Goal: Transaction & Acquisition: Obtain resource

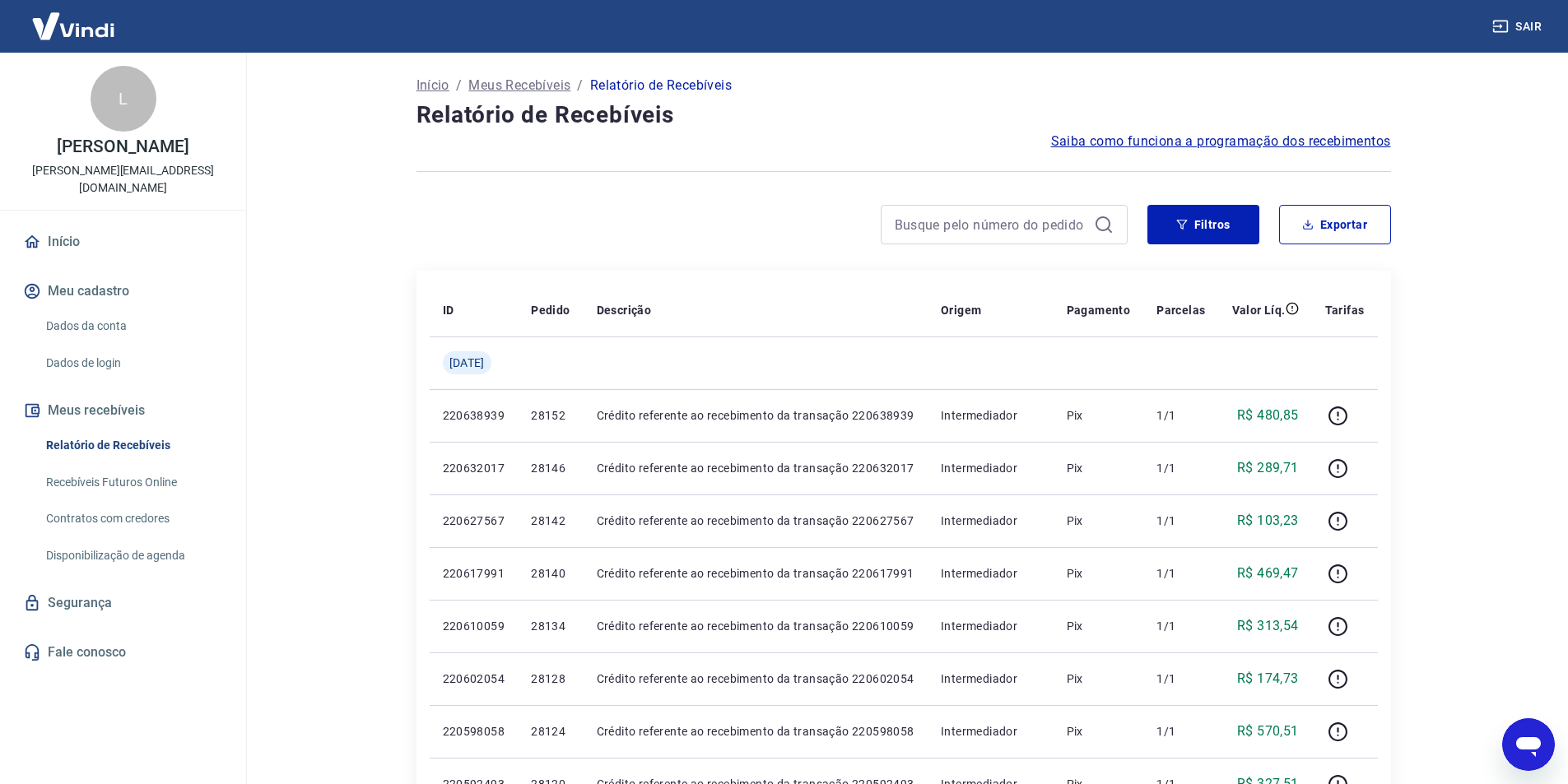
click at [1231, 140] on span "Saiba como funciona a programação dos recebimentos" at bounding box center [1221, 141] width 340 height 20
click at [137, 164] on p "[PERSON_NAME][EMAIL_ADDRESS][DOMAIN_NAME]" at bounding box center [122, 179] width 220 height 34
click at [122, 309] on link "Dados da conta" at bounding box center [133, 325] width 187 height 33
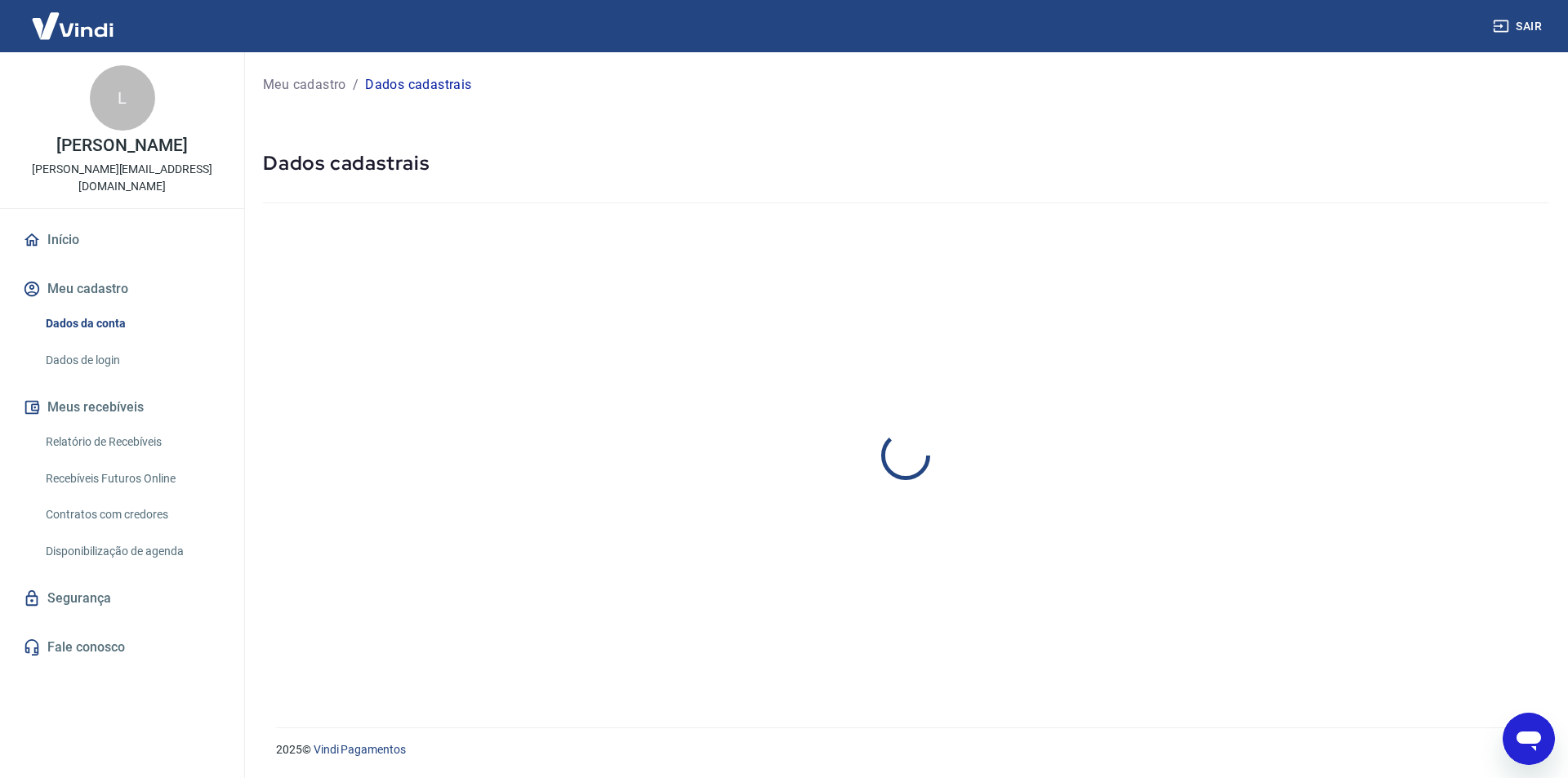
select select "SP"
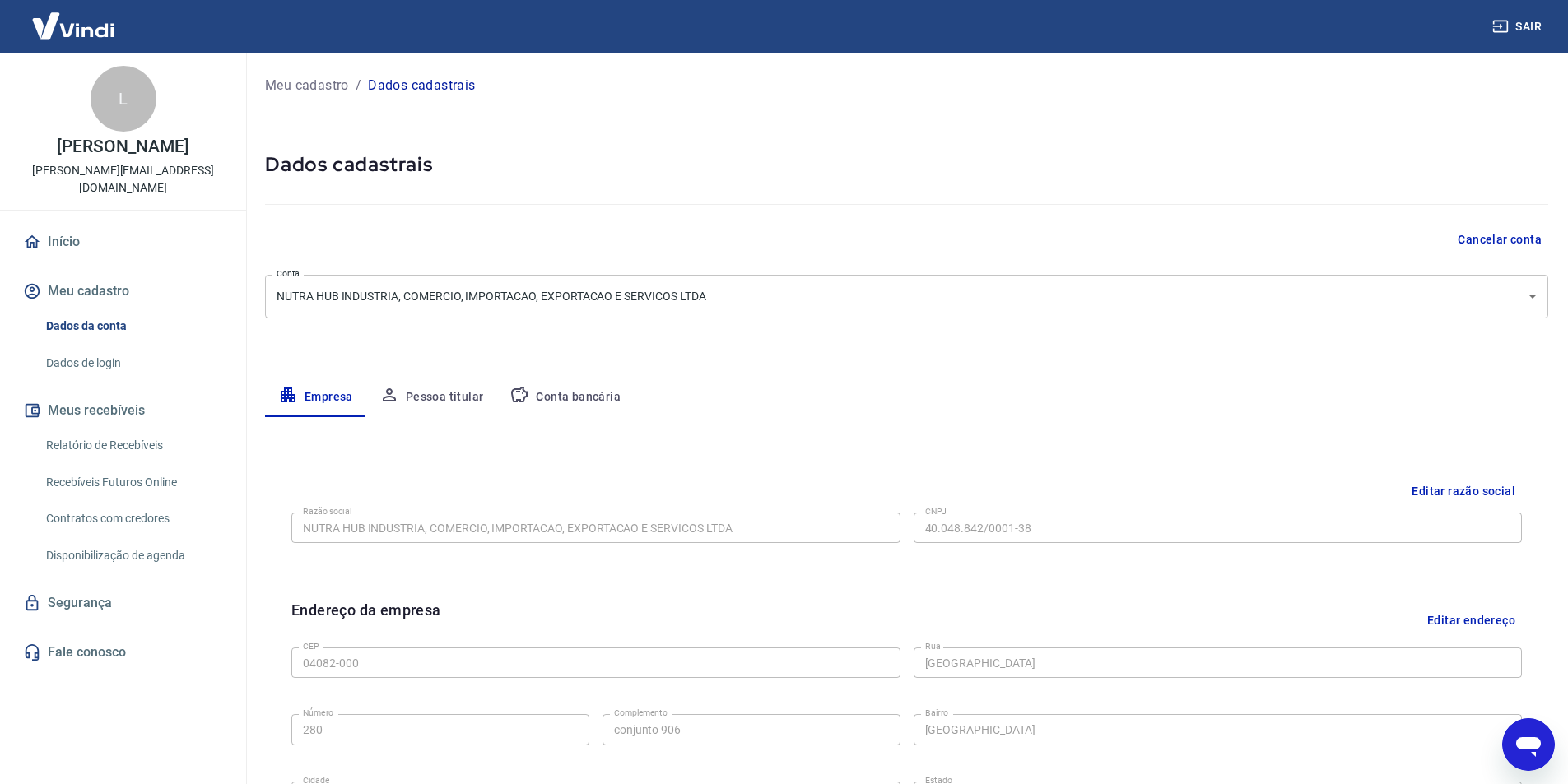
click at [450, 398] on button "Pessoa titular" at bounding box center [432, 397] width 131 height 39
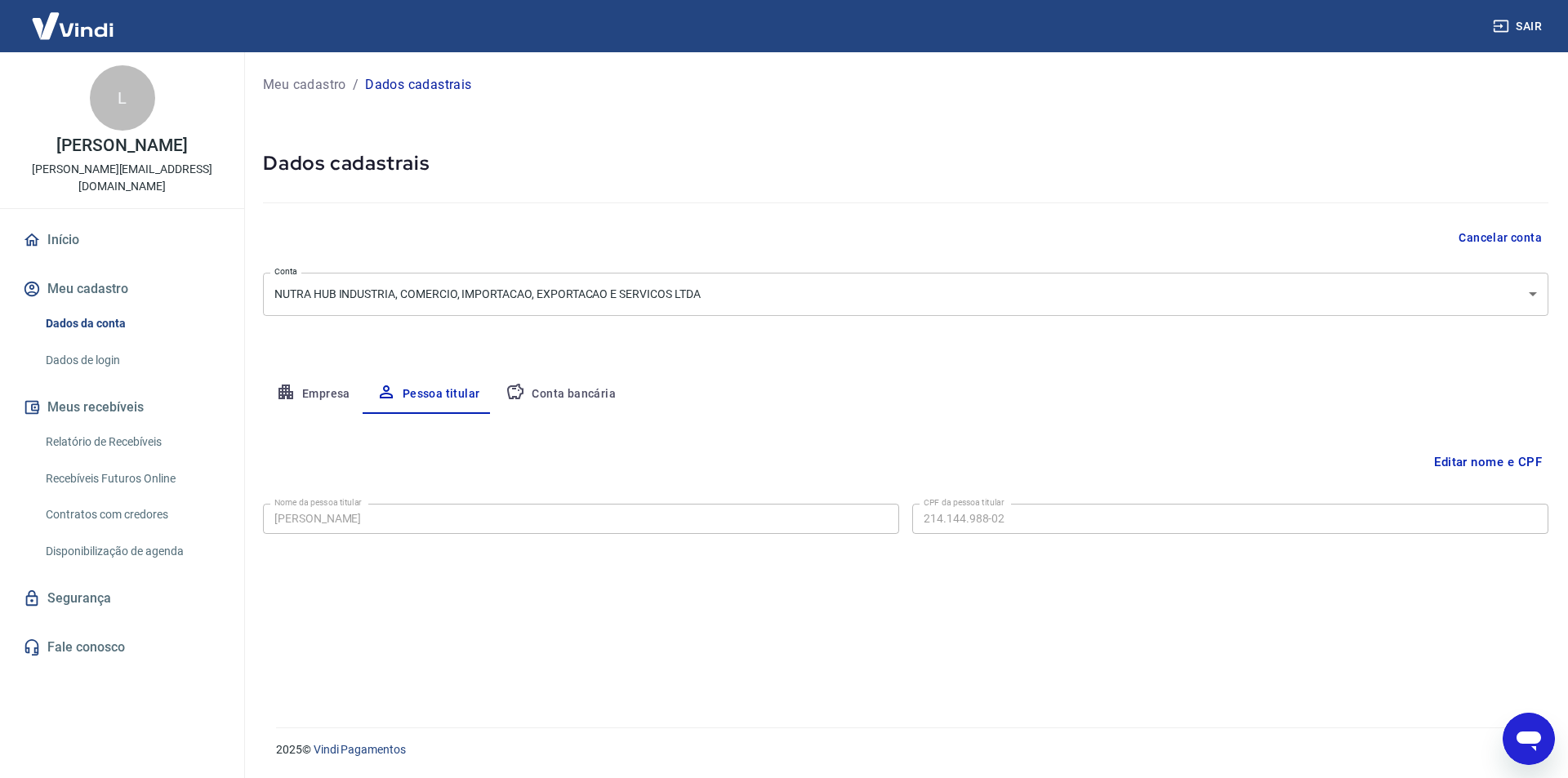
click at [326, 397] on button "Empresa" at bounding box center [313, 394] width 100 height 39
select select "SP"
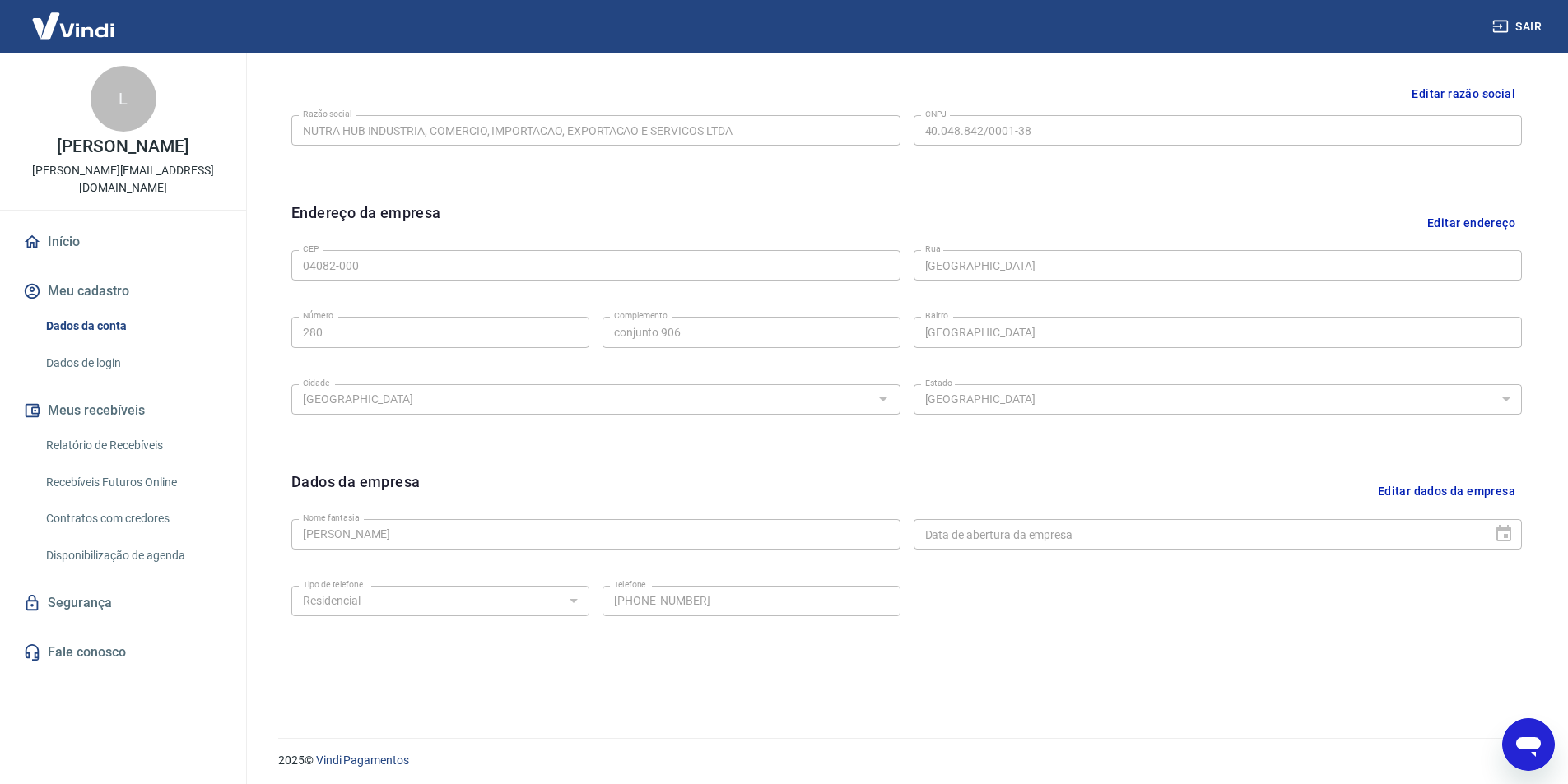
scroll to position [74, 0]
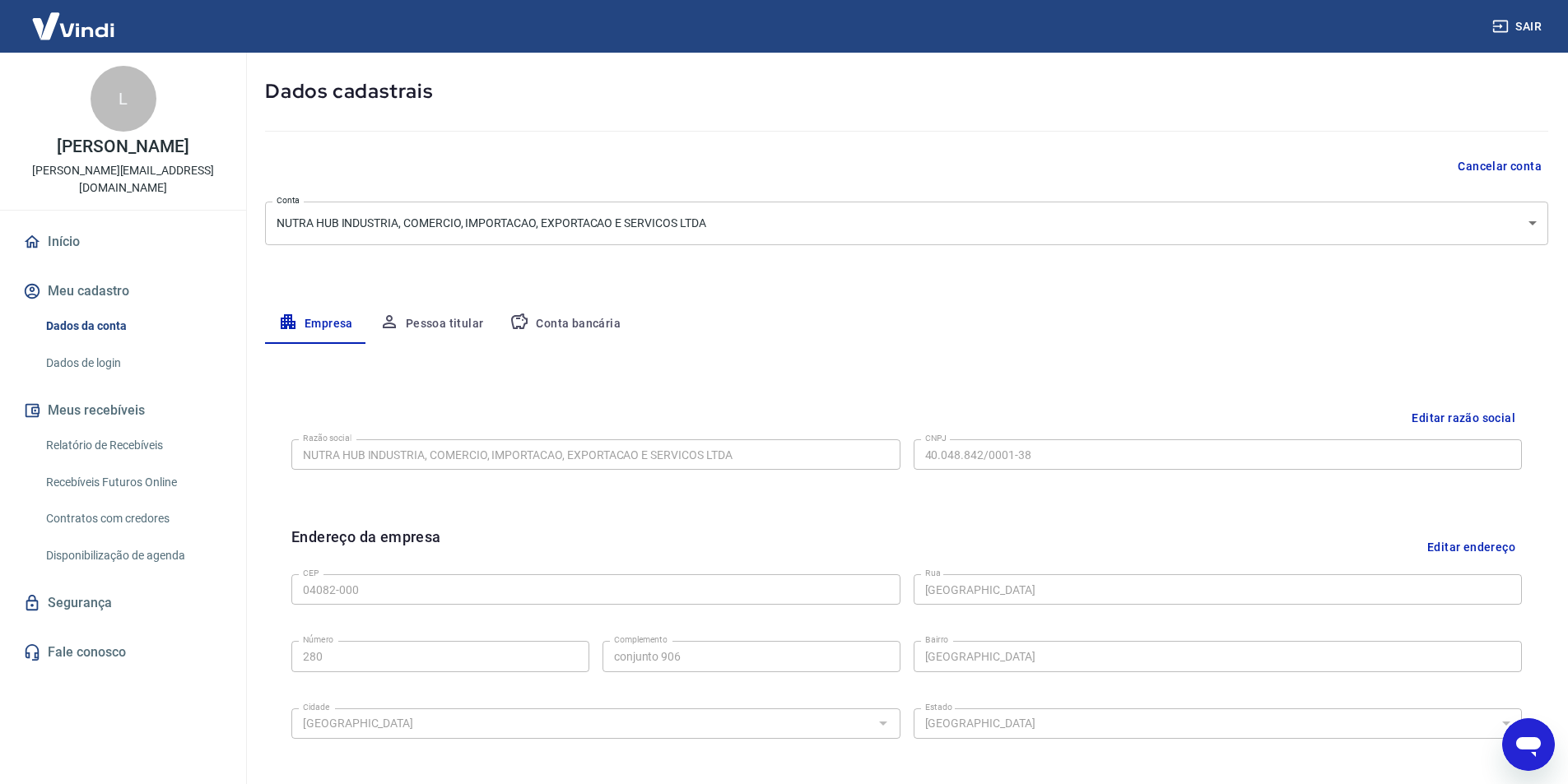
click at [522, 323] on icon "button" at bounding box center [519, 321] width 20 height 20
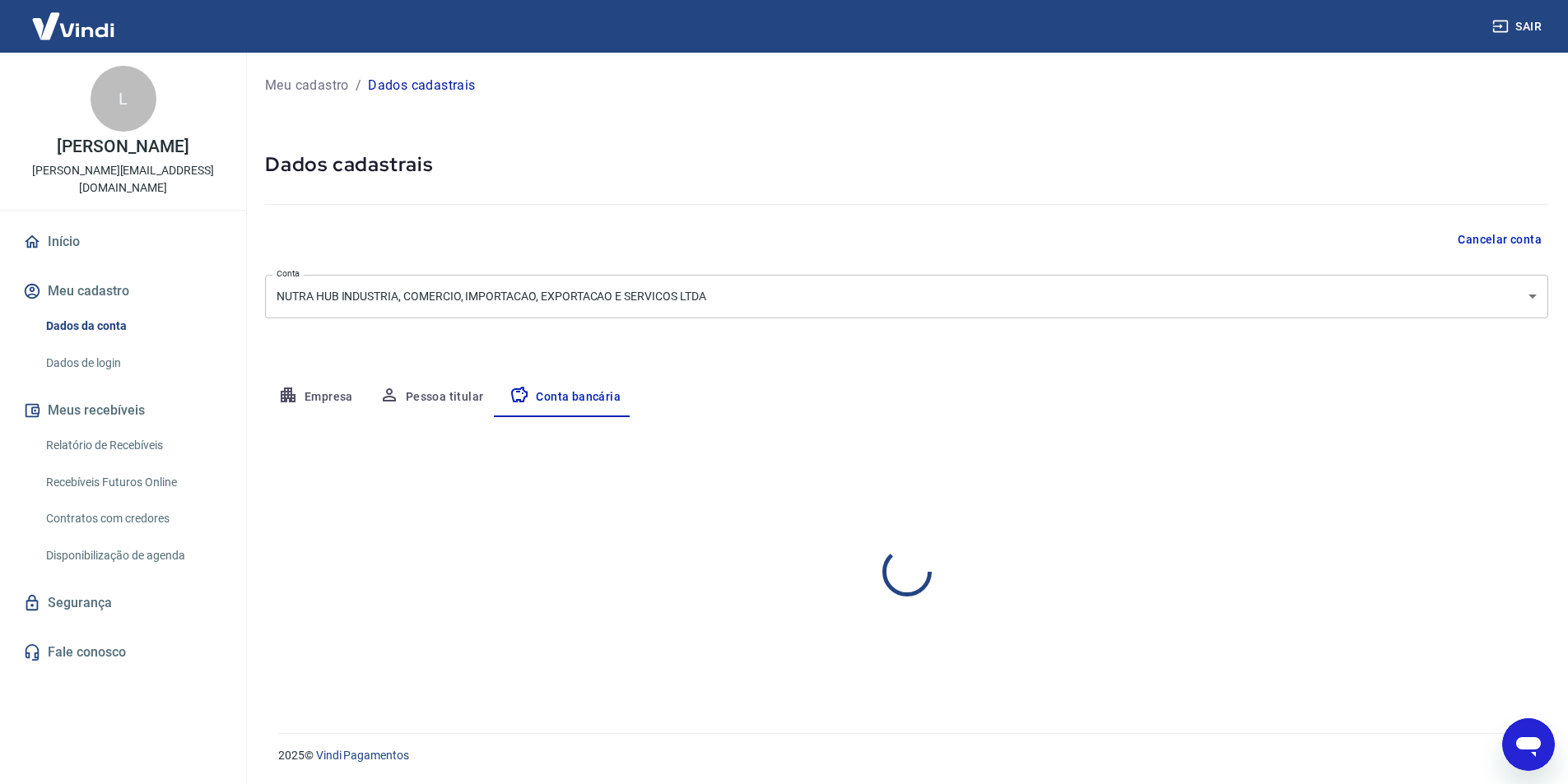
scroll to position [0, 0]
select select "1"
click at [340, 398] on button "Empresa" at bounding box center [316, 397] width 101 height 39
select select "SP"
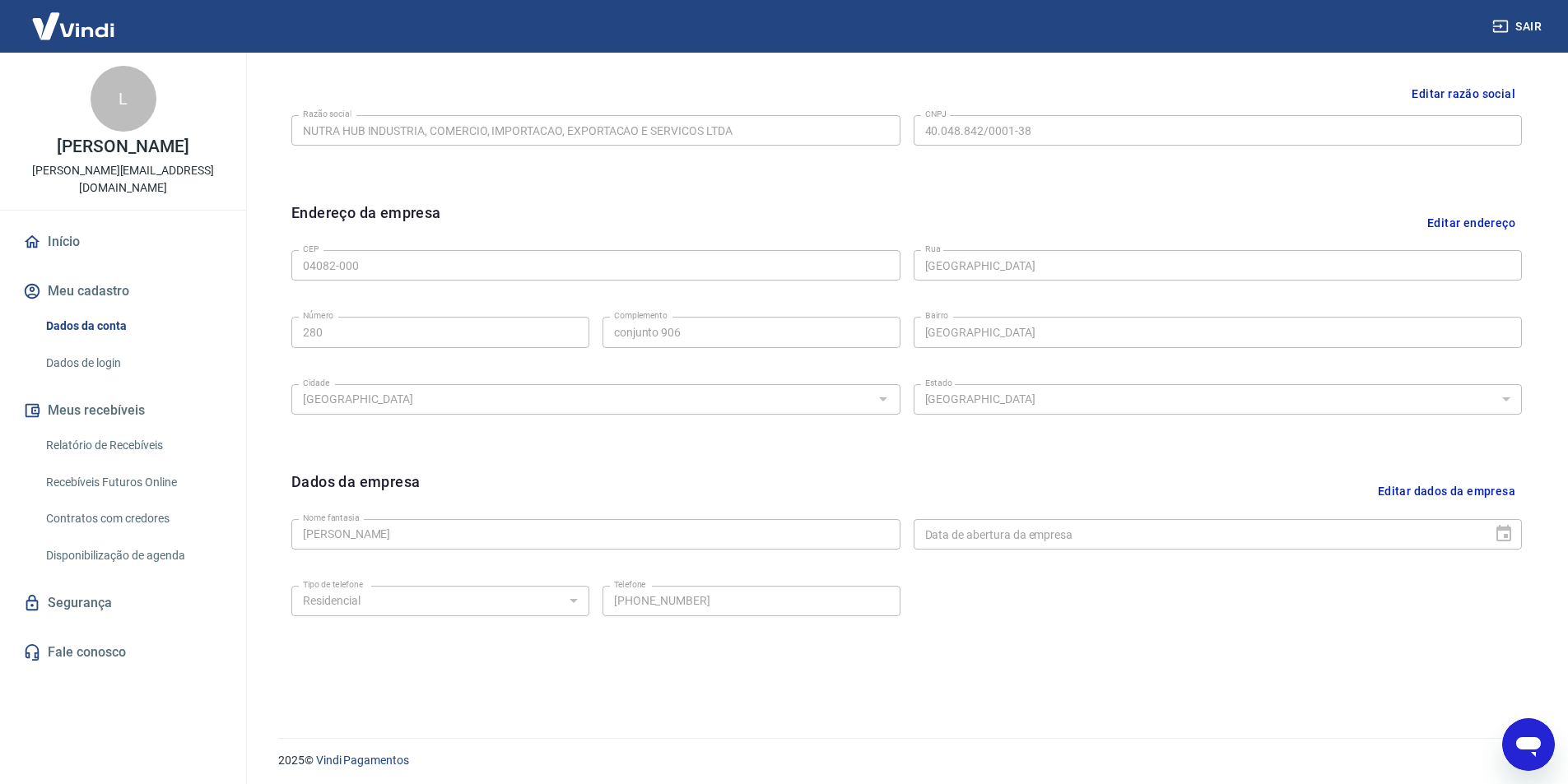
scroll to position [402, 0]
click at [91, 347] on link "Dados de login" at bounding box center [133, 363] width 187 height 33
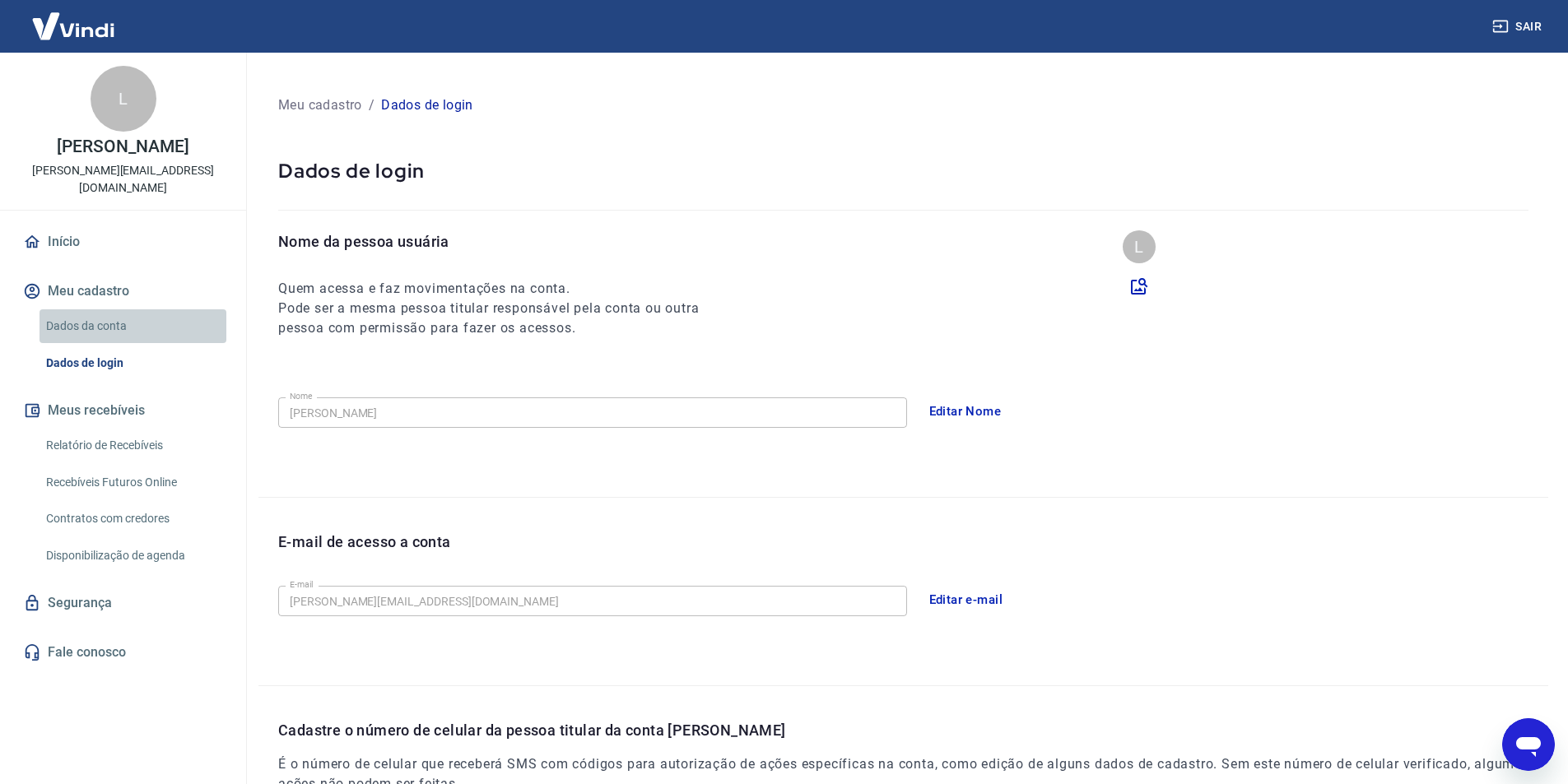
click at [131, 309] on link "Dados da conta" at bounding box center [133, 325] width 187 height 33
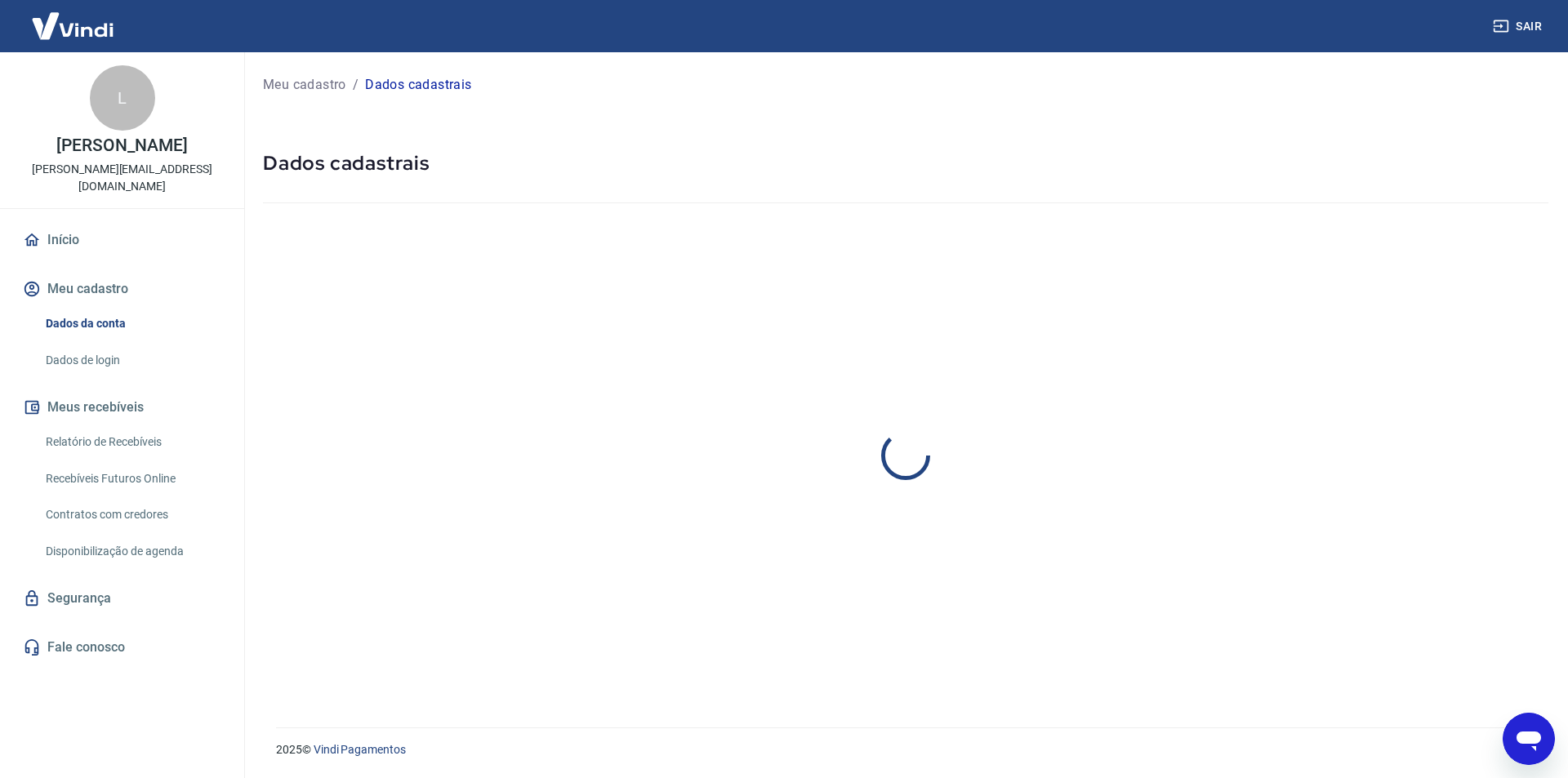
select select "SP"
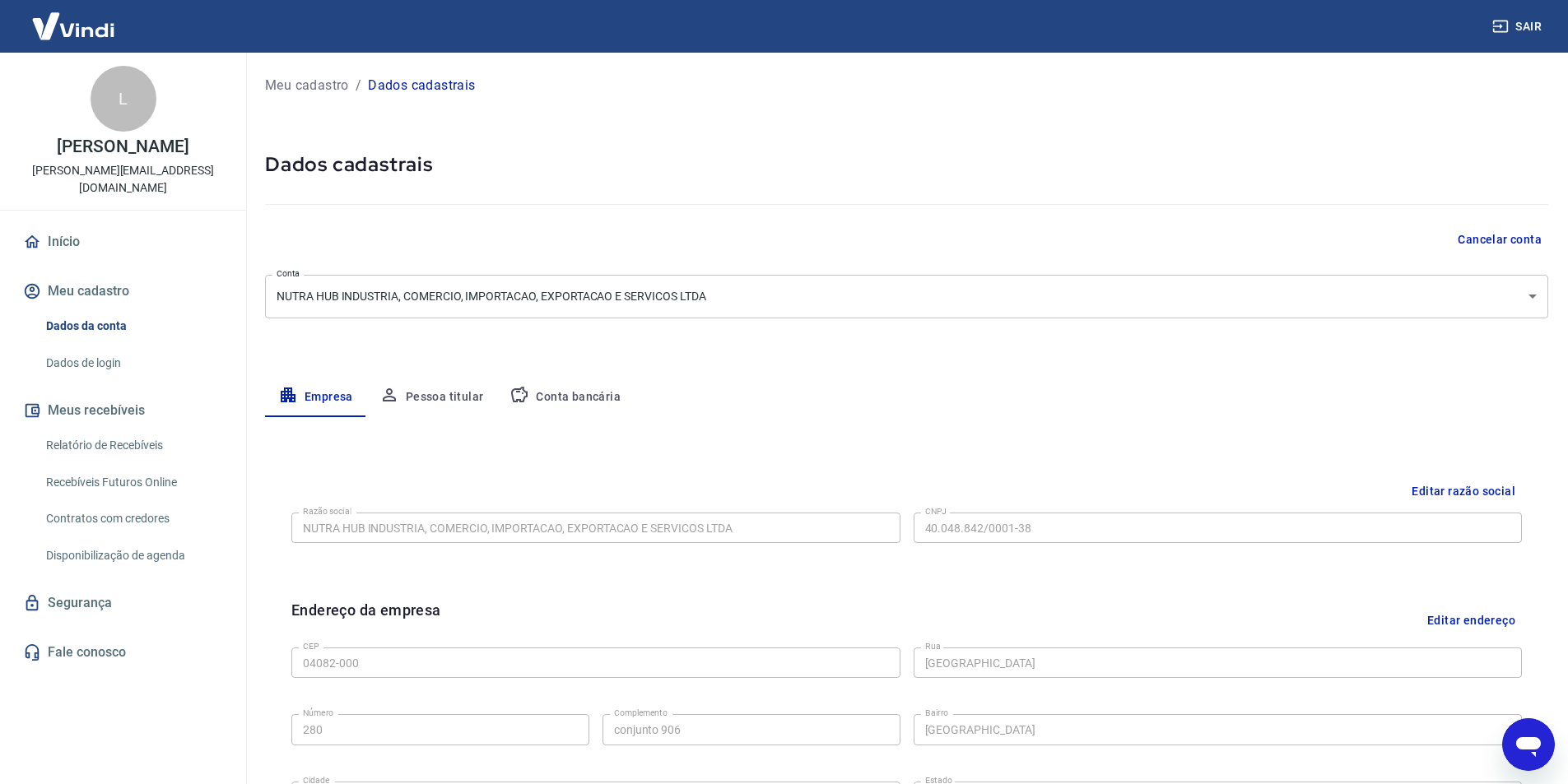
click at [132, 429] on link "Relatório de Recebíveis" at bounding box center [133, 445] width 187 height 33
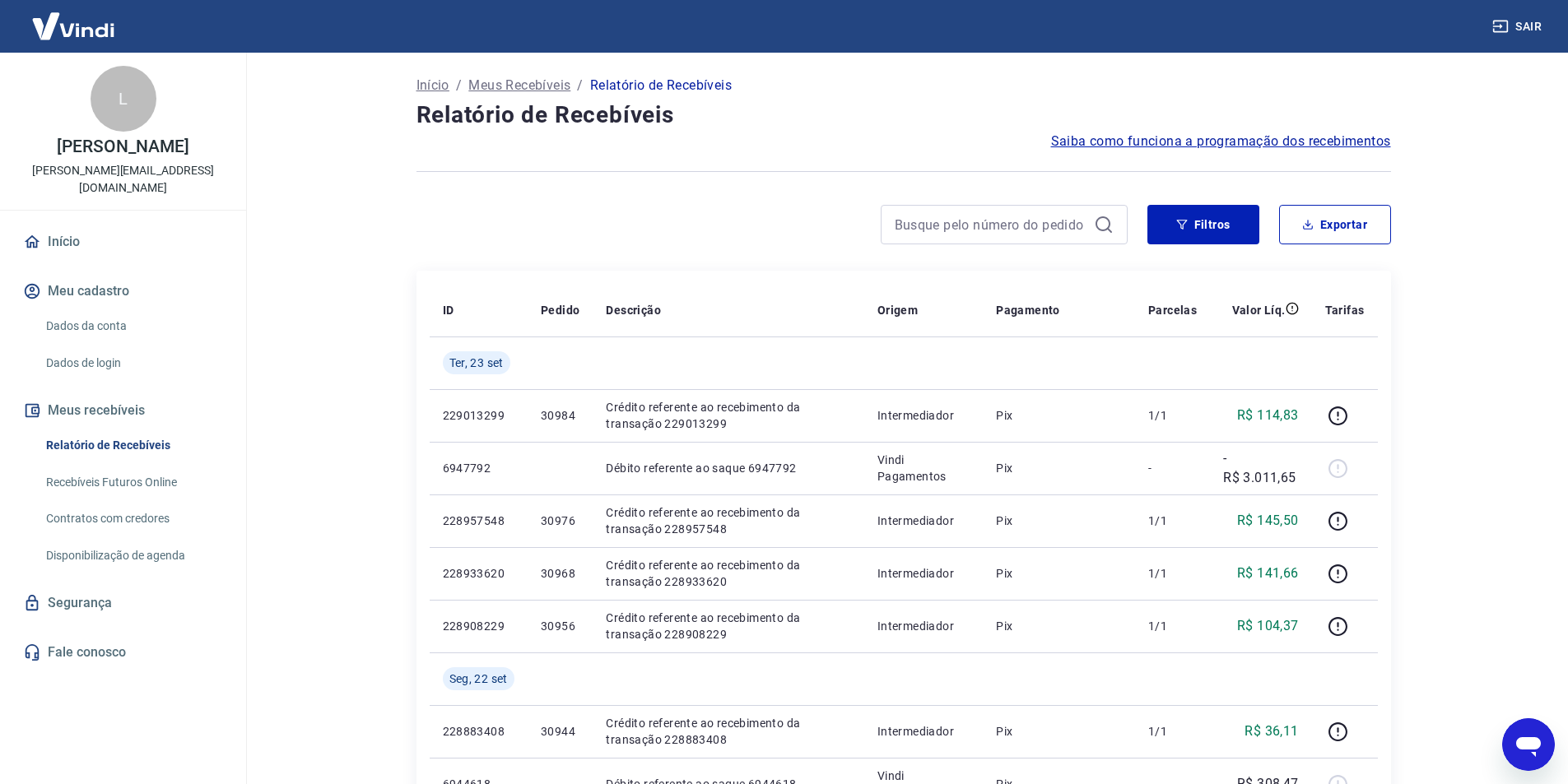
click at [1525, 738] on icon "Abrir janela de mensagens" at bounding box center [1529, 746] width 25 height 20
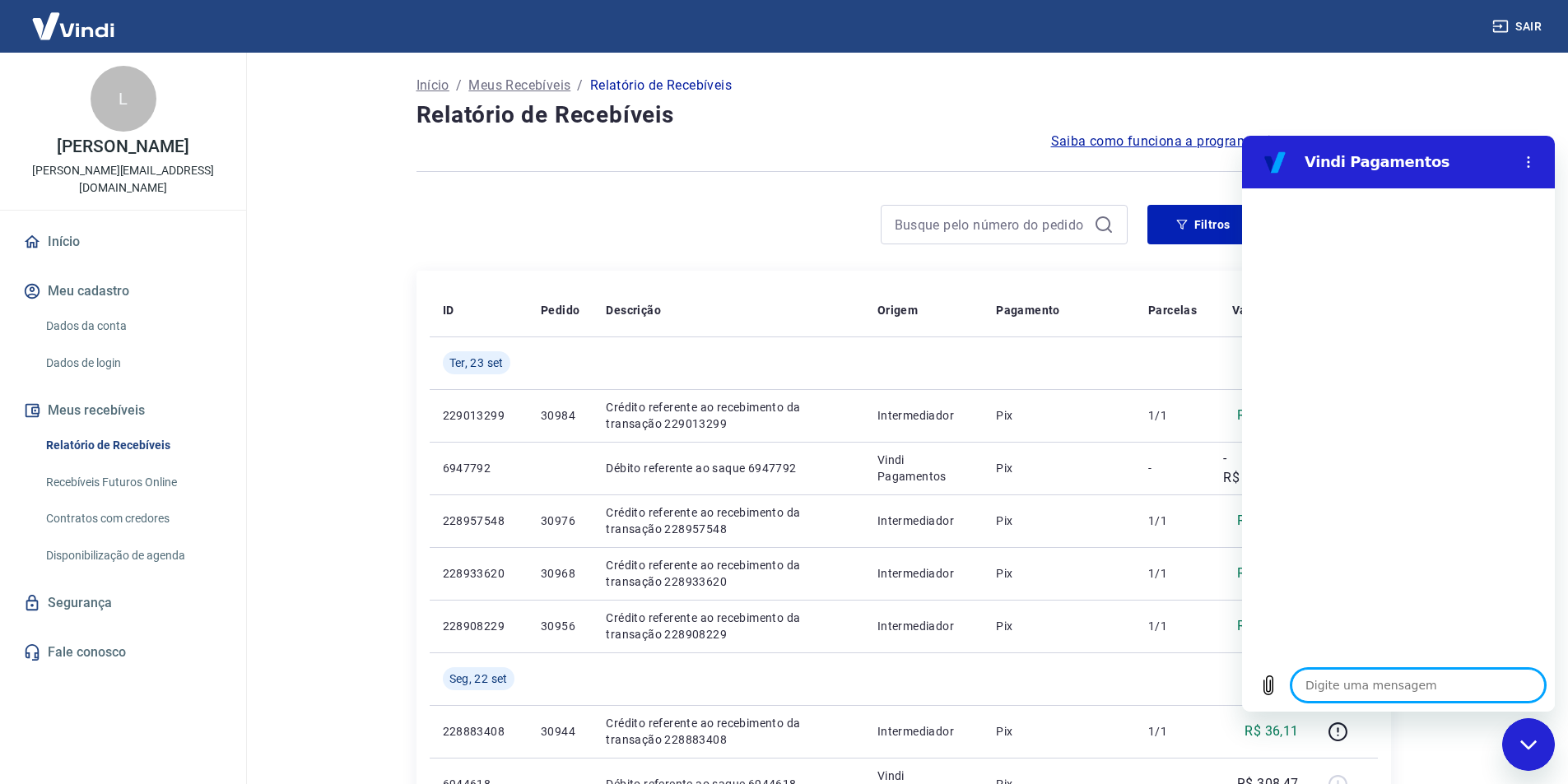
type textarea "b"
type textarea "x"
type textarea "bo"
type textarea "x"
type textarea "boa"
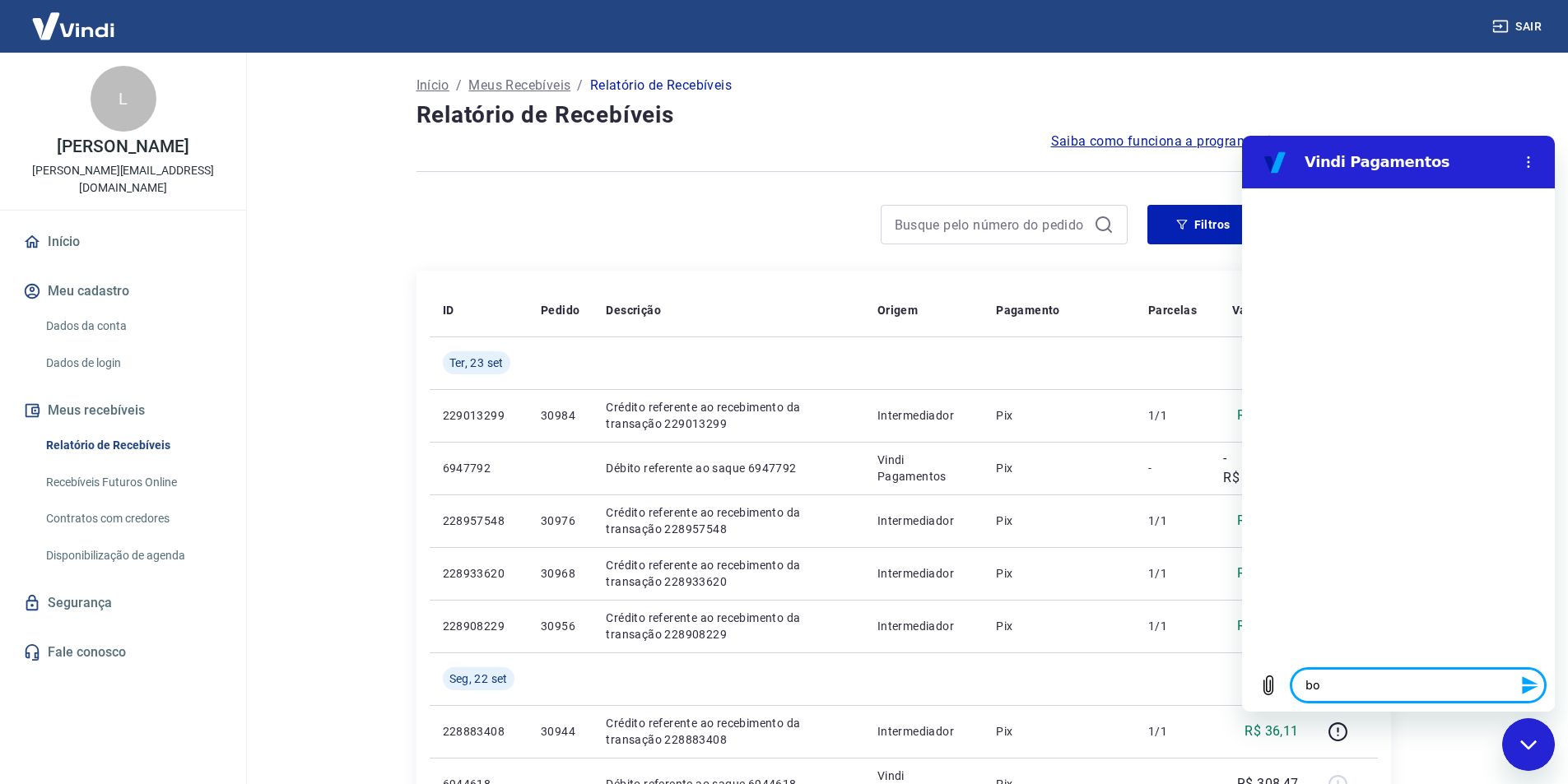
type textarea "x"
type textarea "boa"
type textarea "x"
type textarea "boa t"
type textarea "x"
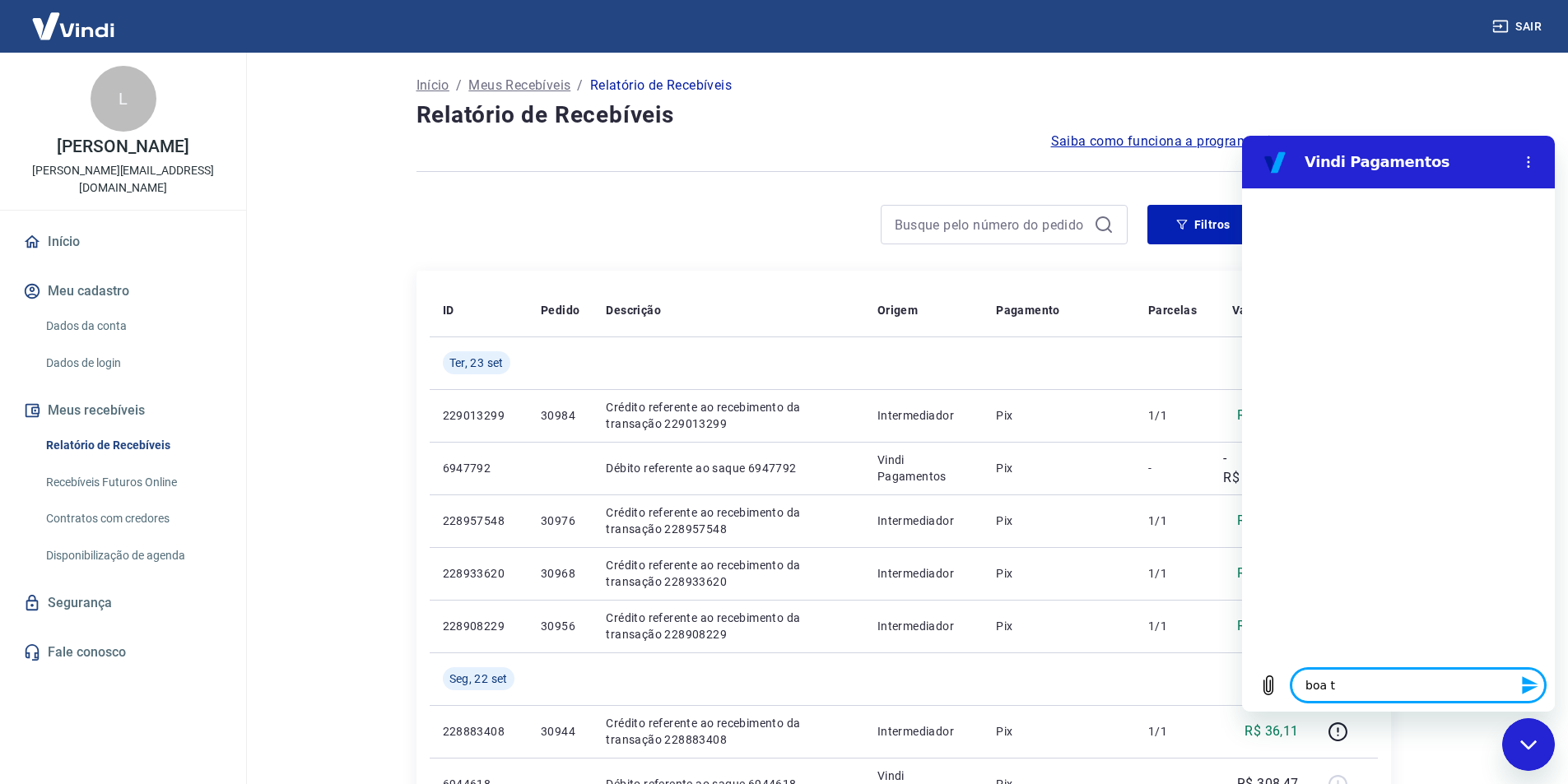
type textarea "boa ta"
type textarea "x"
type textarea "boa tar"
type textarea "x"
type textarea "boa tard"
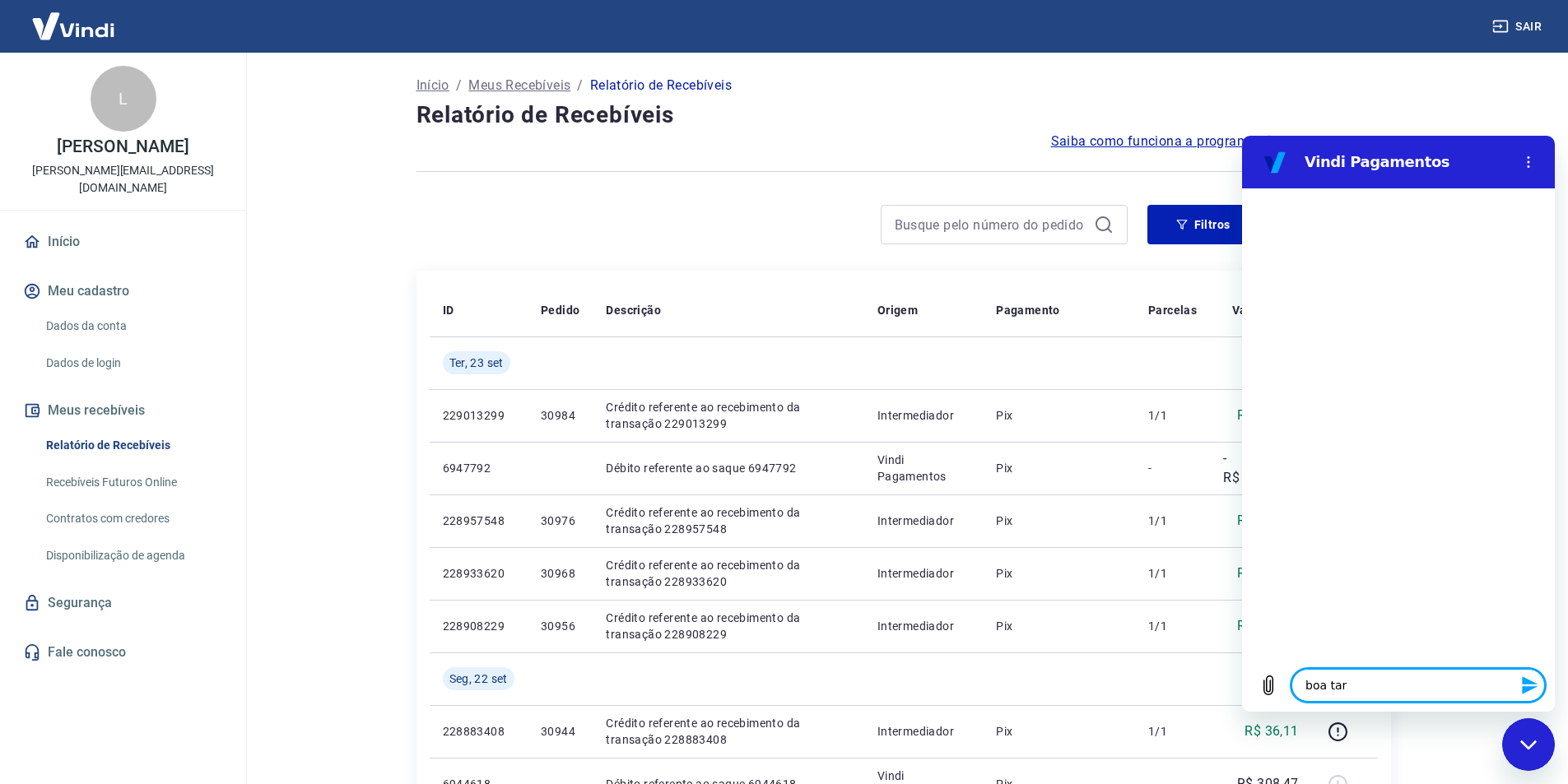
type textarea "x"
type textarea "boa tarde"
type textarea "x"
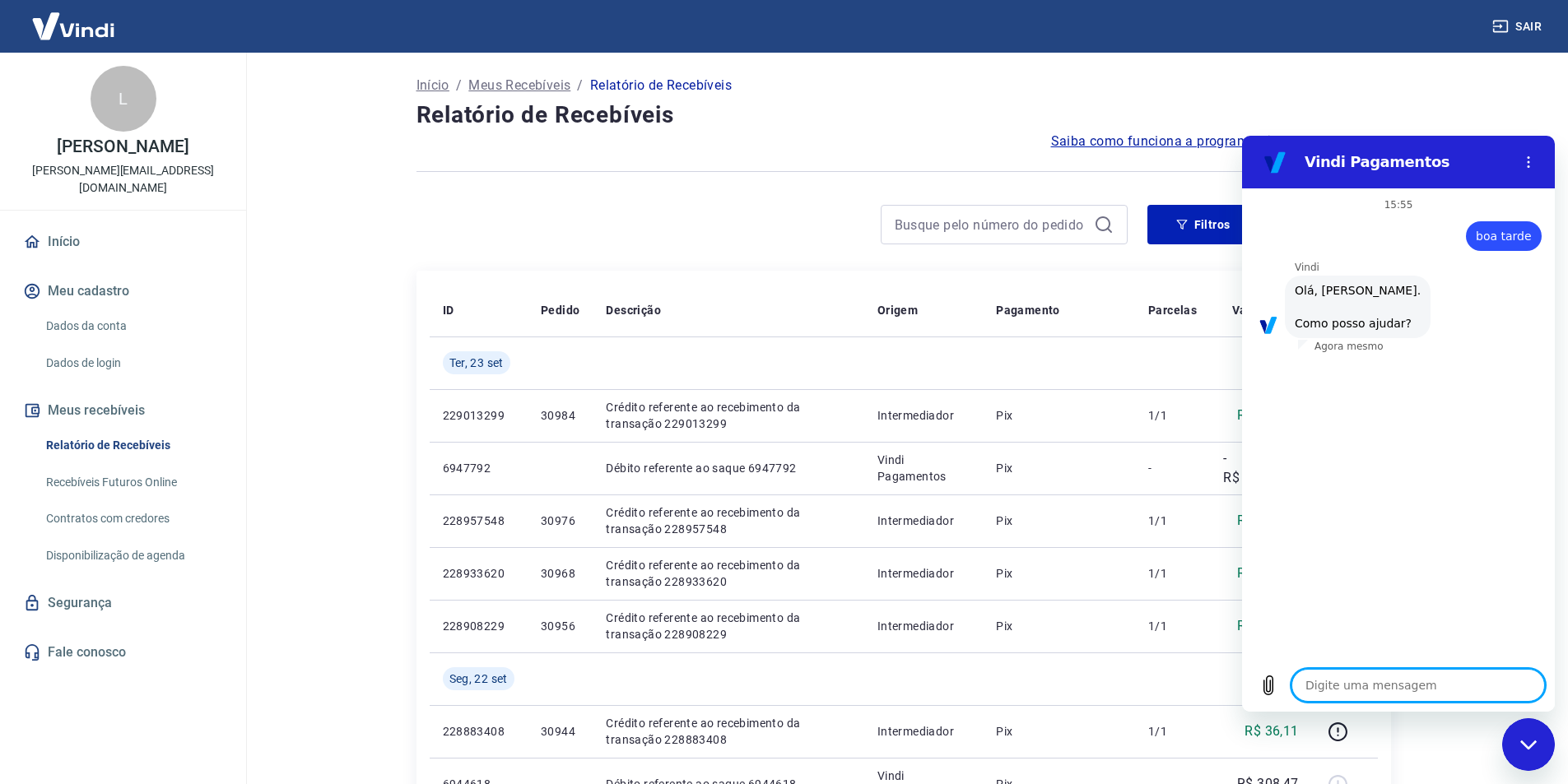
scroll to position [39, 0]
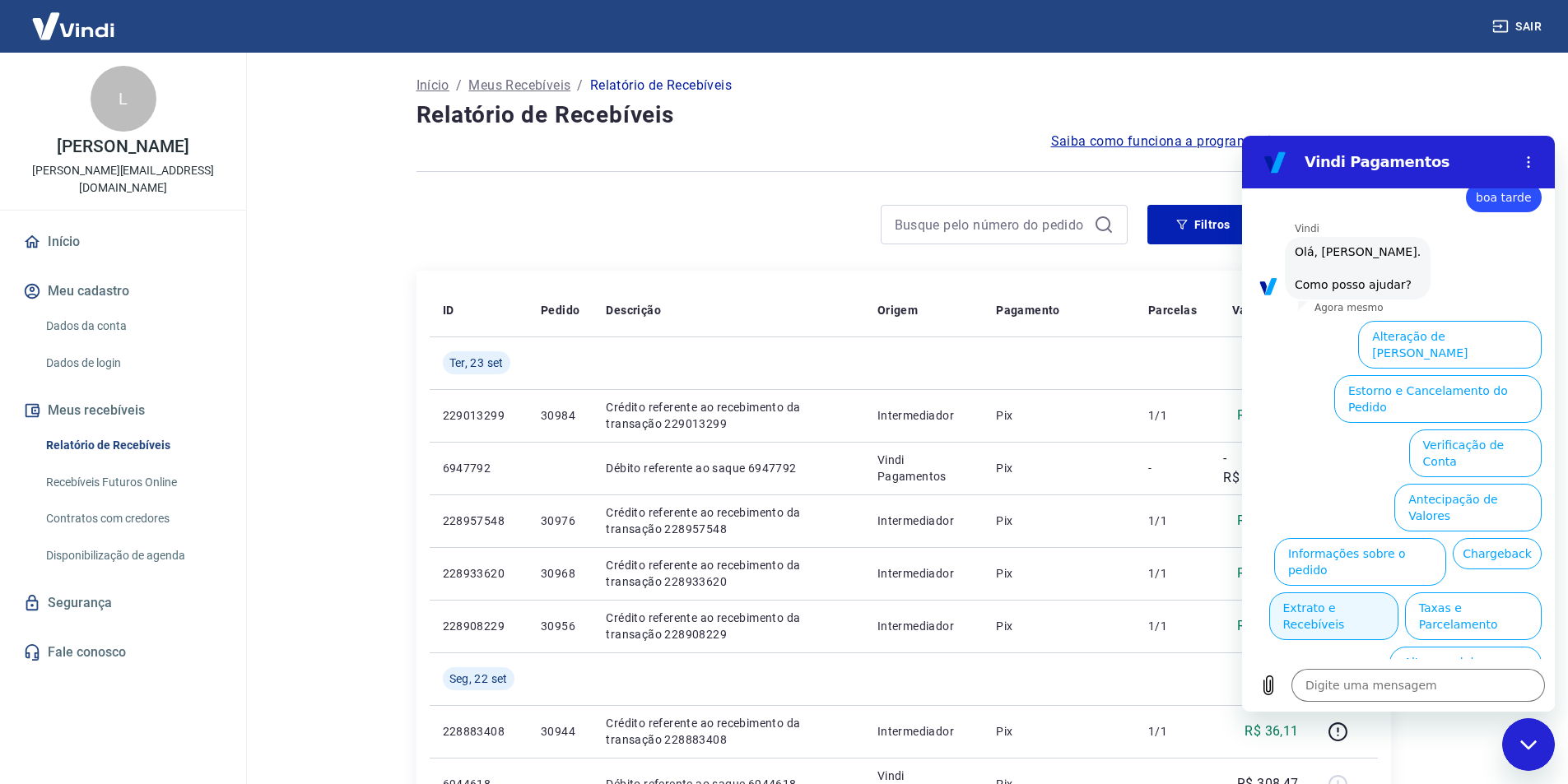
click at [1398, 592] on button "Extrato e Recebíveis" at bounding box center [1333, 616] width 129 height 48
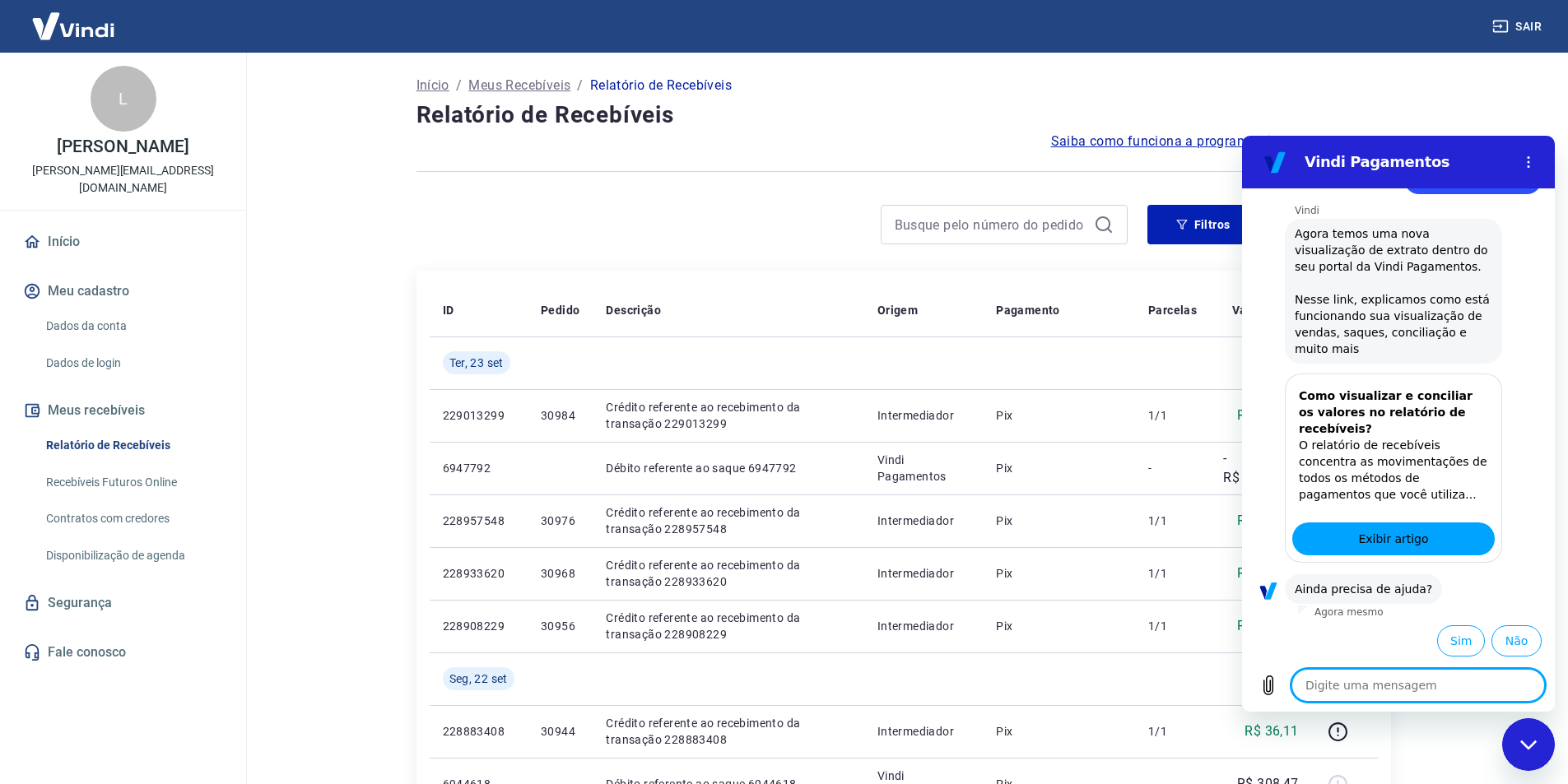
scroll to position [185, 0]
click at [1457, 639] on button "Sim" at bounding box center [1461, 639] width 48 height 32
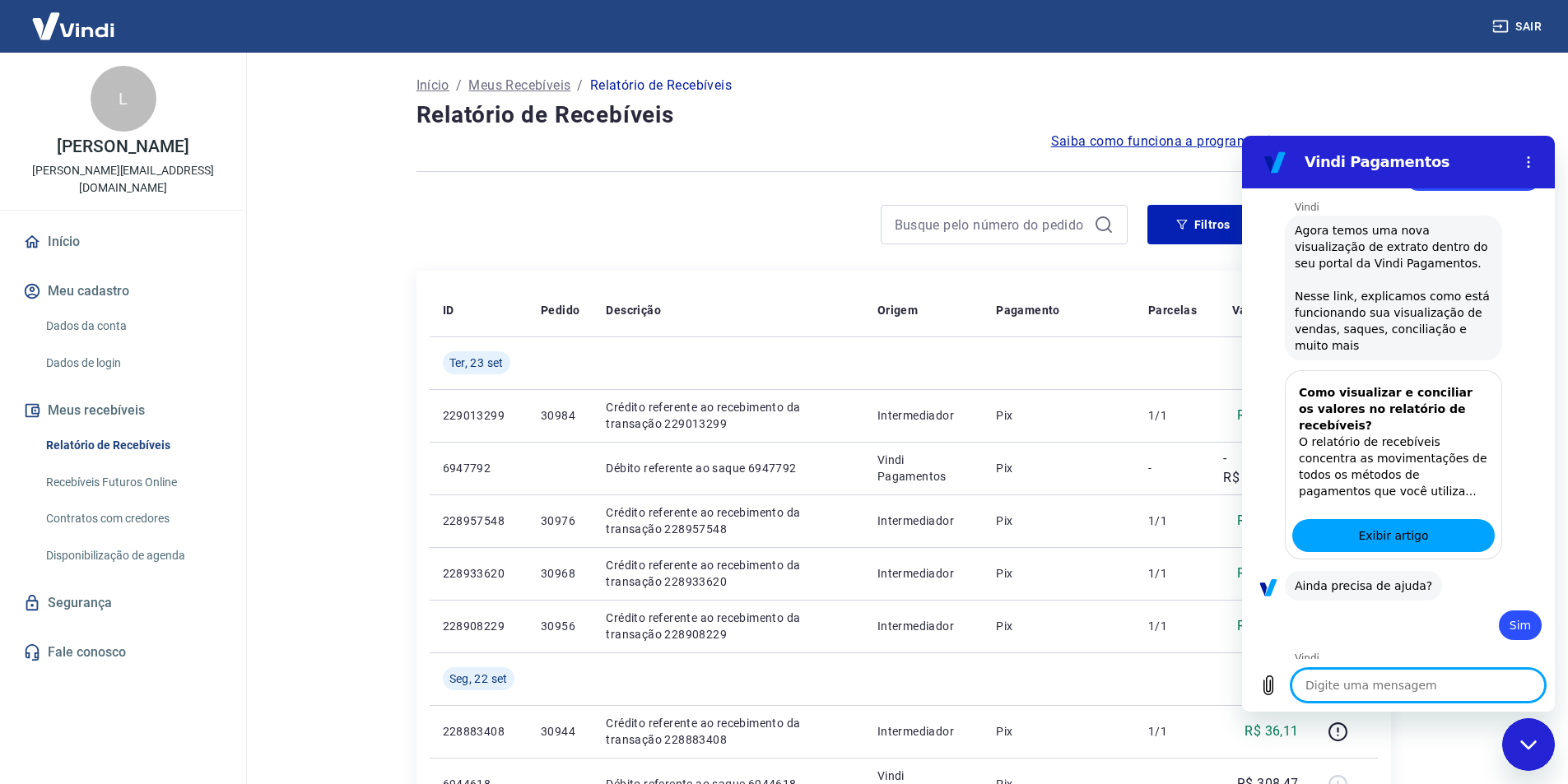
type textarea "x"
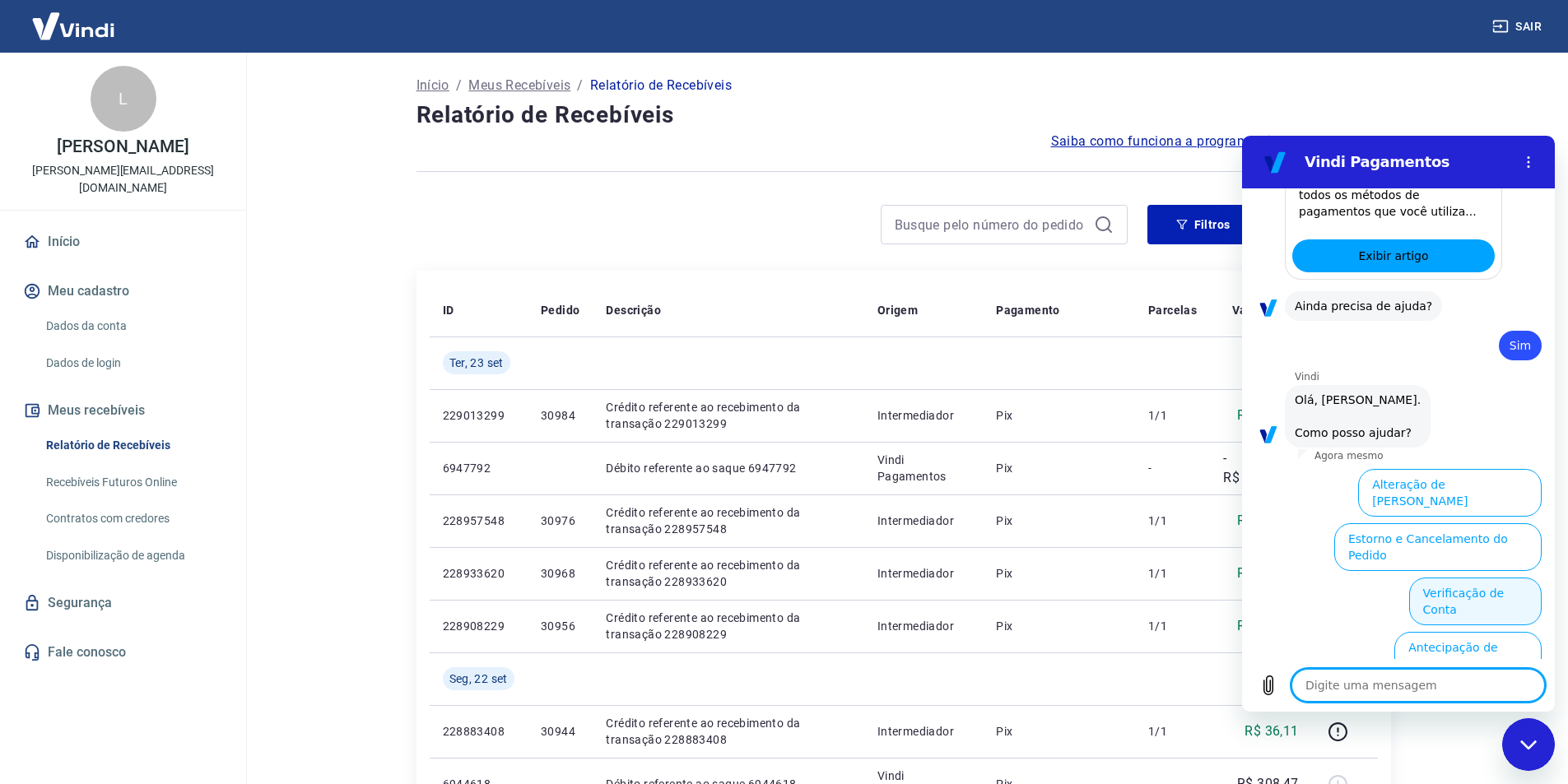
scroll to position [615, 0]
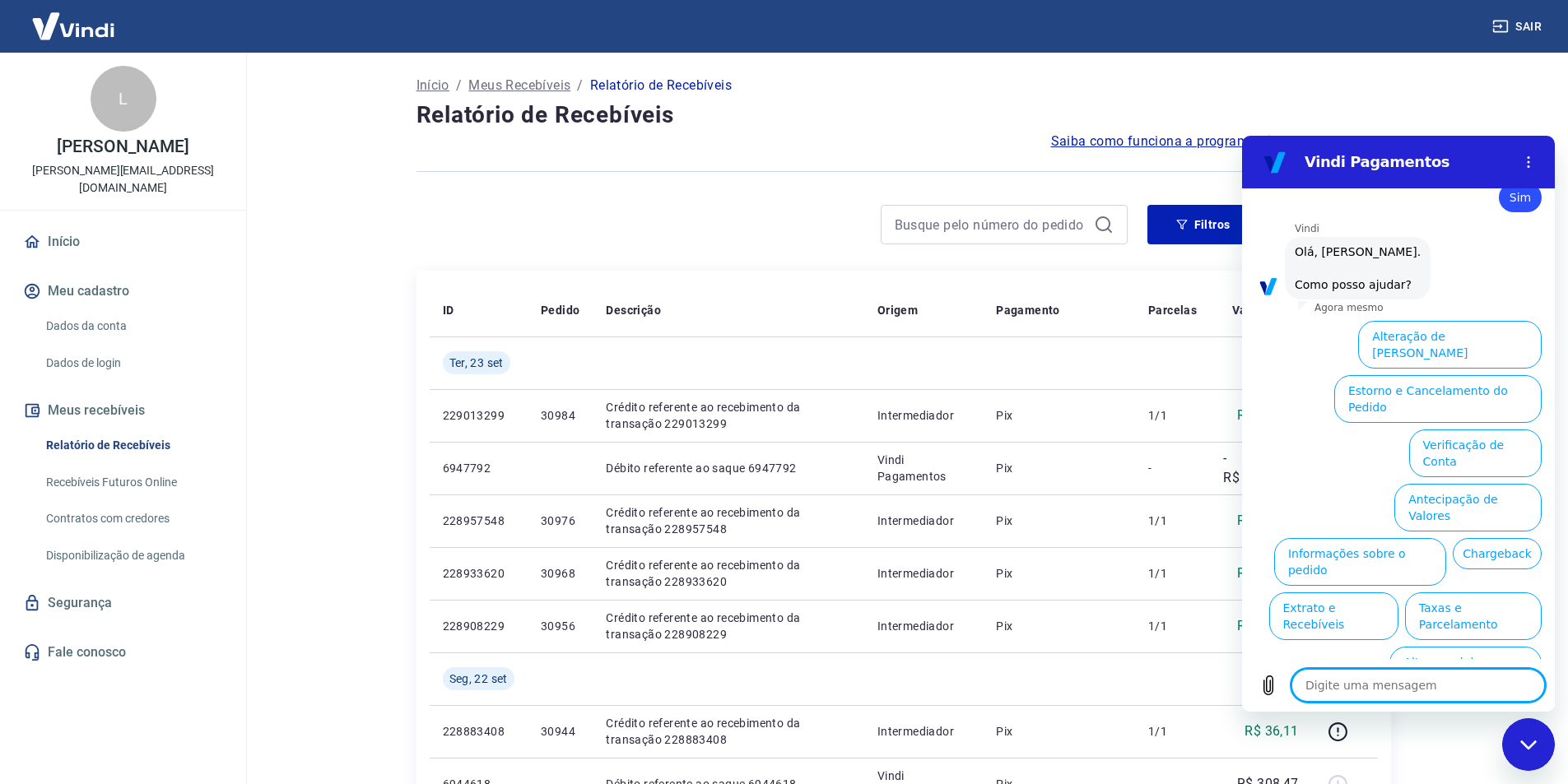
type textarea "f"
type textarea "x"
type textarea "fa"
type textarea "x"
type textarea "fal"
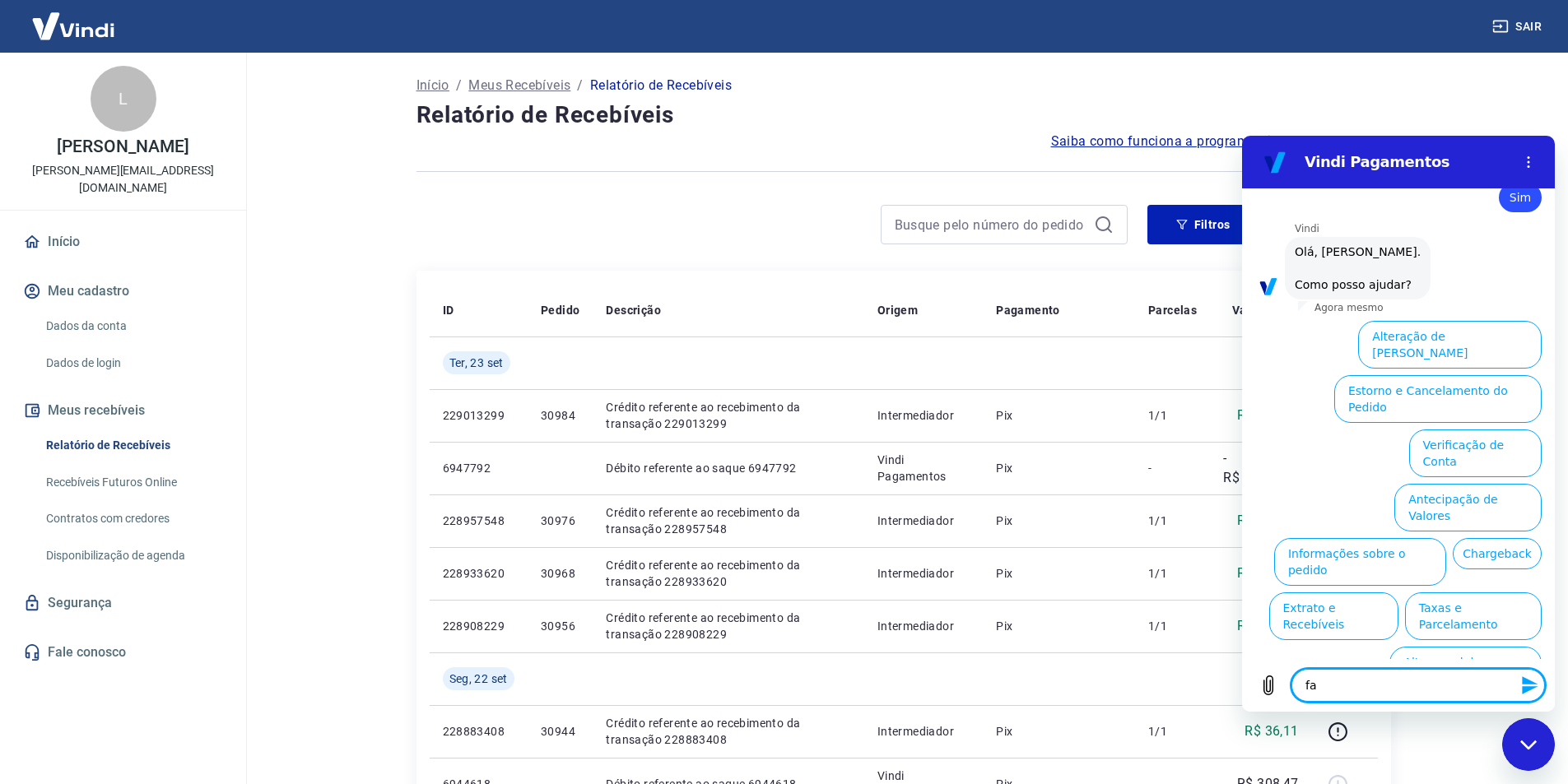
type textarea "x"
type textarea "fala"
type textarea "x"
type textarea "falar"
type textarea "x"
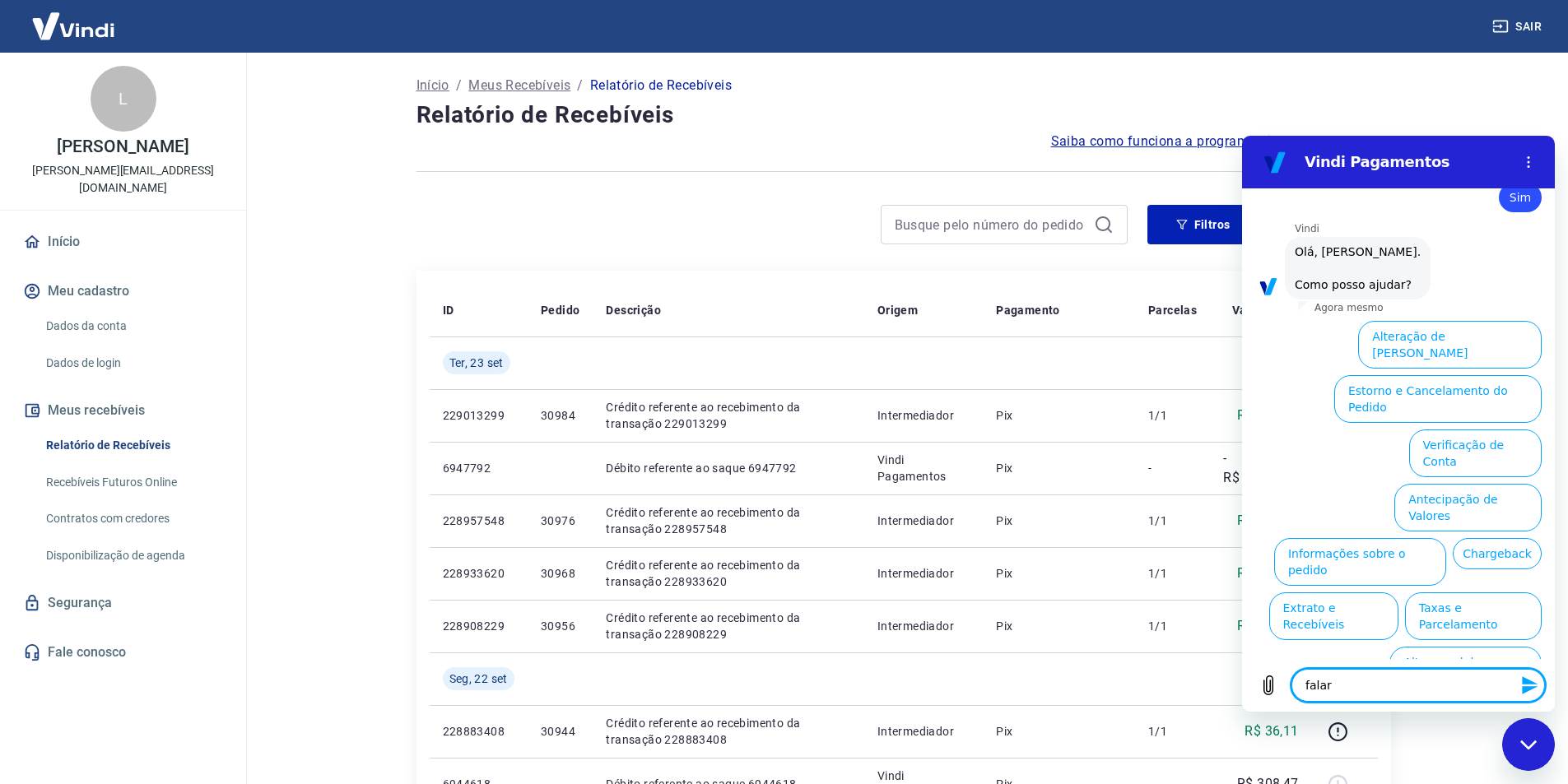
type textarea "falar"
type textarea "x"
type textarea "falar c"
type textarea "x"
type textarea "falar co"
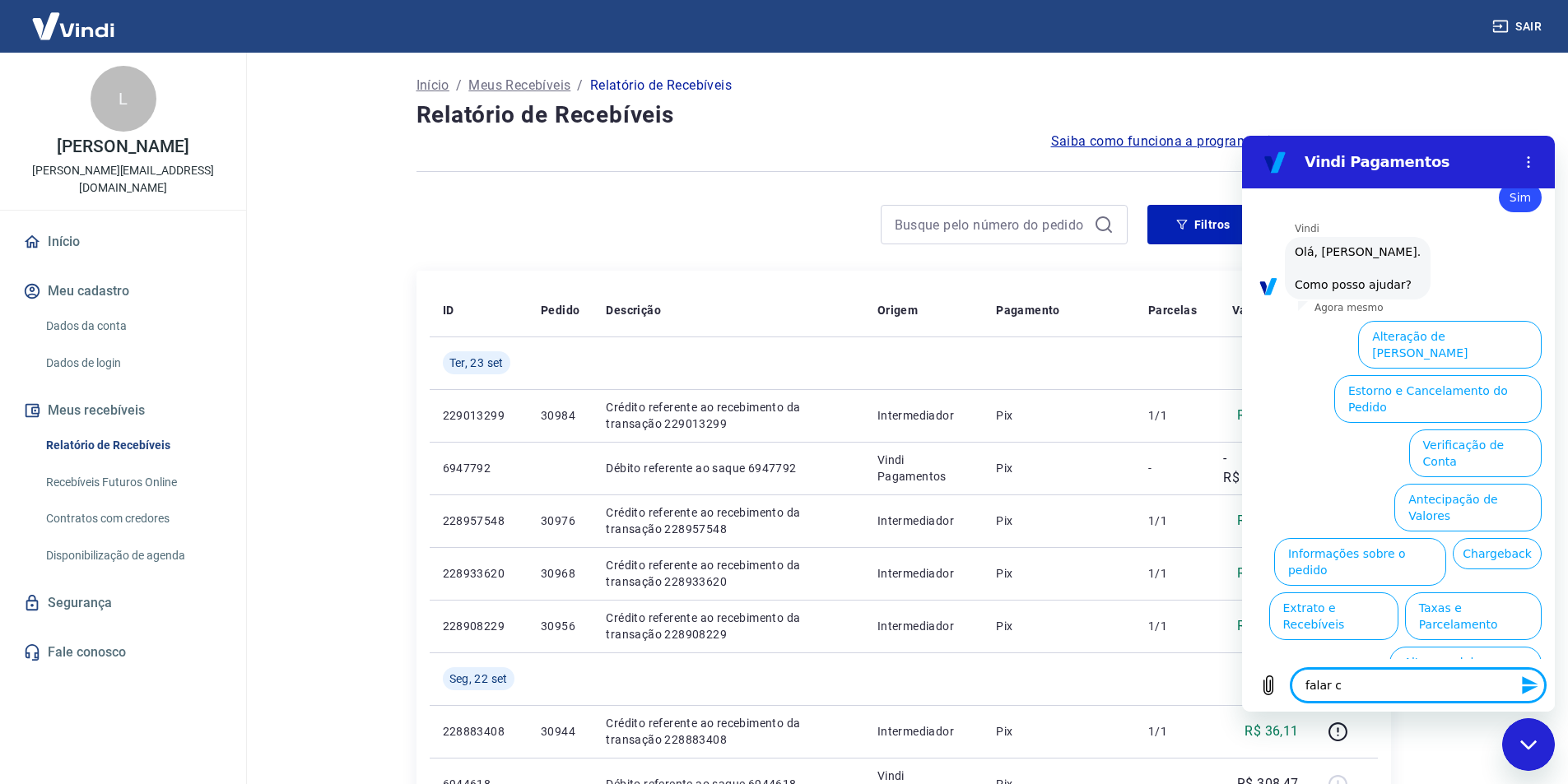
type textarea "x"
type textarea "falar com"
type textarea "x"
type textarea "falar com"
type textarea "x"
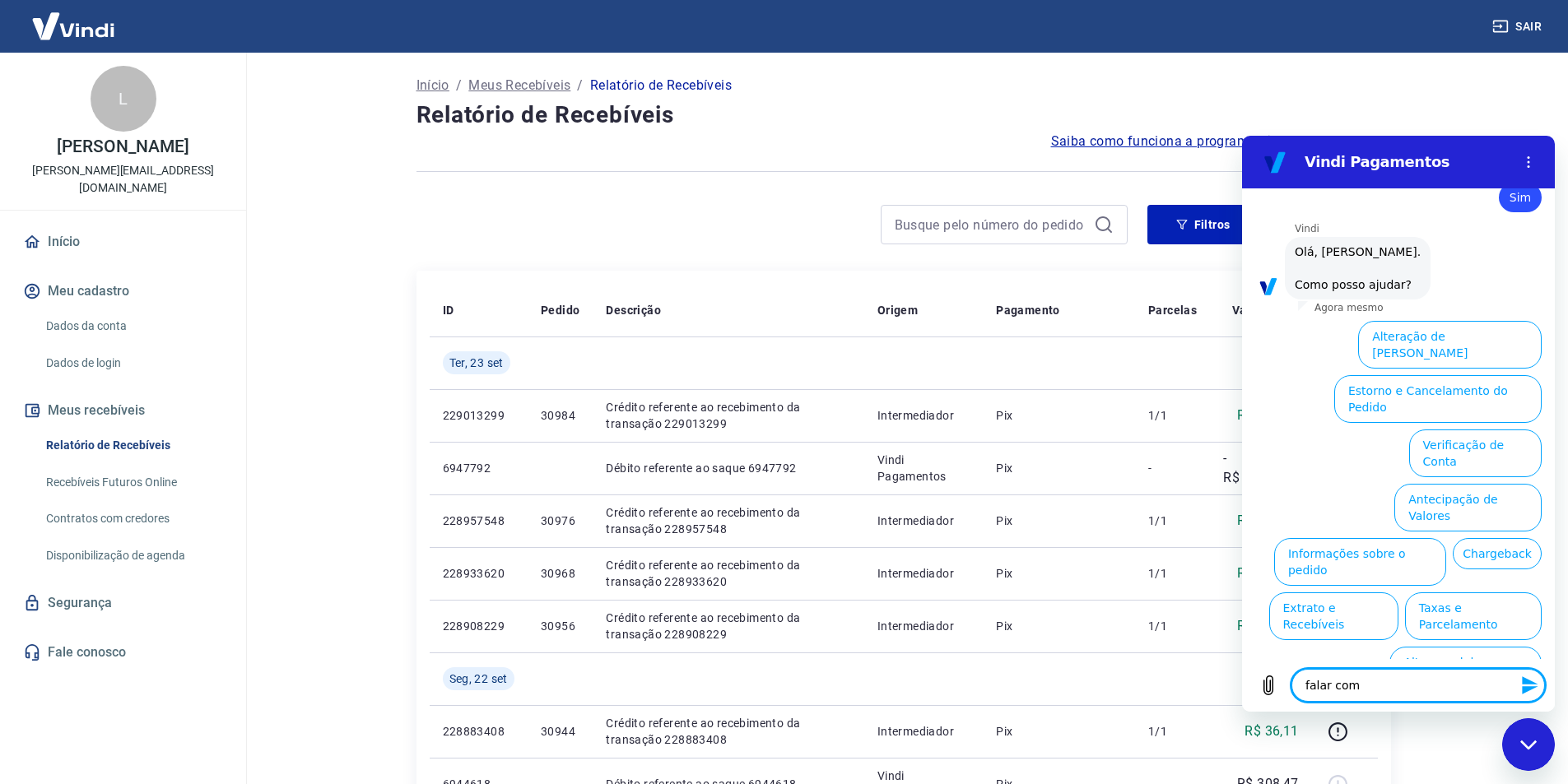
type textarea "falar com a"
type textarea "x"
type textarea "falar com at"
type textarea "x"
type textarea "falar com ate"
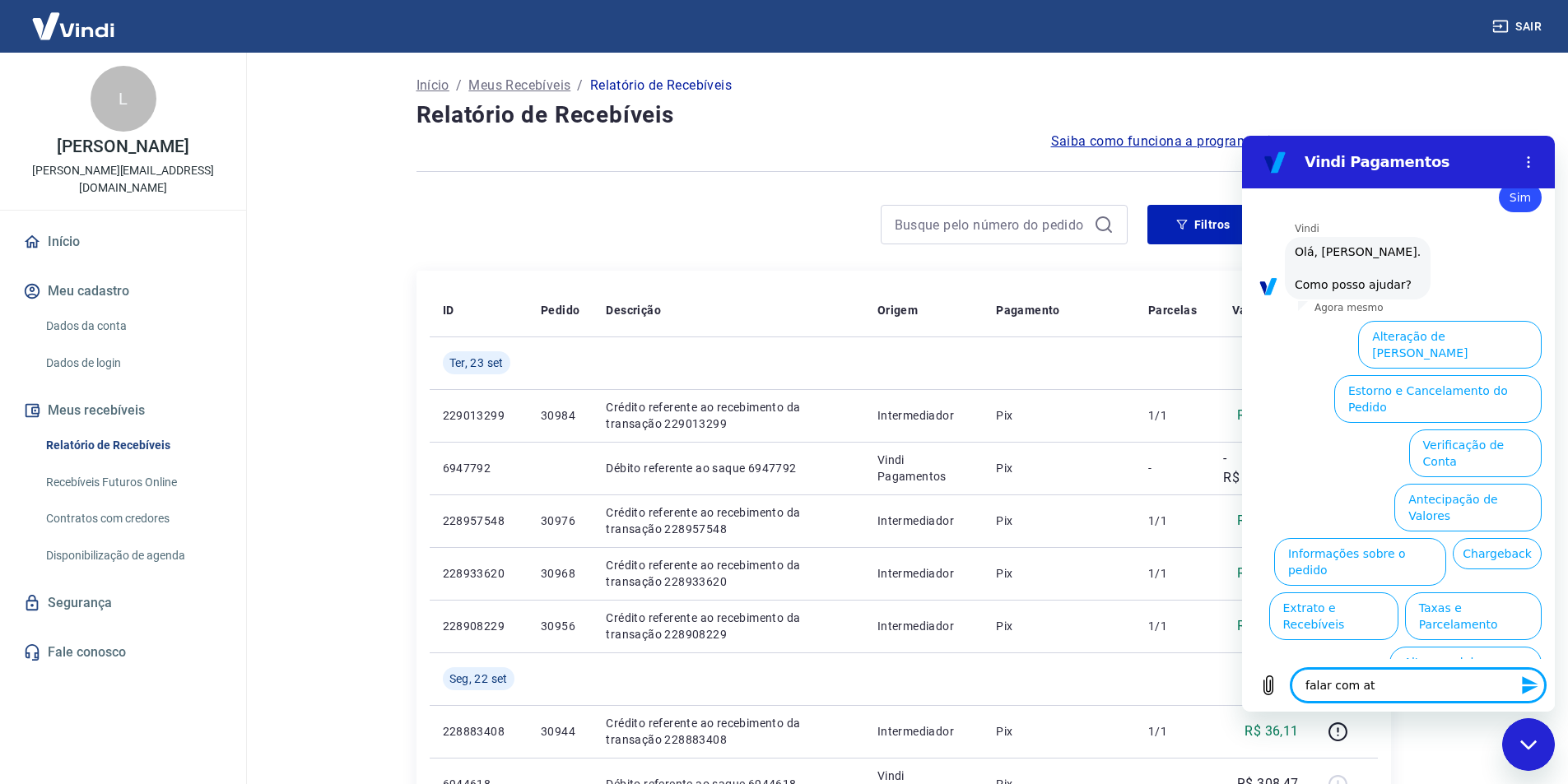
type textarea "x"
type textarea "falar com [GEOGRAPHIC_DATA]"
type textarea "x"
type textarea "falar com atend"
type textarea "x"
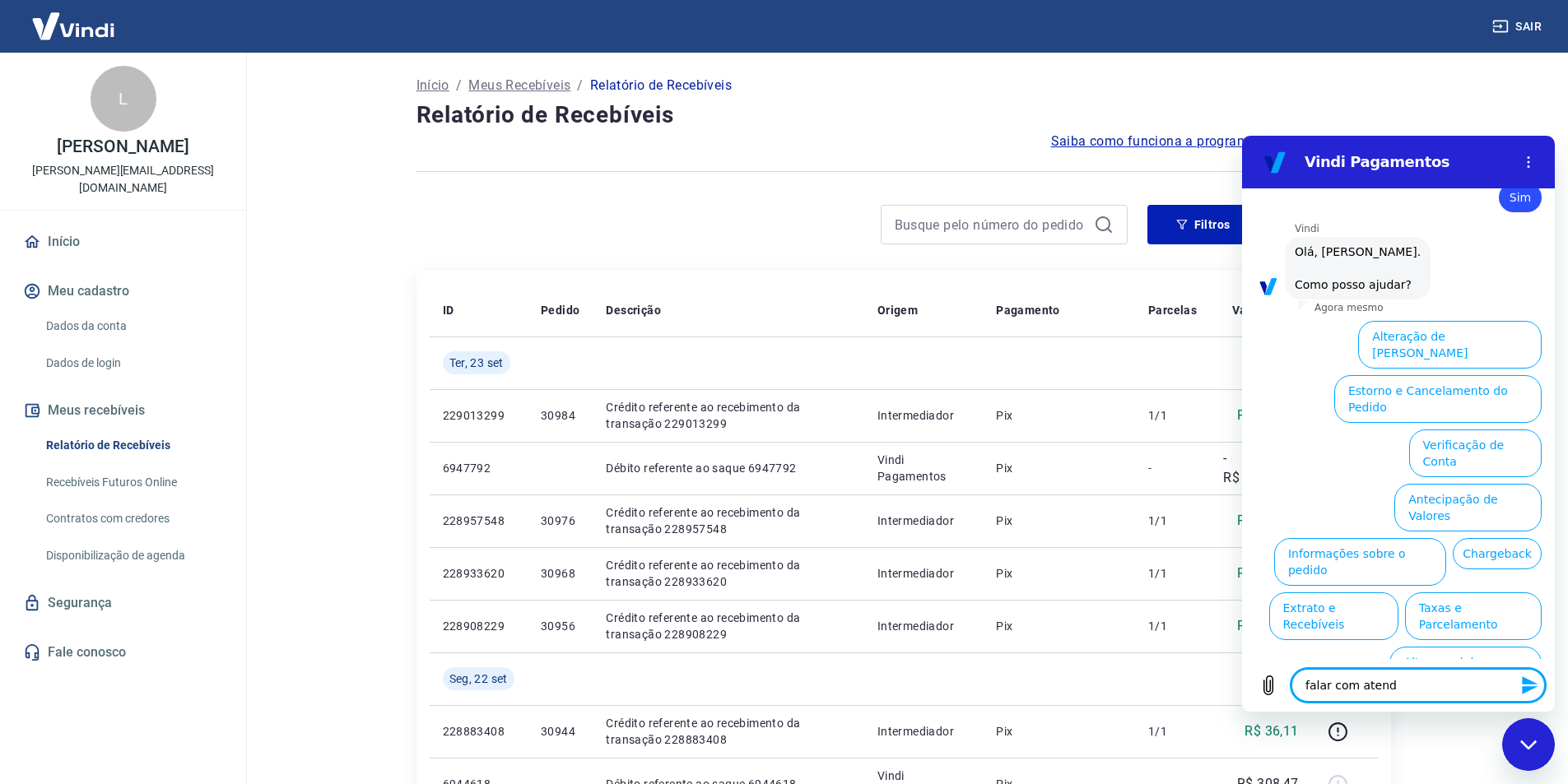
type textarea "falar com atende"
type textarea "x"
type textarea "falar com atenden"
type textarea "x"
type textarea "falar com atendent"
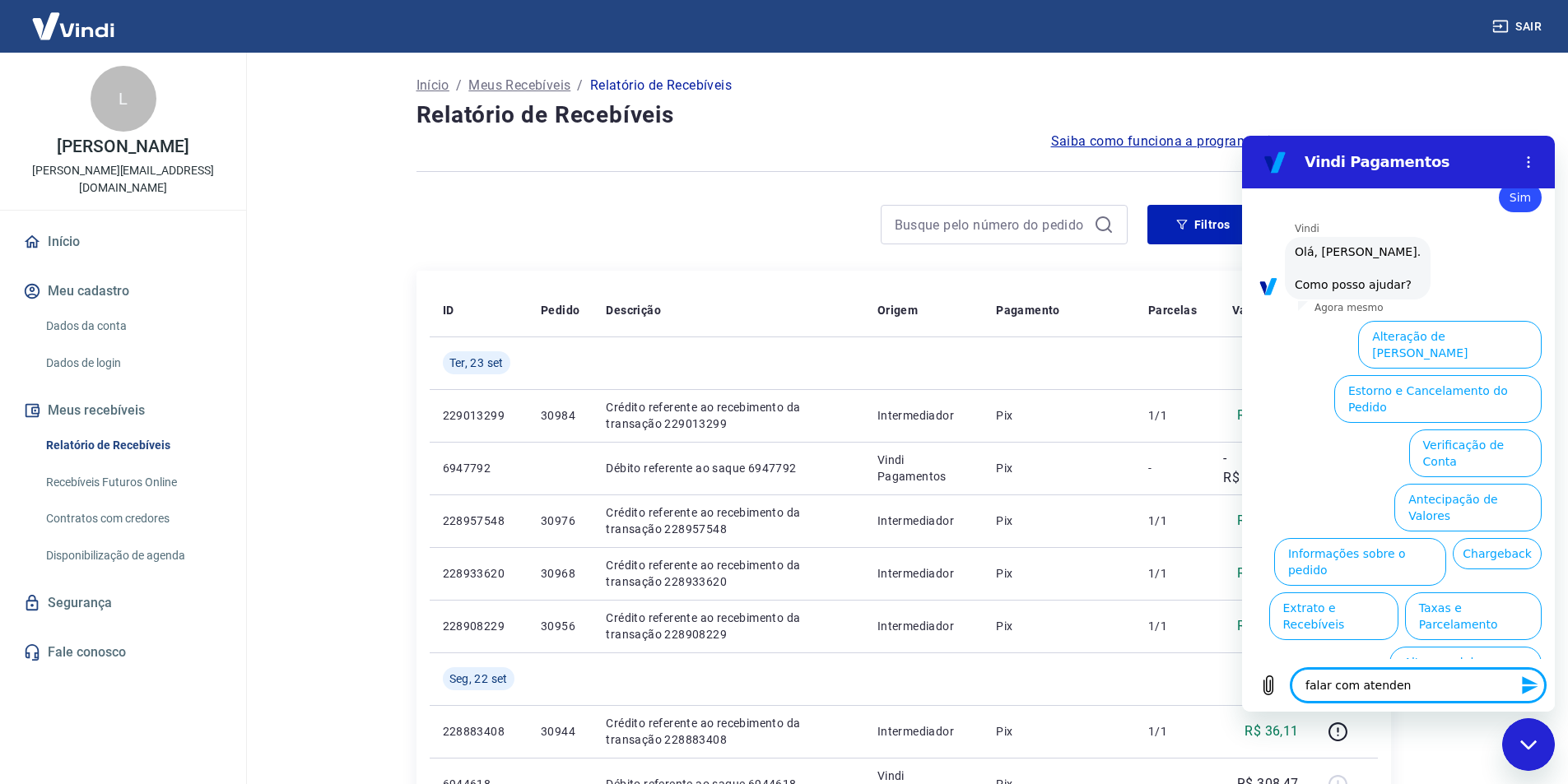
type textarea "x"
type textarea "falar com atendente"
type textarea "x"
type textarea "falar com atendente"
type textarea "x"
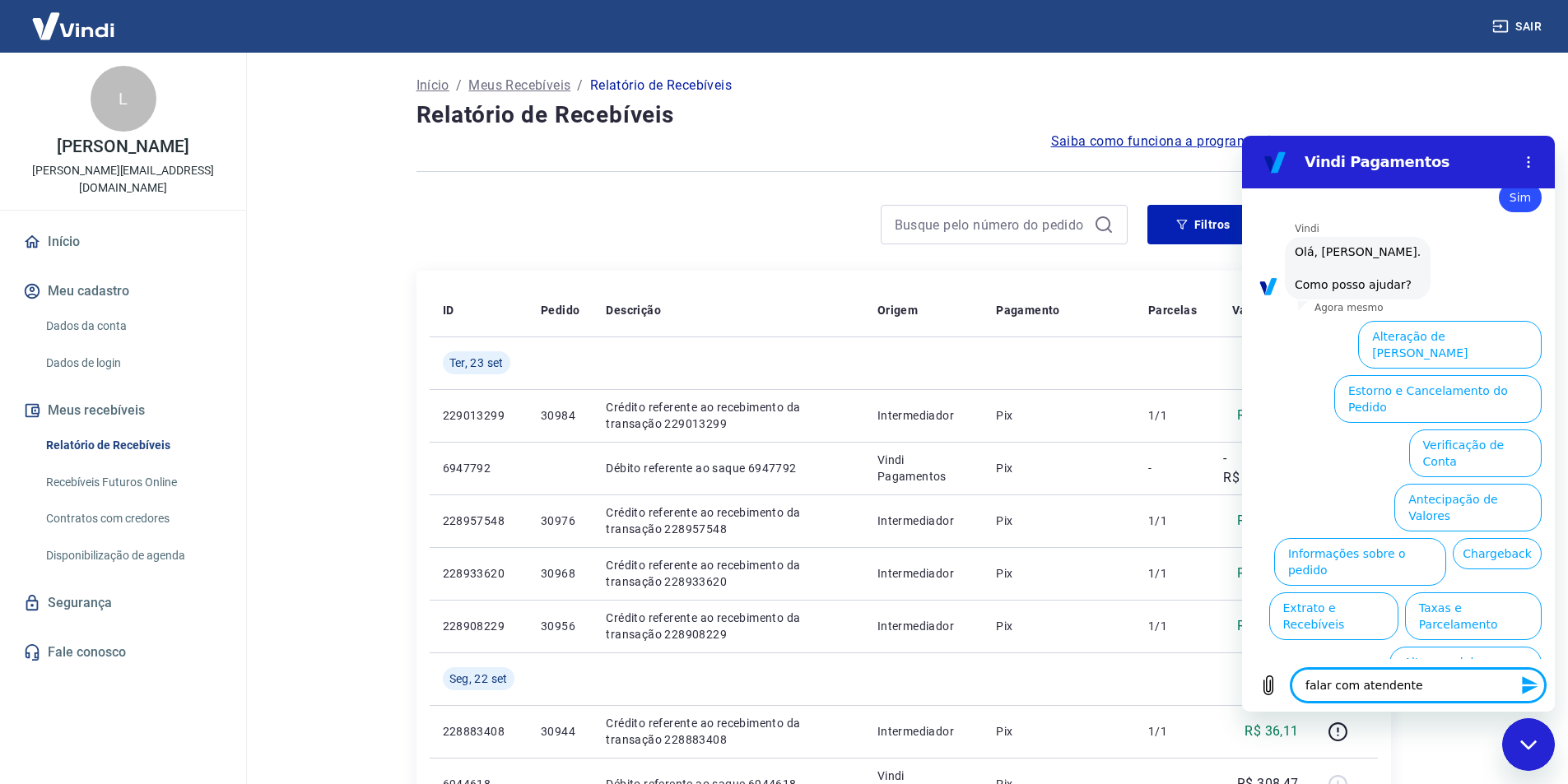
type textarea "falar com atendente"
type textarea "x"
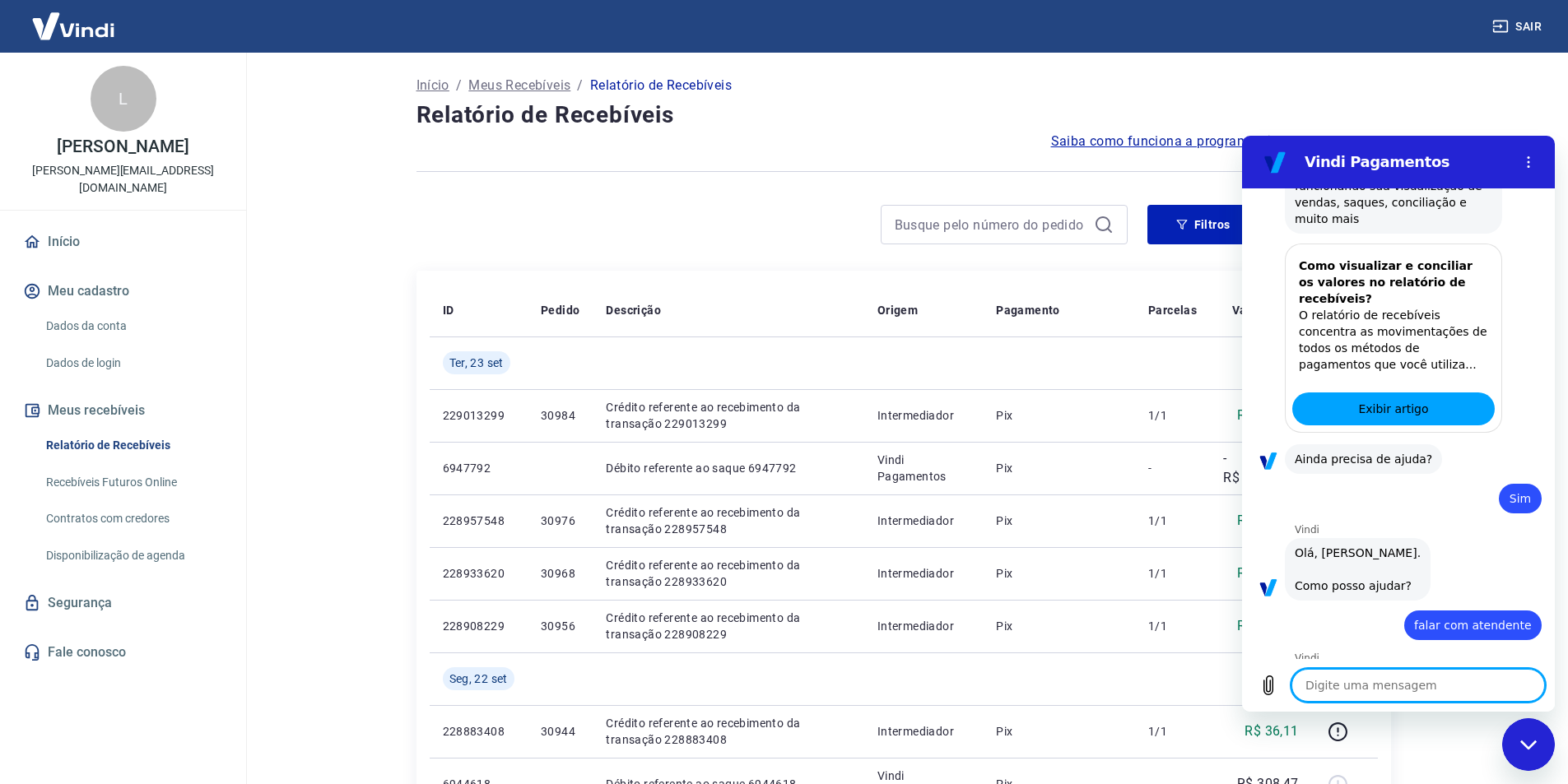
type textarea "x"
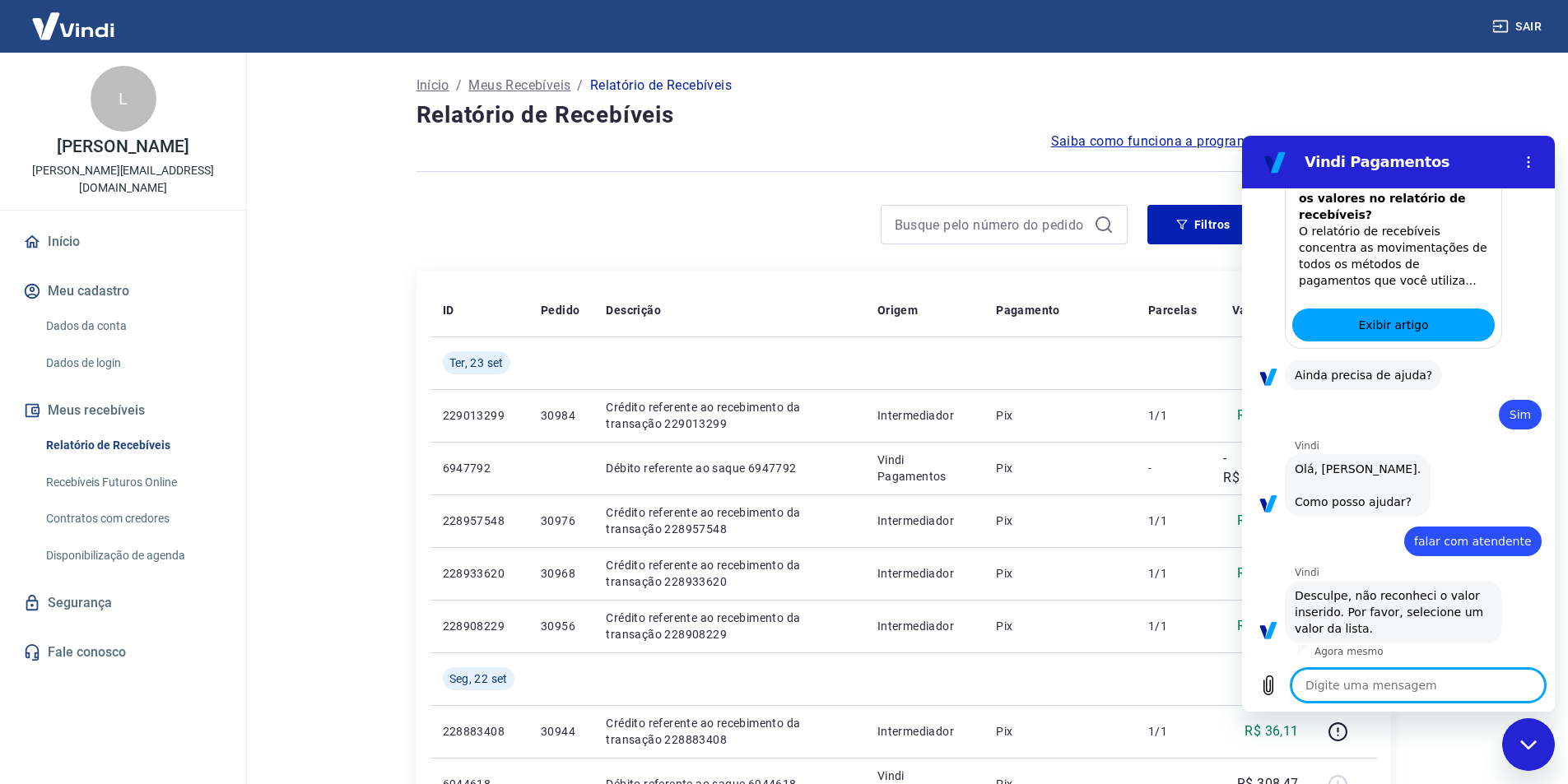
scroll to position [401, 0]
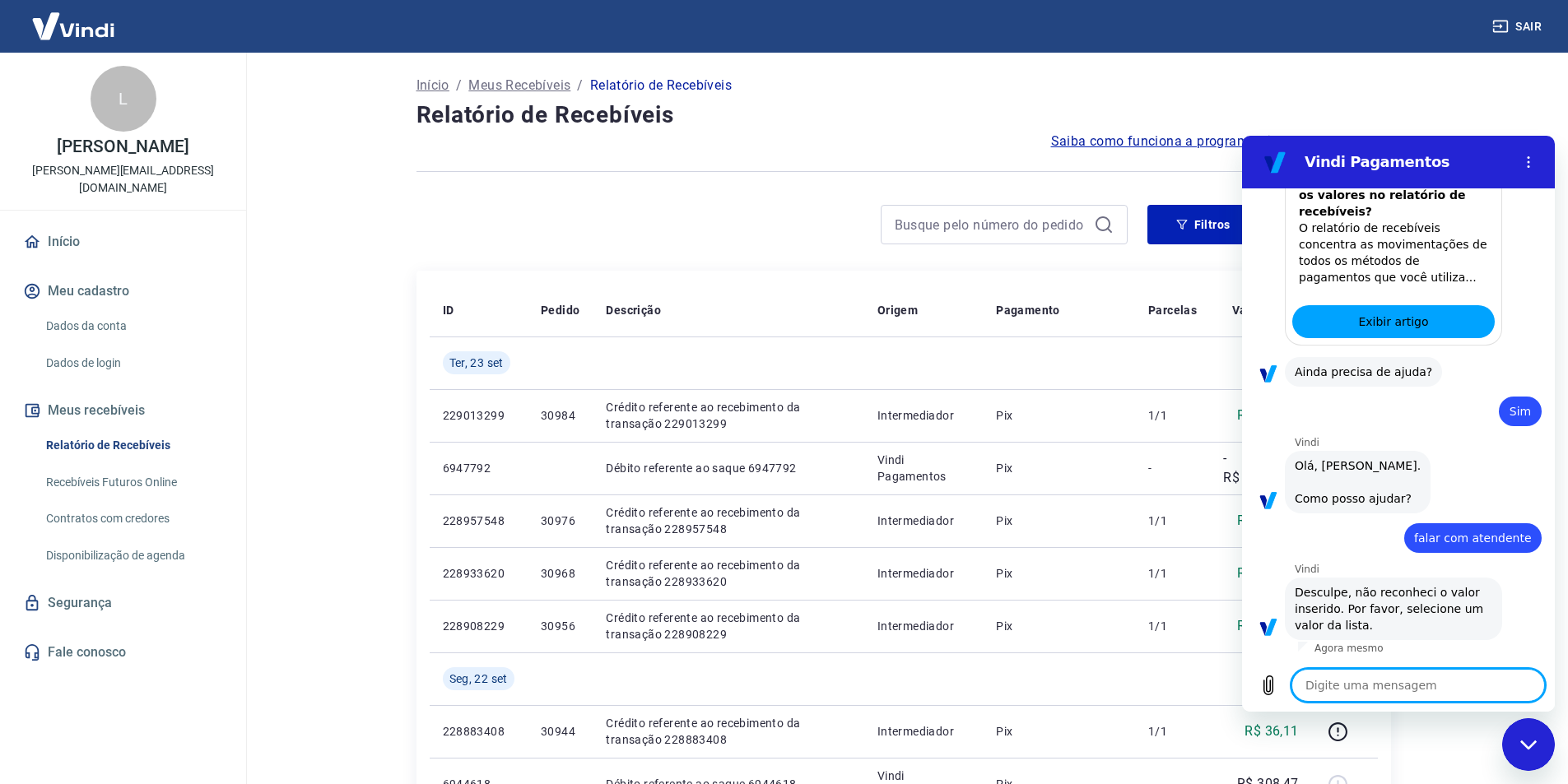
click at [1425, 692] on textarea at bounding box center [1418, 686] width 253 height 33
type textarea "a"
type textarea "x"
type textarea "at"
type textarea "x"
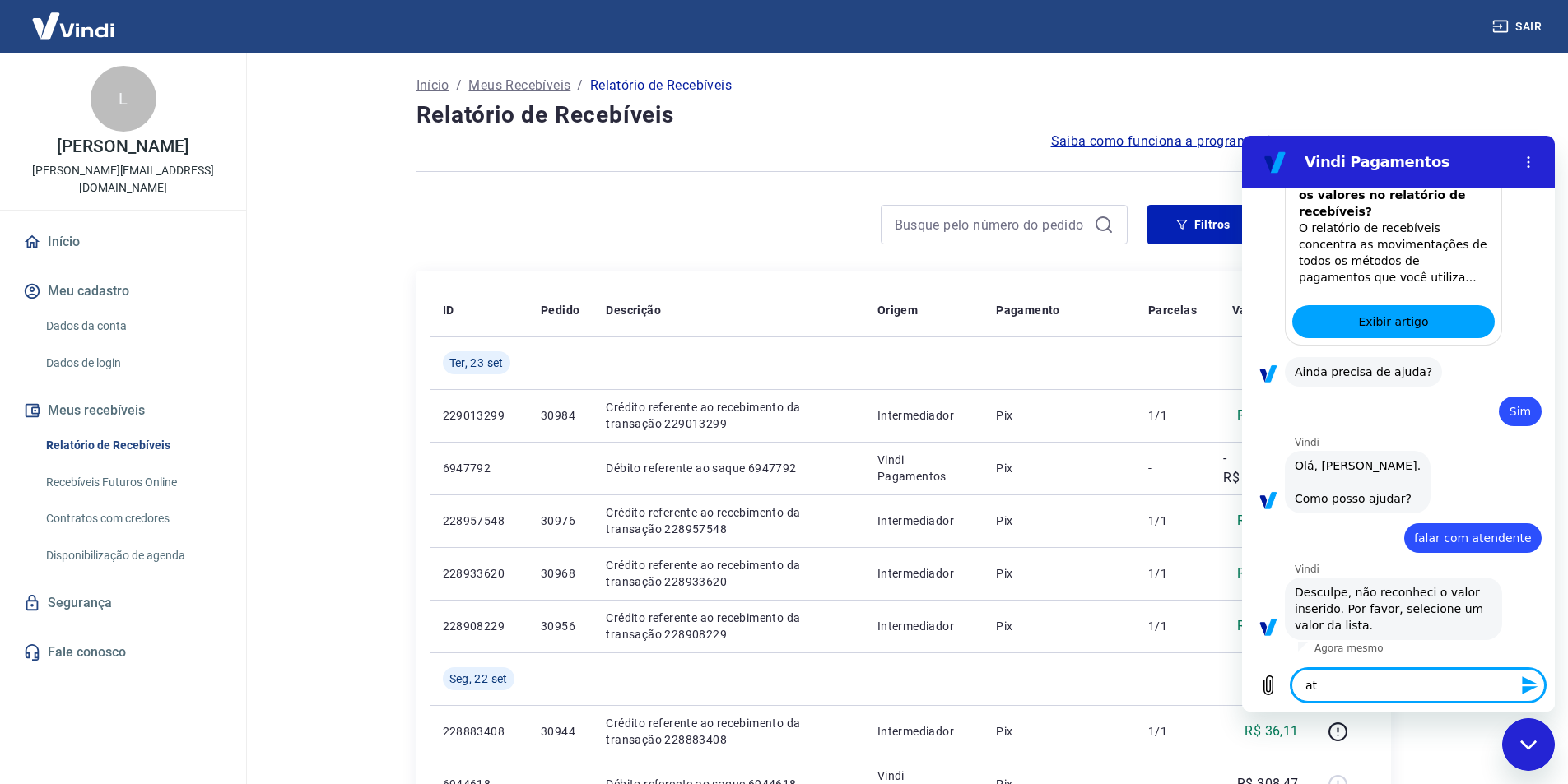
type textarea "ate"
type textarea "x"
type textarea "aten"
type textarea "x"
type textarea "atend"
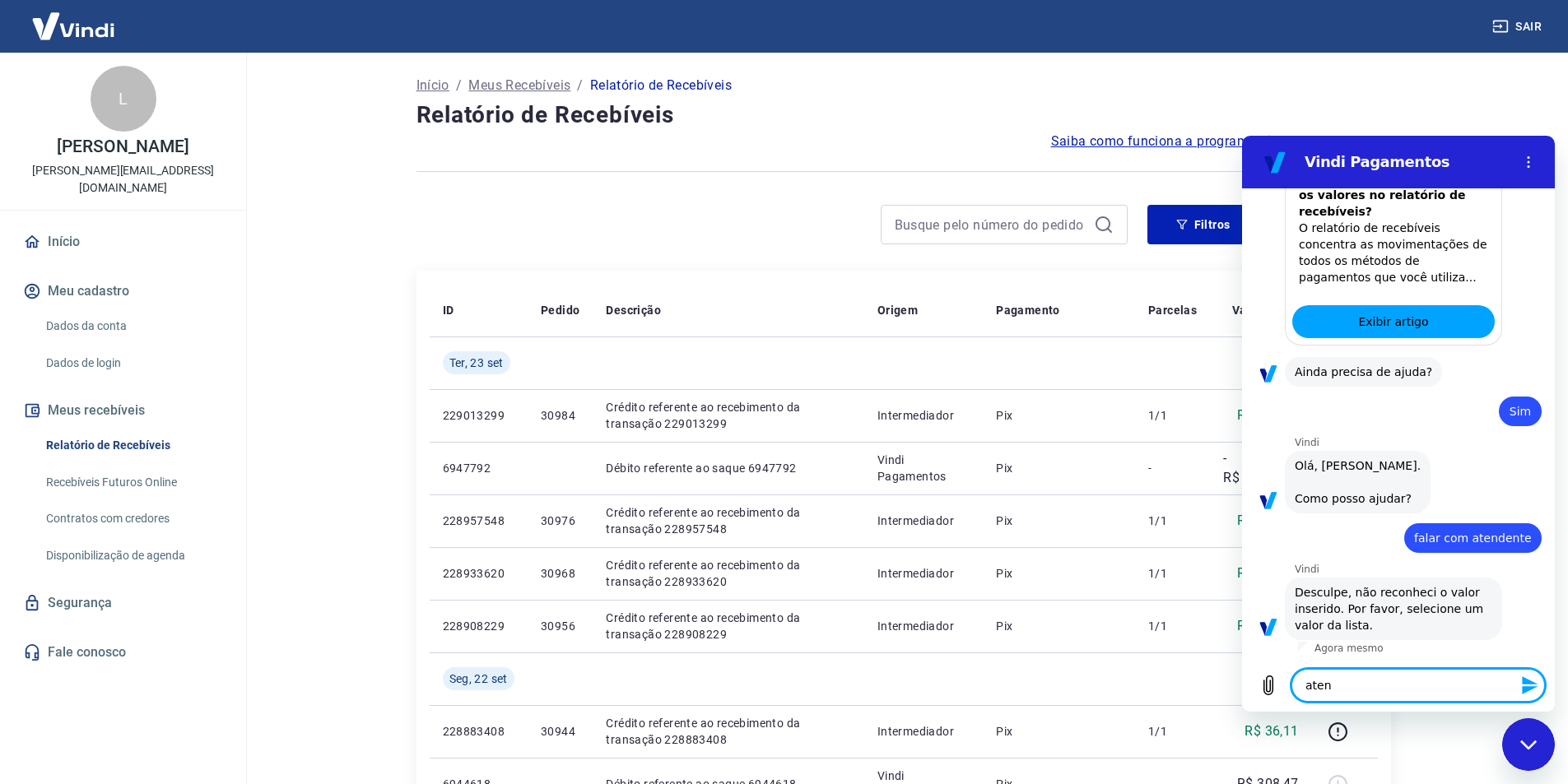
type textarea "x"
type textarea "atende"
type textarea "x"
type textarea "atenden"
type textarea "x"
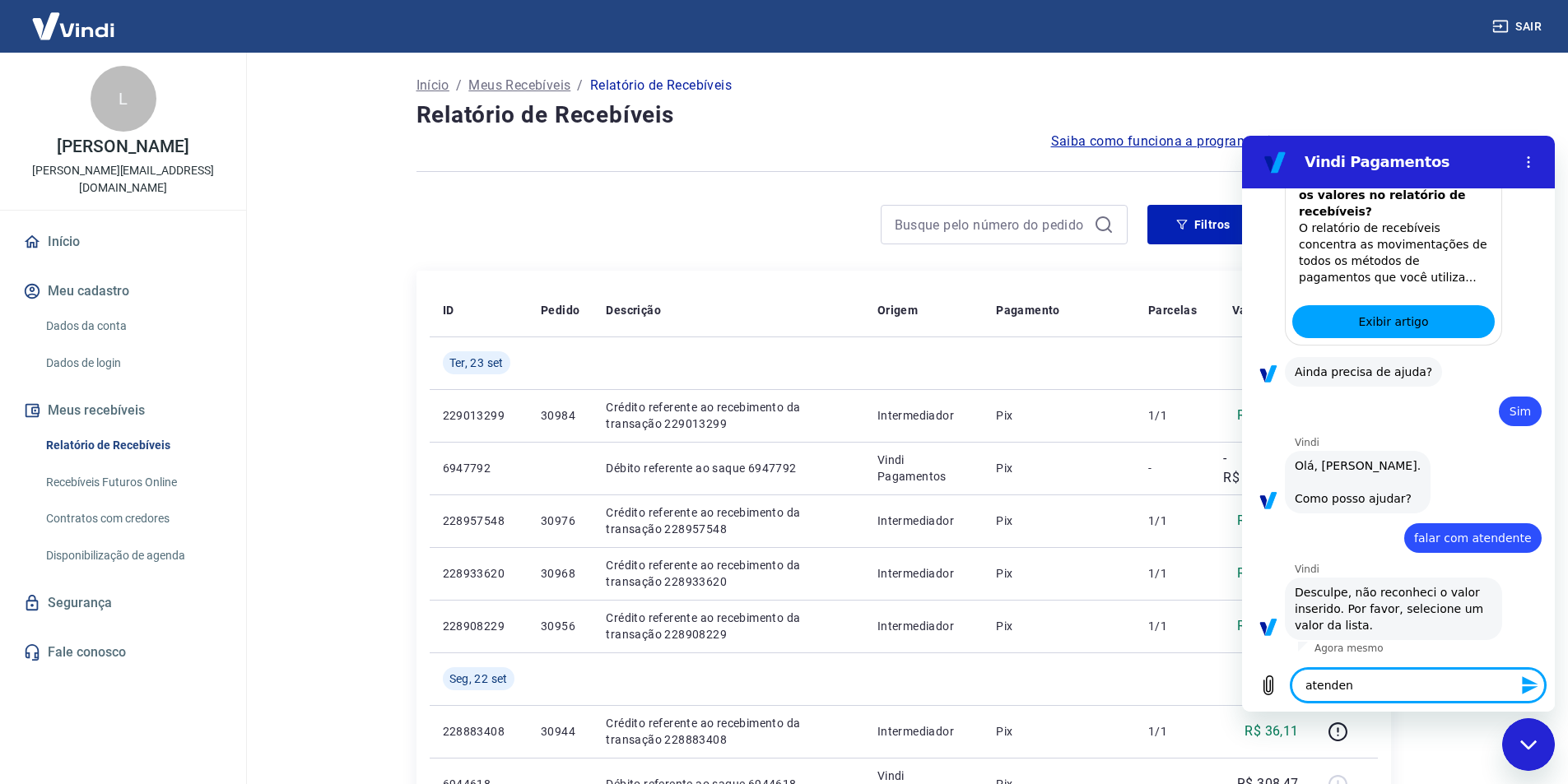
type textarea "atendent"
type textarea "x"
type textarea "atendente"
type textarea "x"
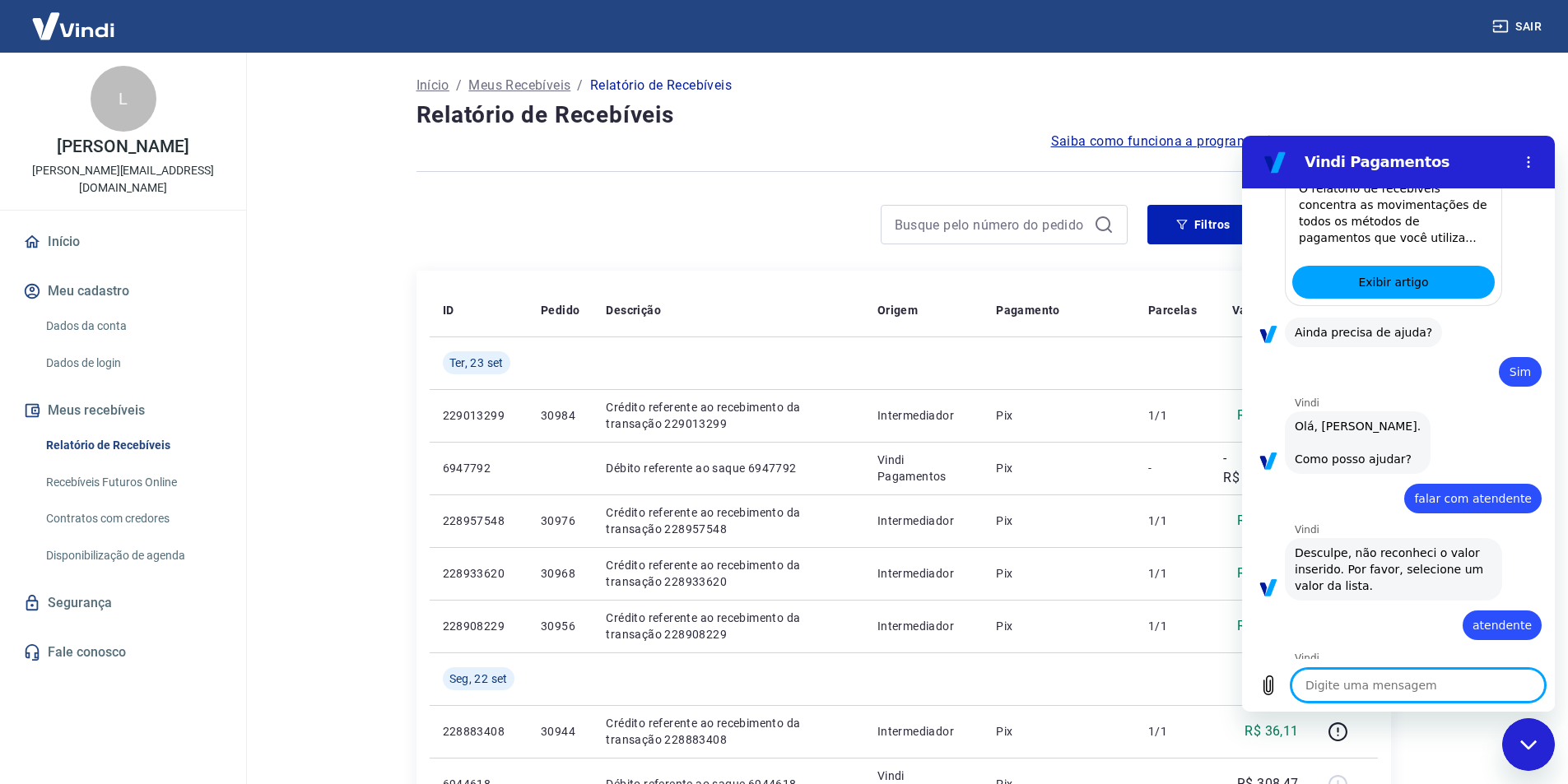
type textarea "x"
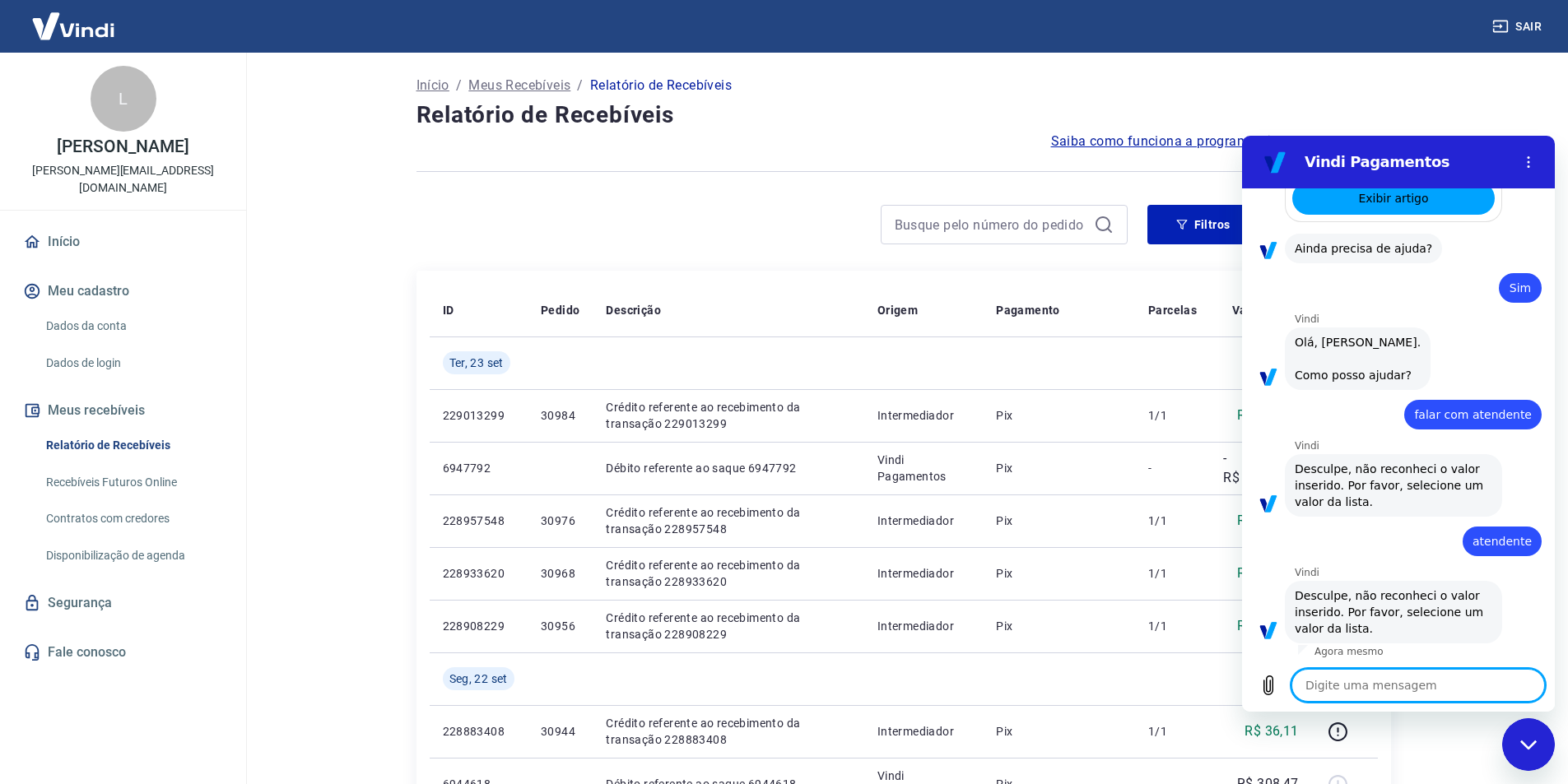
scroll to position [527, 0]
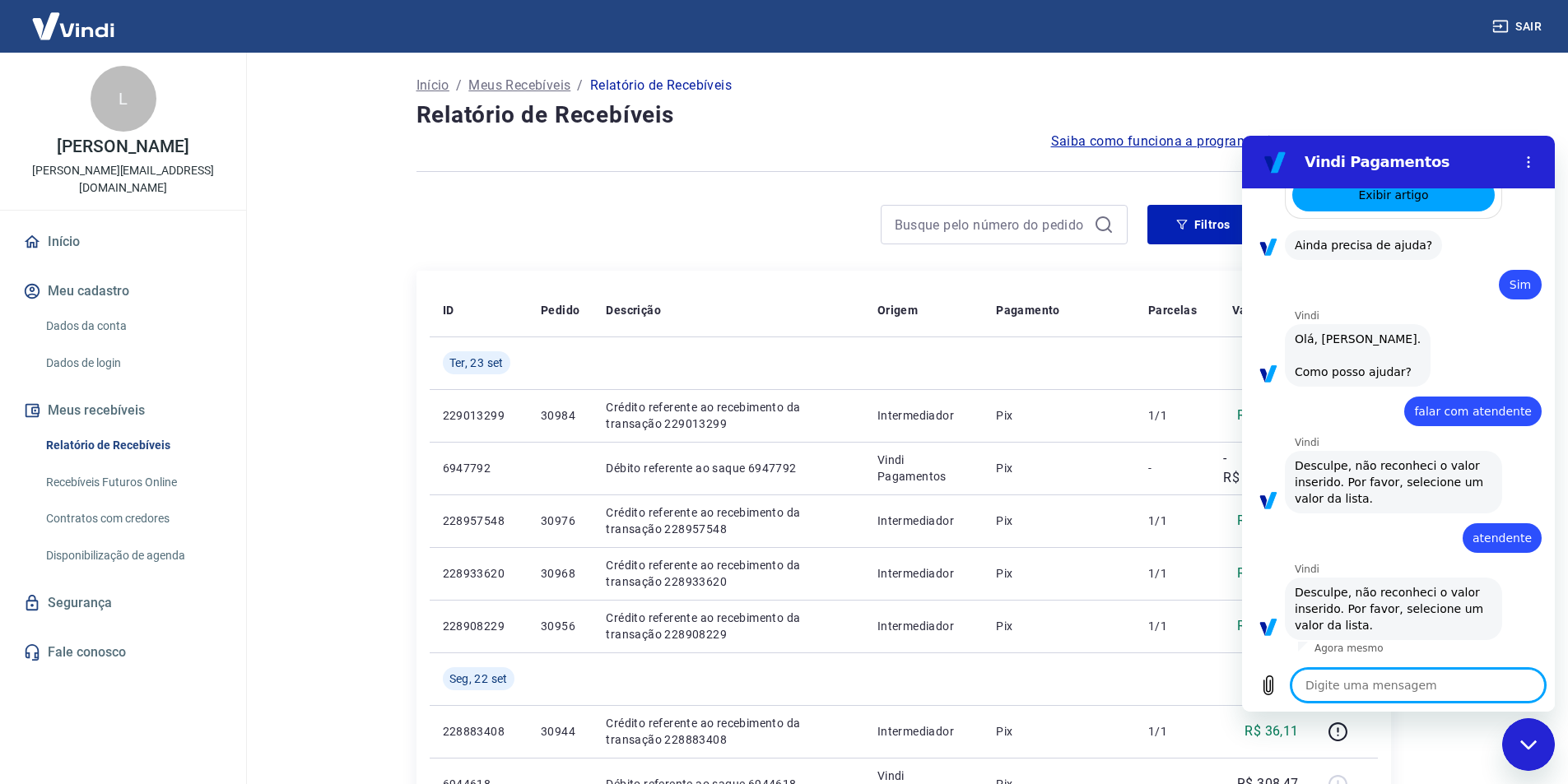
type textarea "f"
type textarea "x"
type textarea "fa"
type textarea "x"
type textarea "fal"
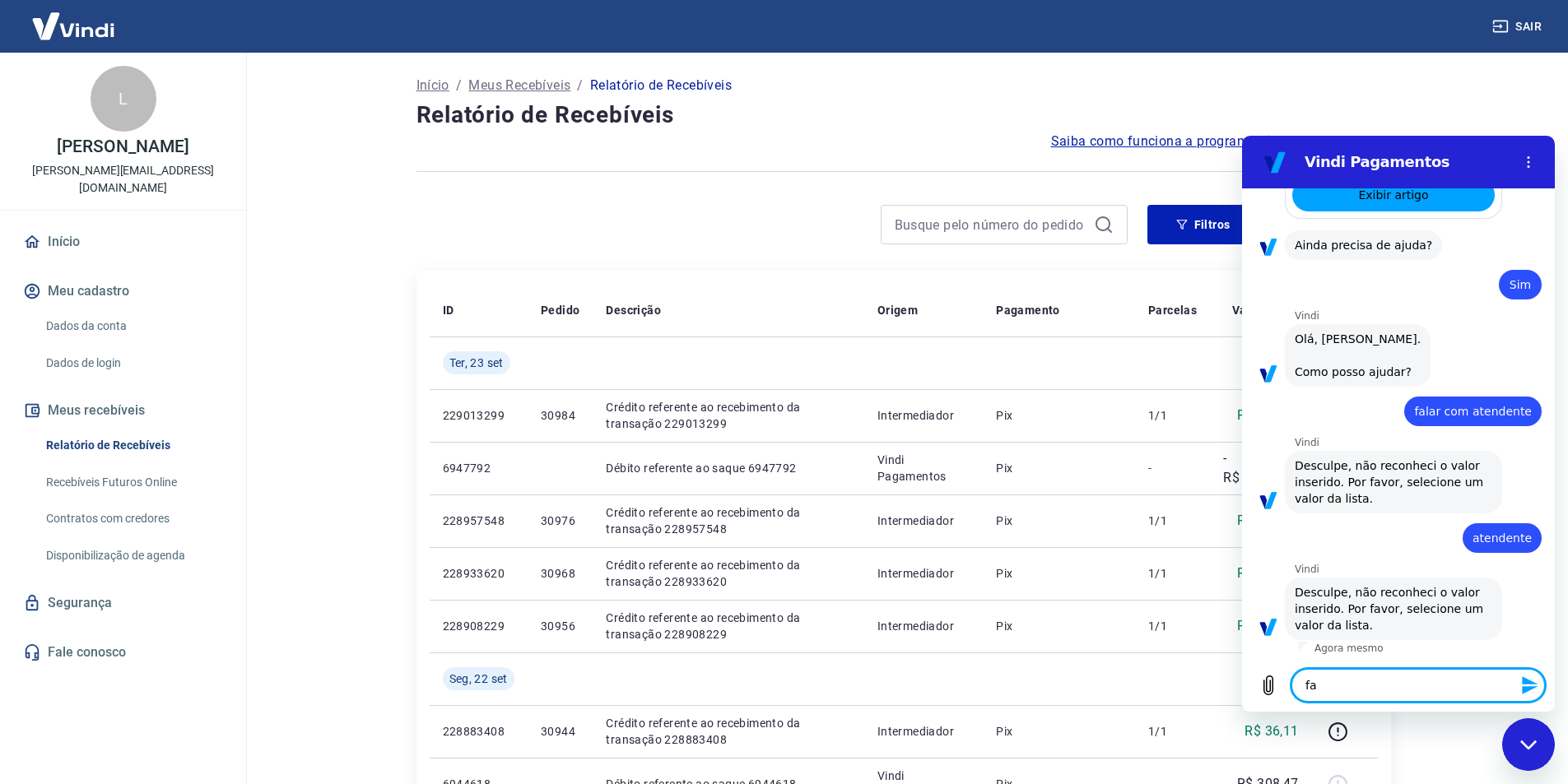
type textarea "x"
type textarea "fala"
type textarea "x"
type textarea "falar"
type textarea "x"
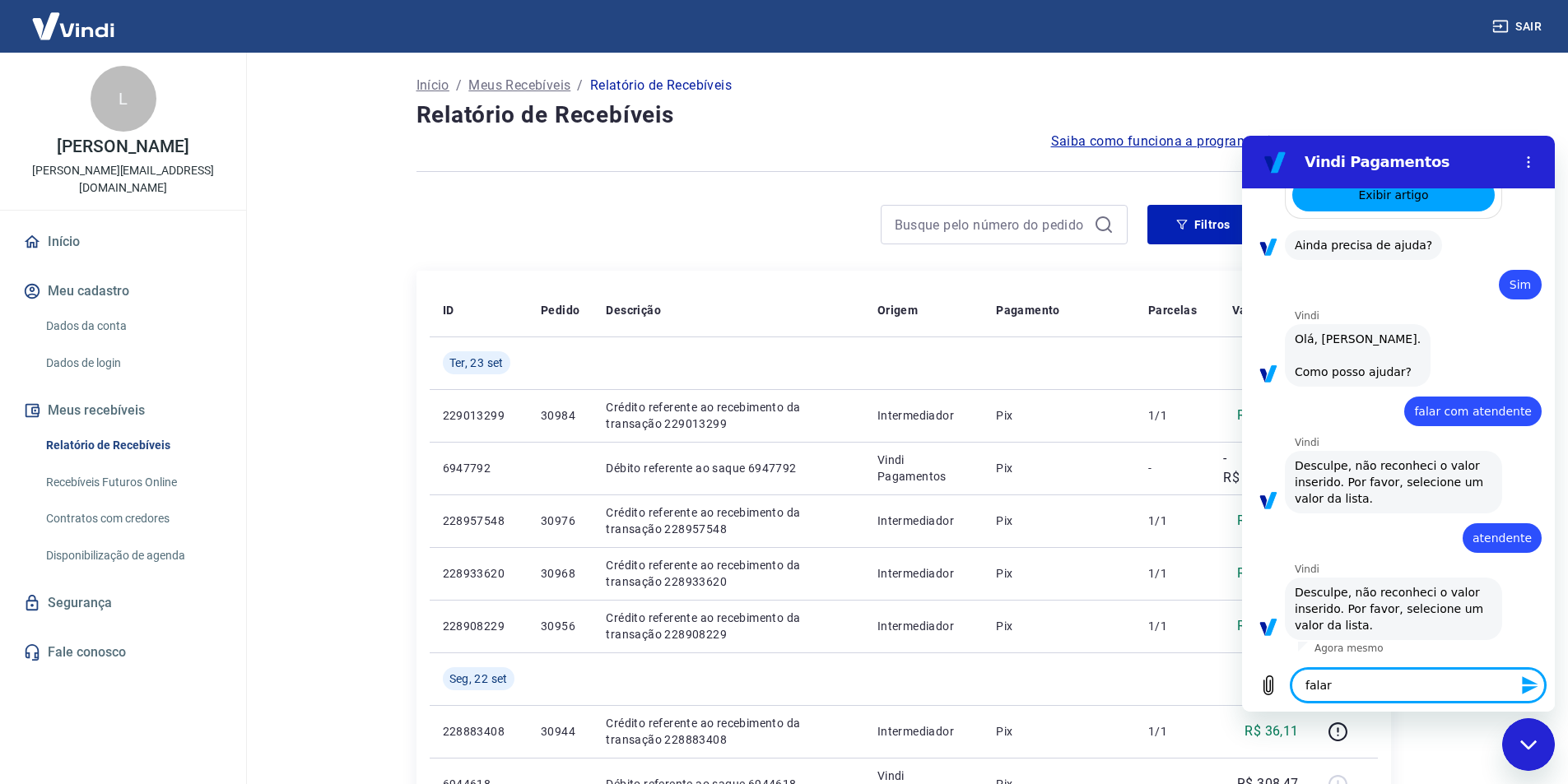
type textarea "falar"
type textarea "x"
type textarea "falar c"
type textarea "x"
type textarea "falar co"
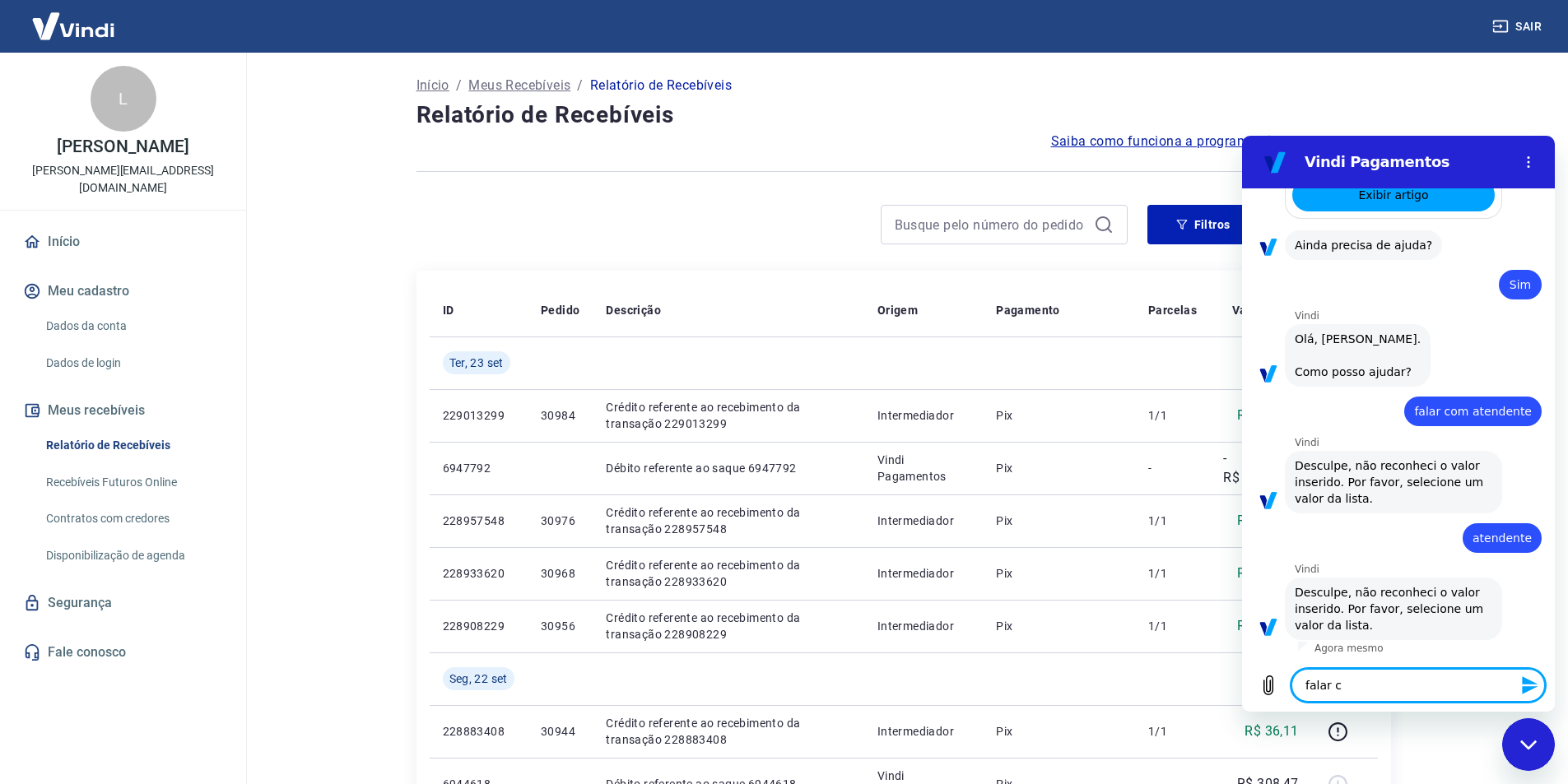
type textarea "x"
type textarea "falar com"
type textarea "x"
type textarea "falar com"
type textarea "x"
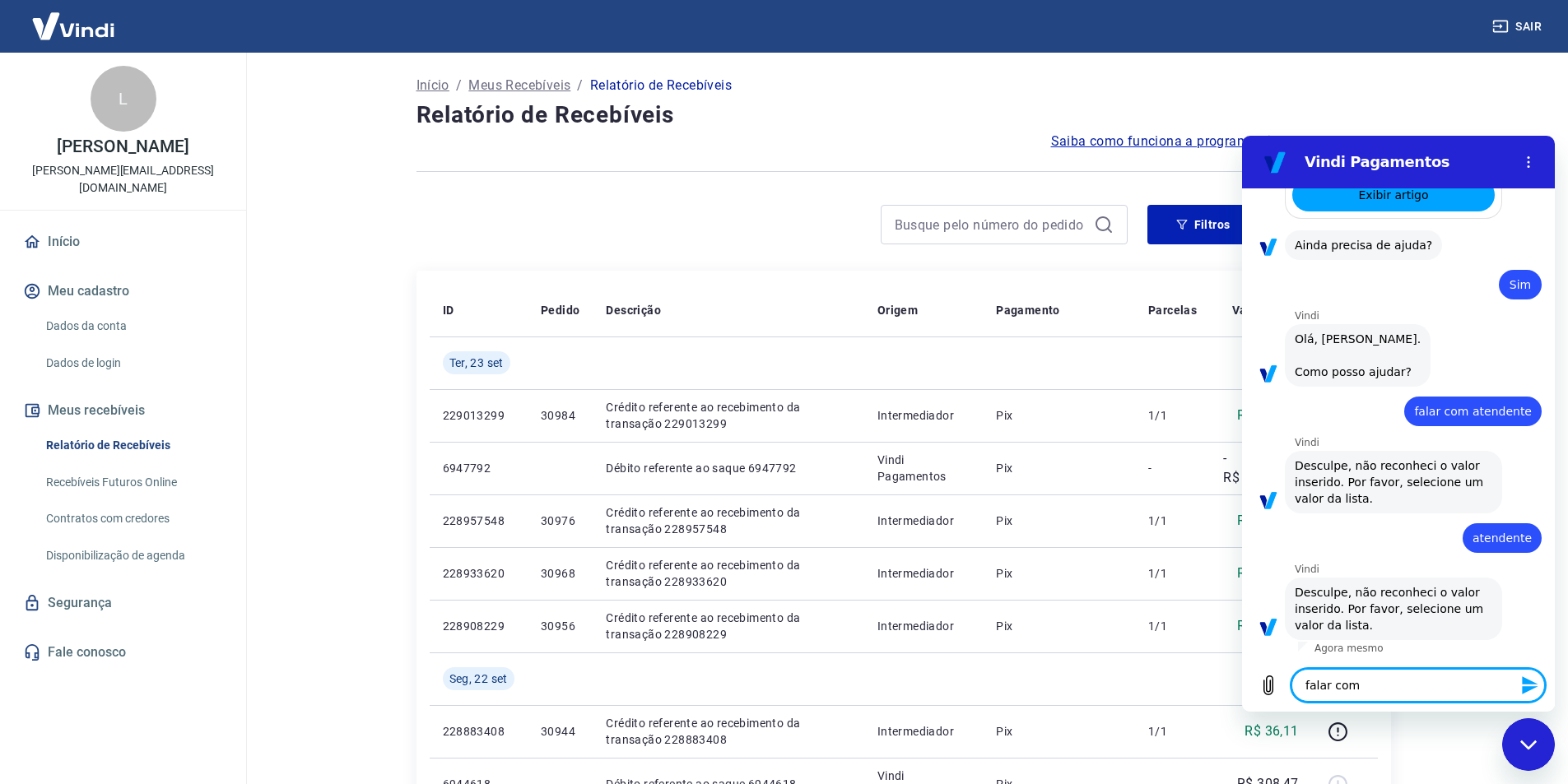
type textarea "falar com s"
type textarea "x"
type textarea "falar com su"
type textarea "x"
type textarea "falar com sup"
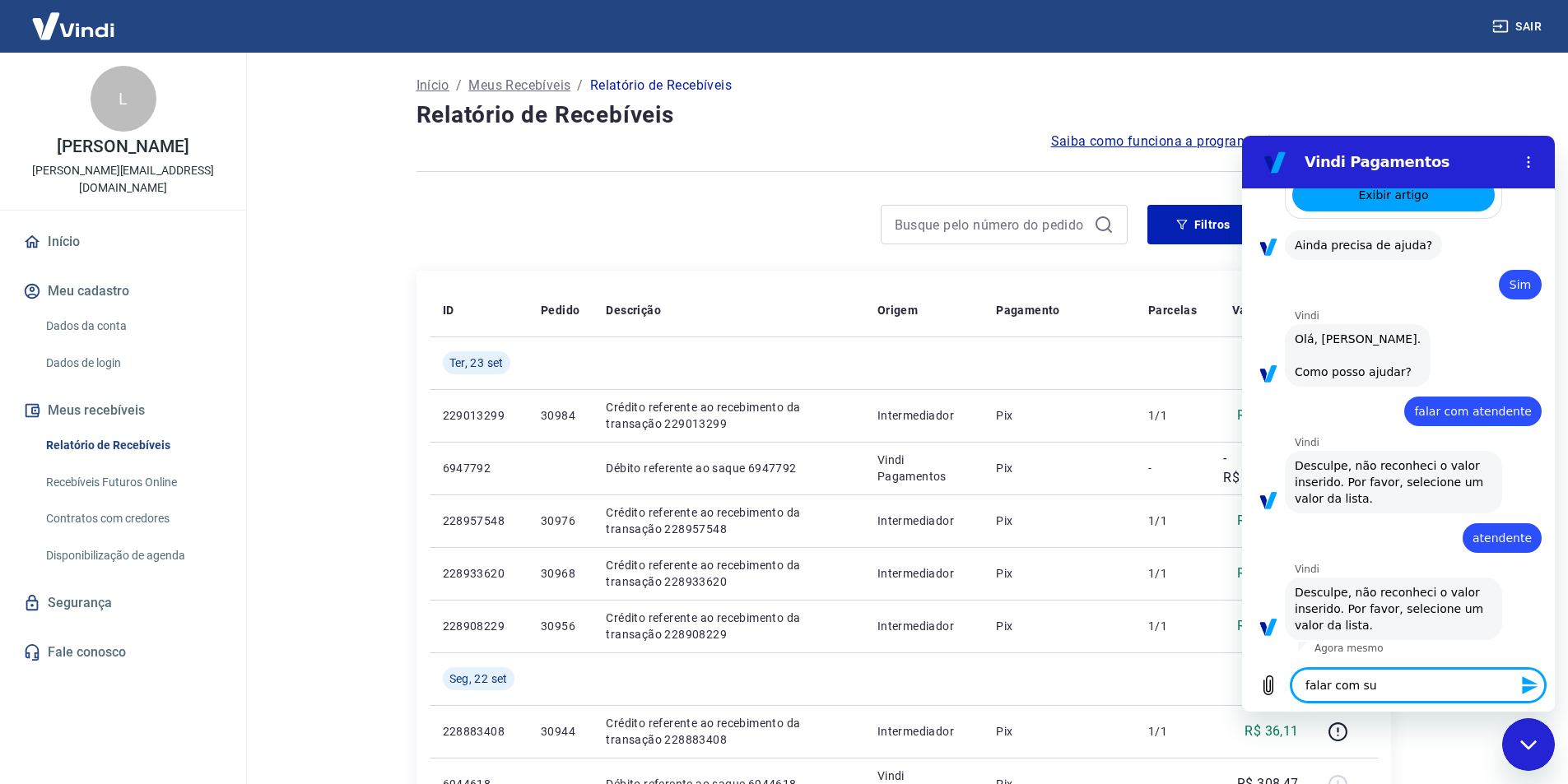
type textarea "x"
type textarea "falar com supo"
type textarea "x"
type textarea "falar com supor"
type textarea "x"
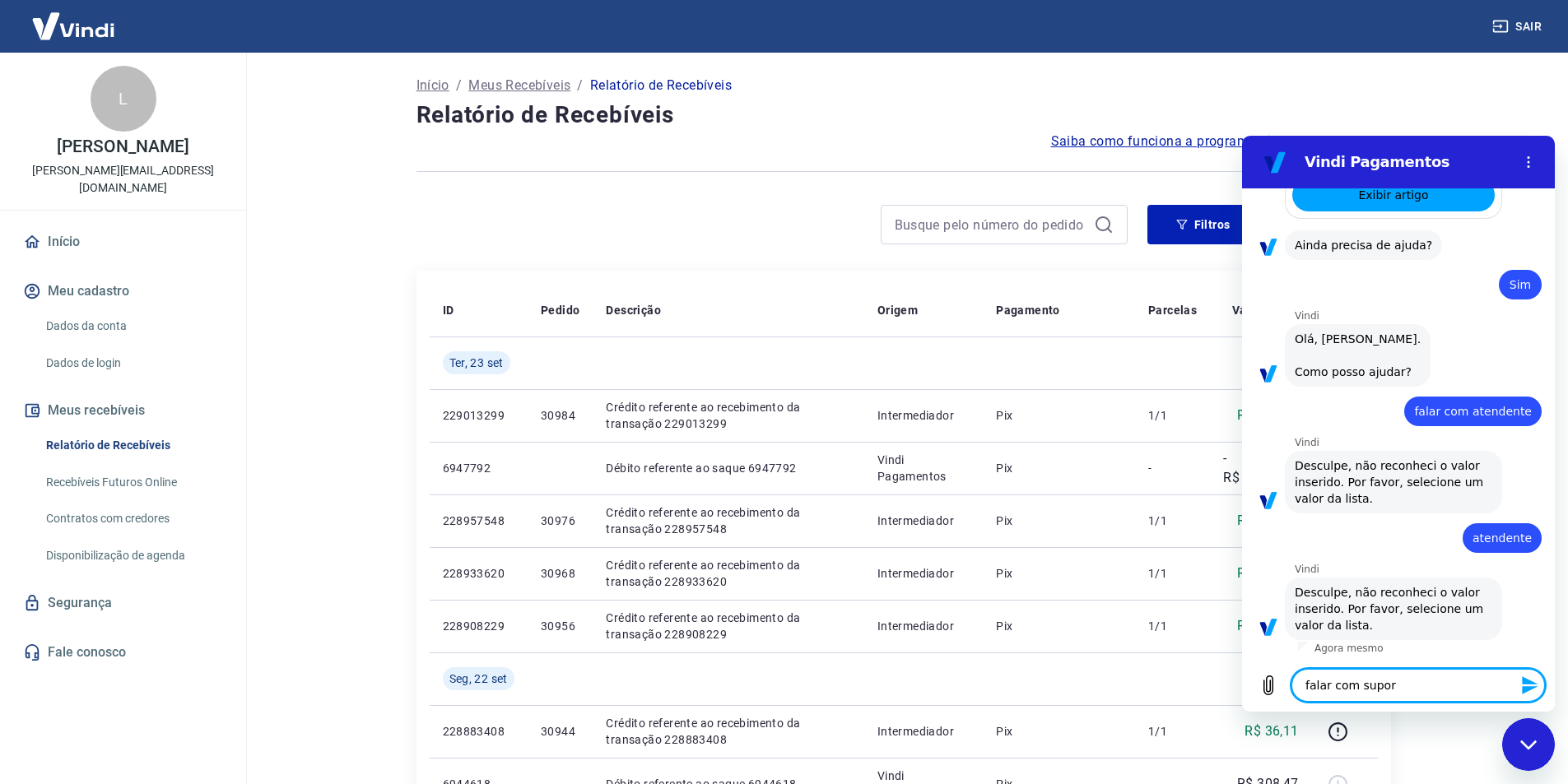
type textarea "falar com suport"
type textarea "x"
type textarea "falar com suporte"
type textarea "x"
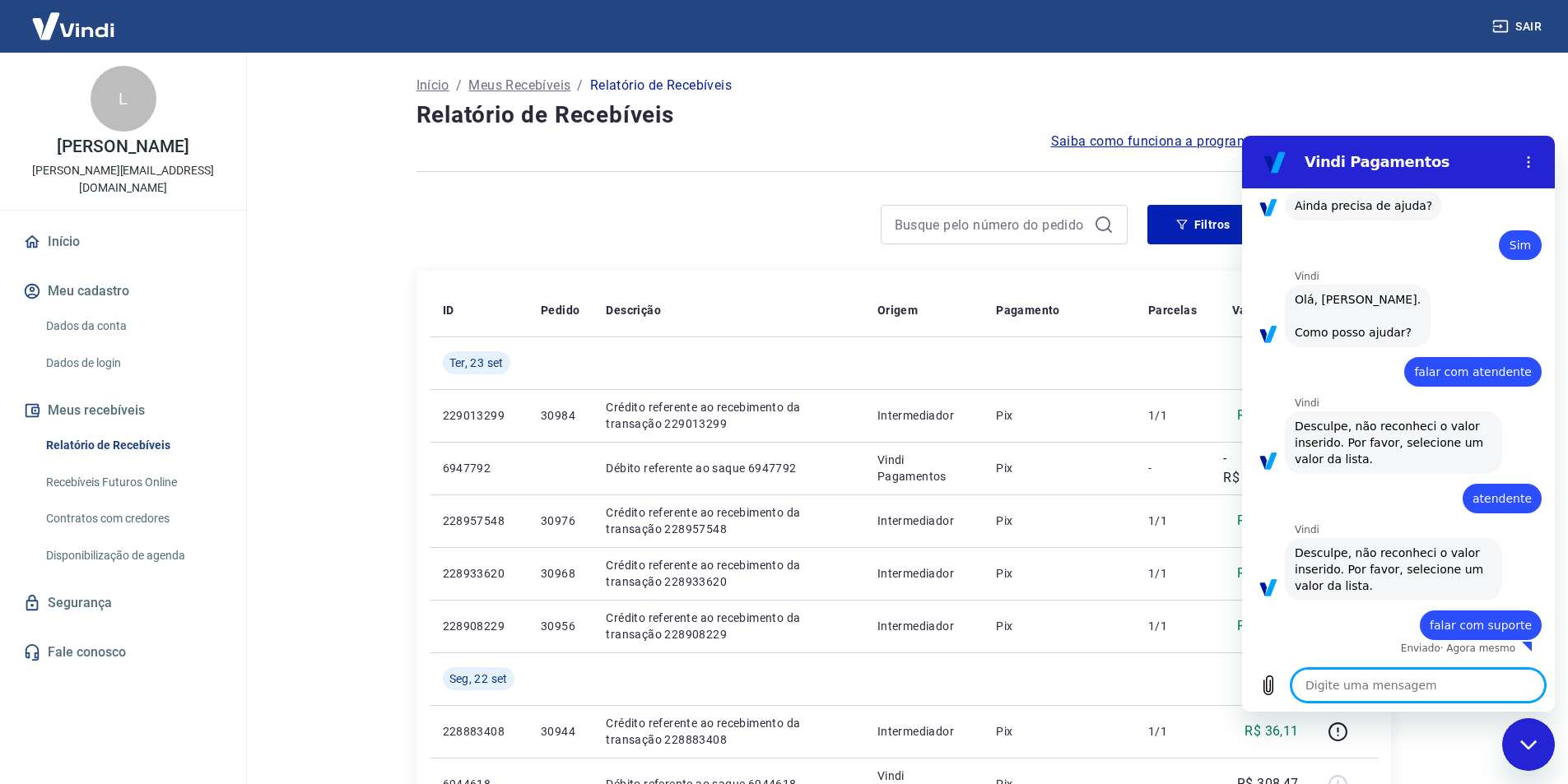
type textarea "x"
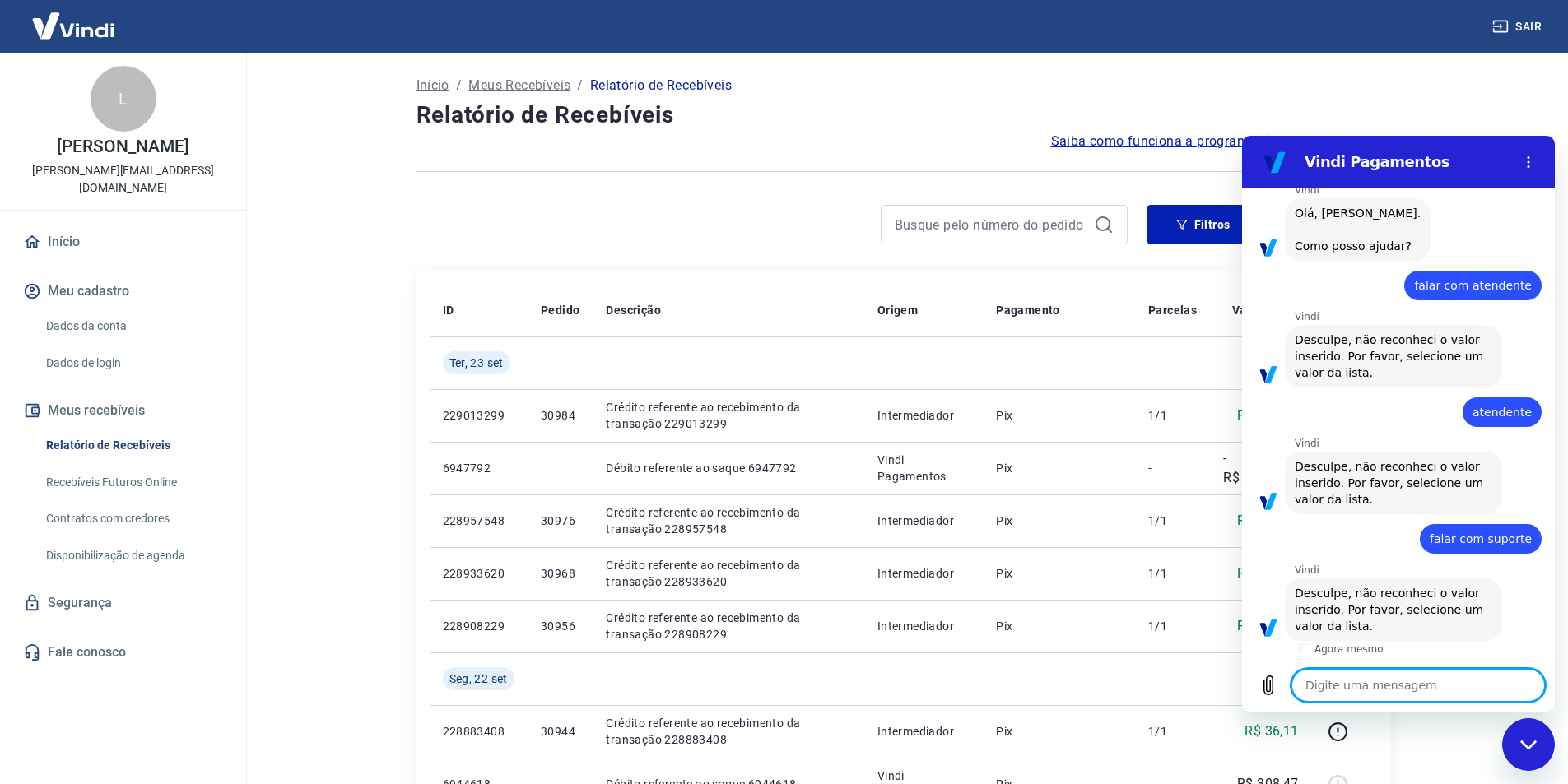
scroll to position [654, 0]
type textarea "c"
type textarea "x"
type textarea "ca"
type textarea "x"
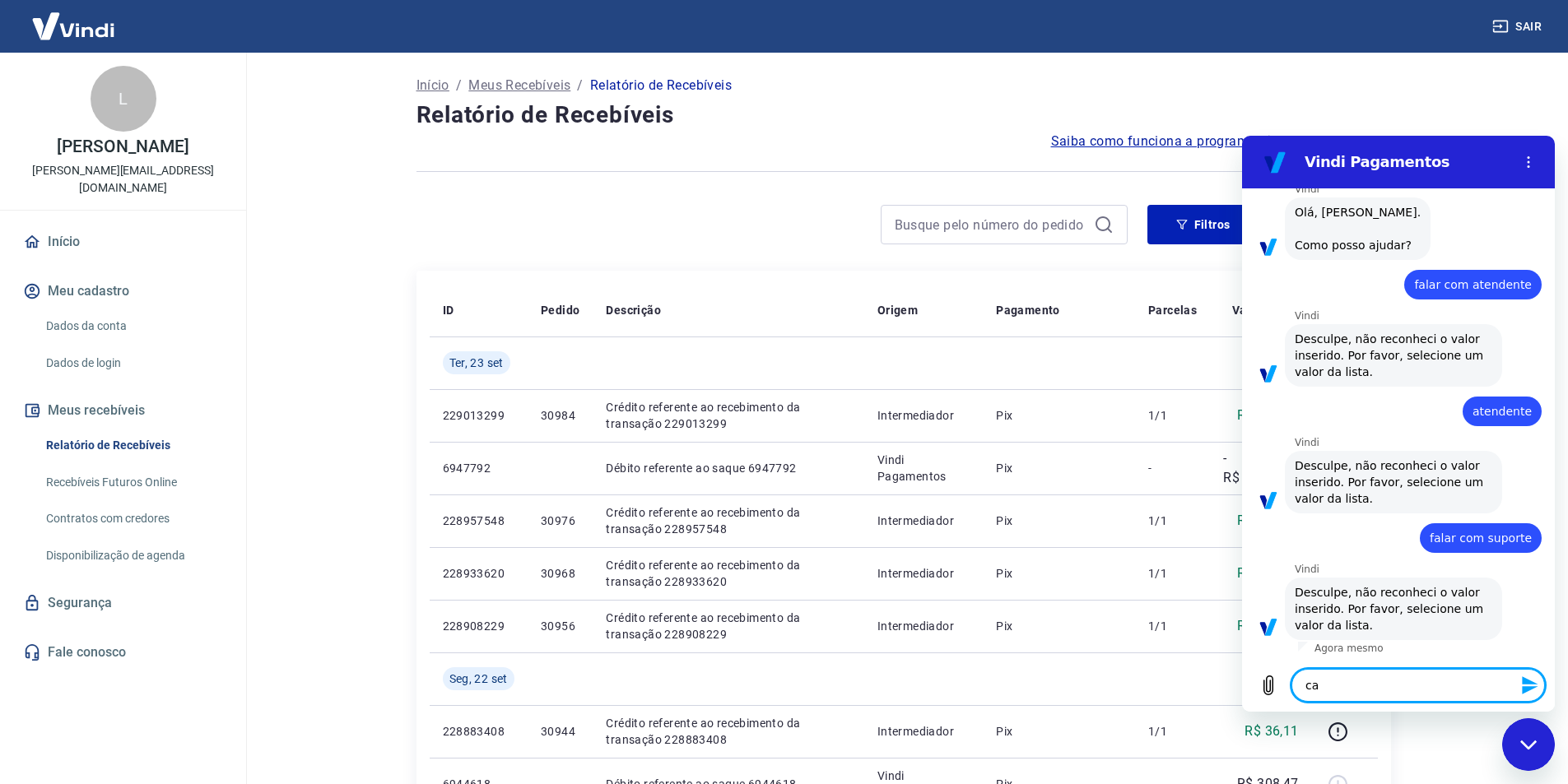
type textarea "cad"
type textarea "x"
type textarea "cade"
type textarea "x"
type textarea "cade"
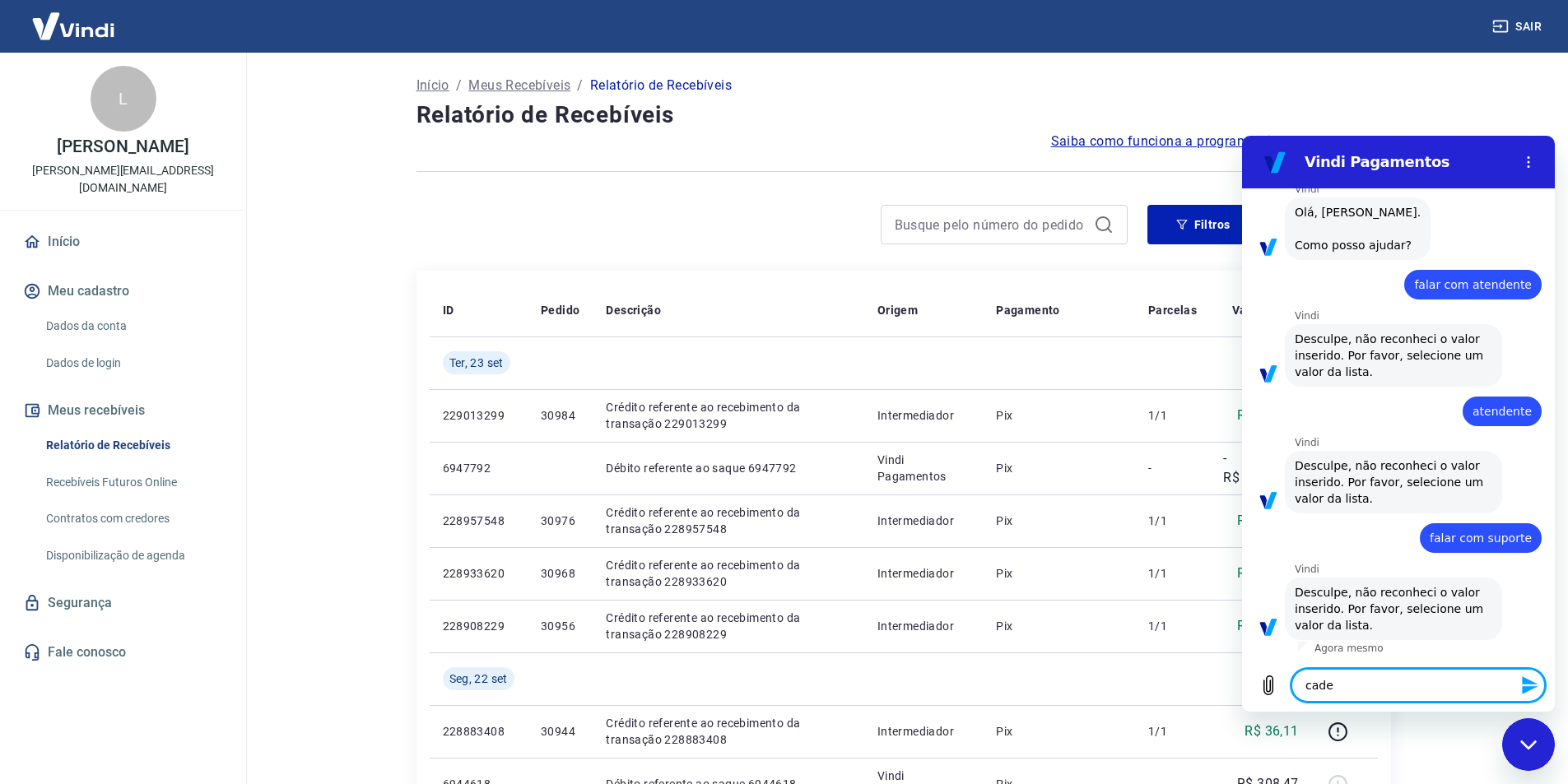
type textarea "x"
type textarea "cade a"
type textarea "x"
type textarea "cade a"
type textarea "x"
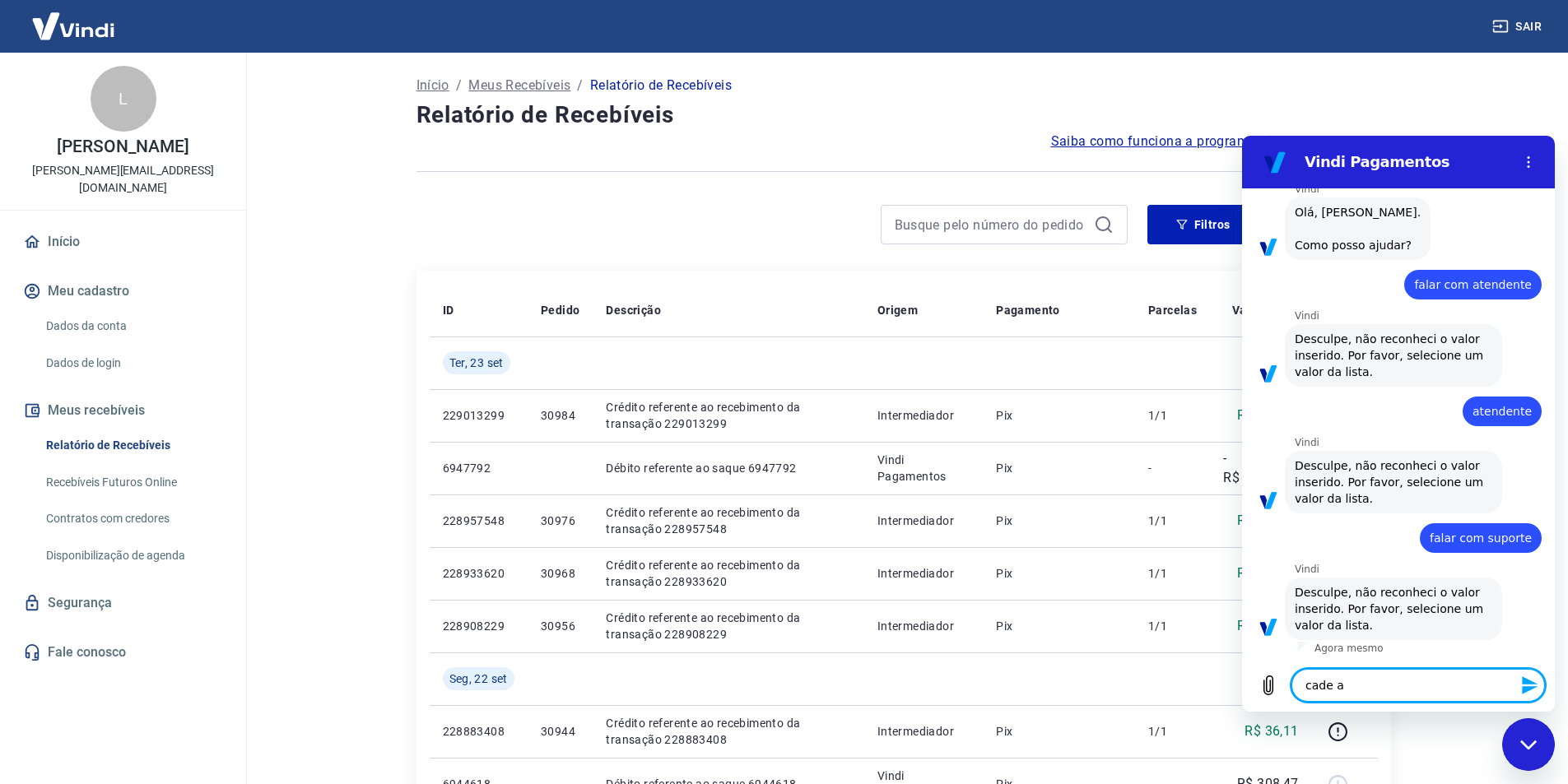
type textarea "cade a l"
type textarea "x"
type textarea "cade a li"
type textarea "x"
type textarea "cade a lis"
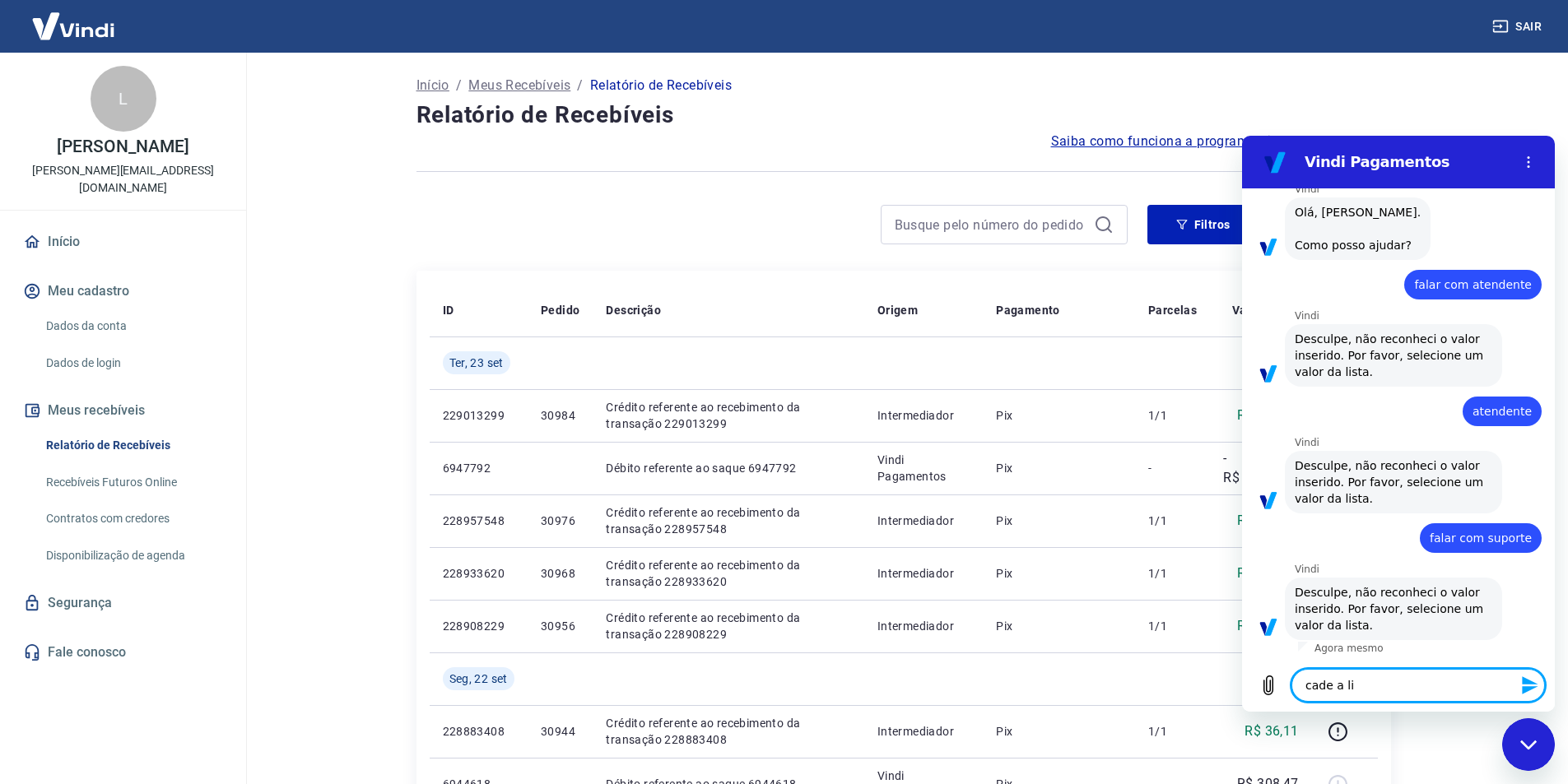
type textarea "x"
type textarea "cade a list"
type textarea "x"
type textarea "cade a lista"
type textarea "x"
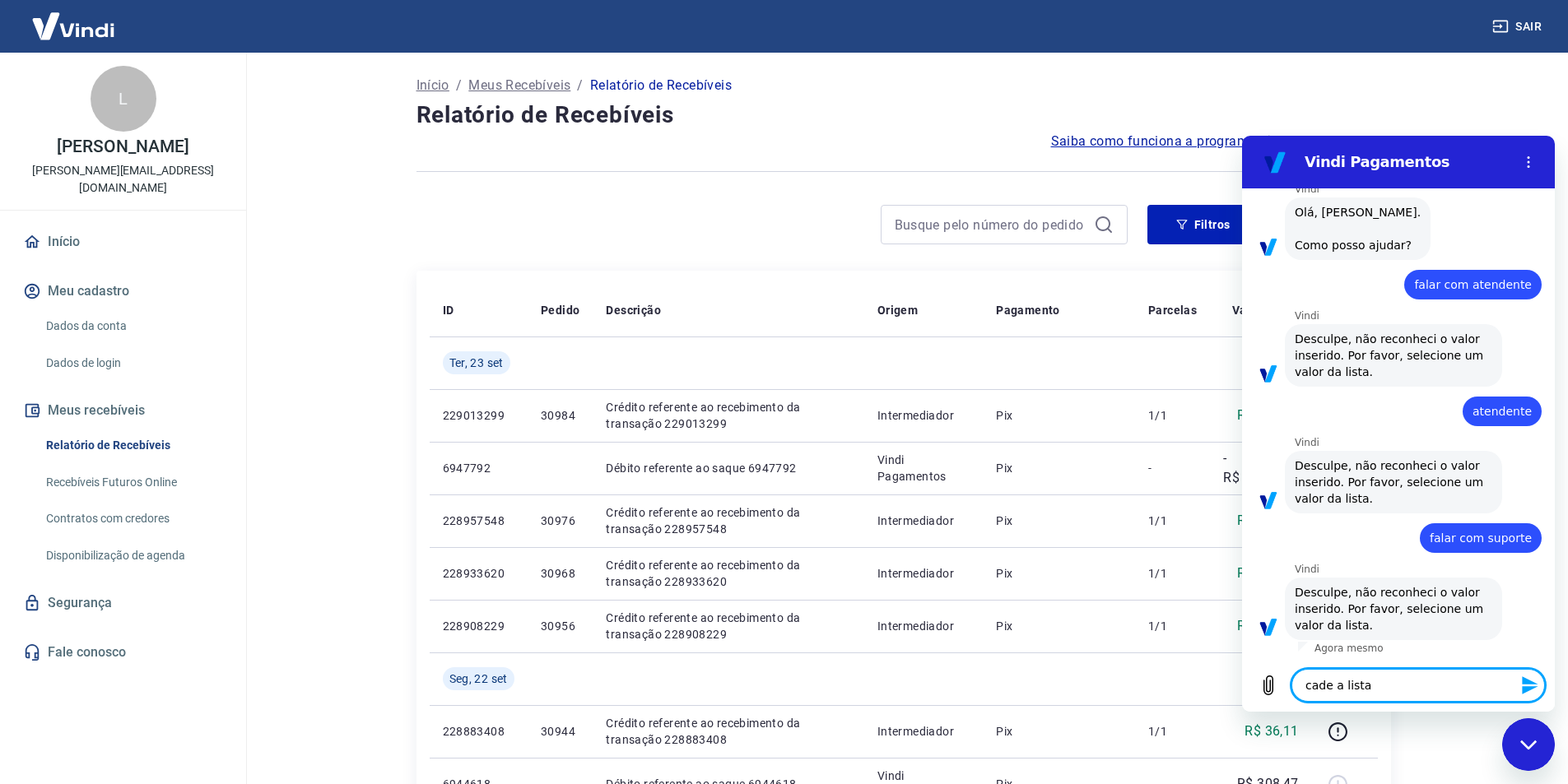
type textarea "cade a lista"
type textarea "x"
type textarea "cade a lista ?"
type textarea "x"
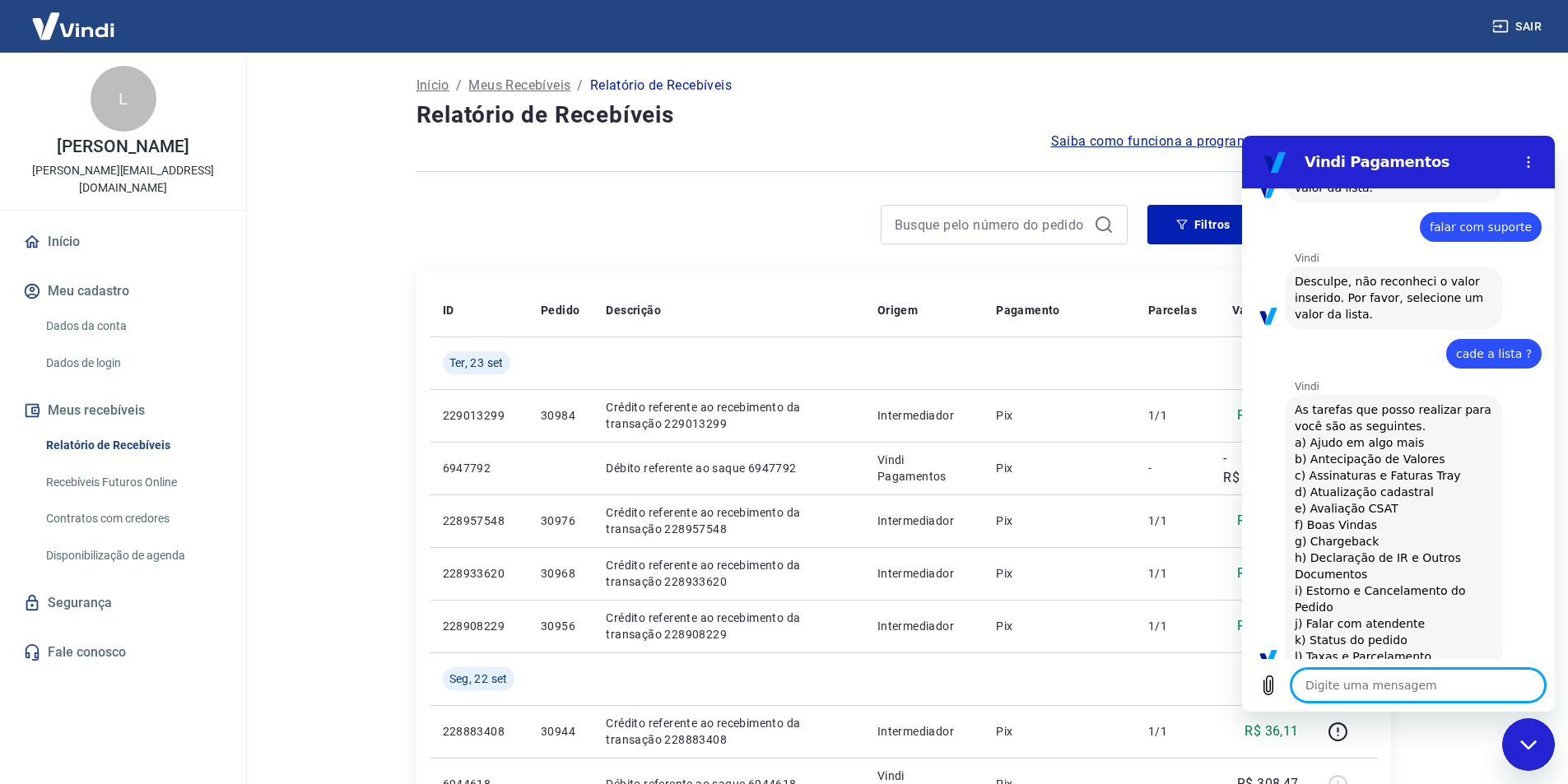
type textarea "x"
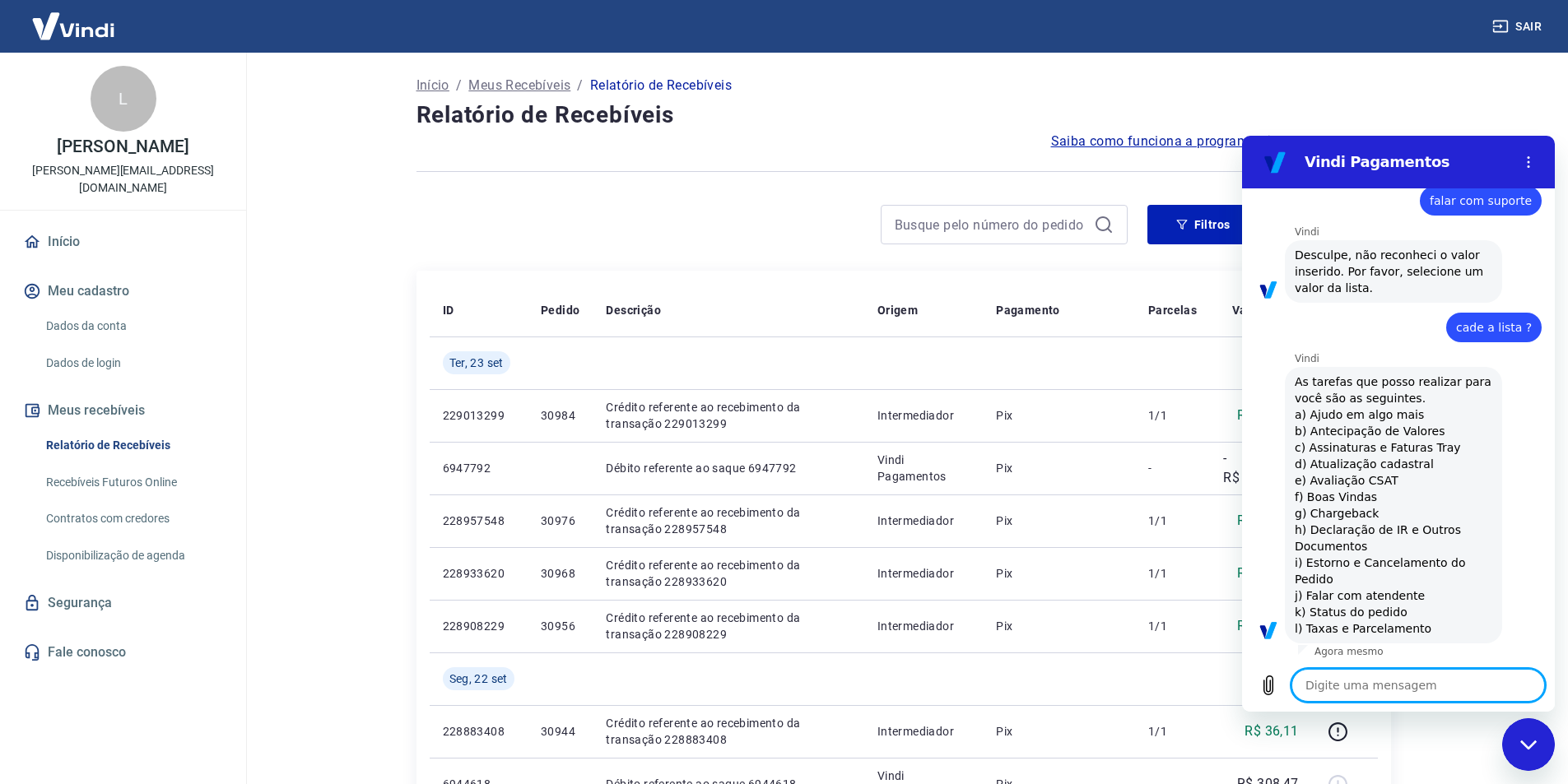
scroll to position [995, 0]
type textarea "j"
type textarea "x"
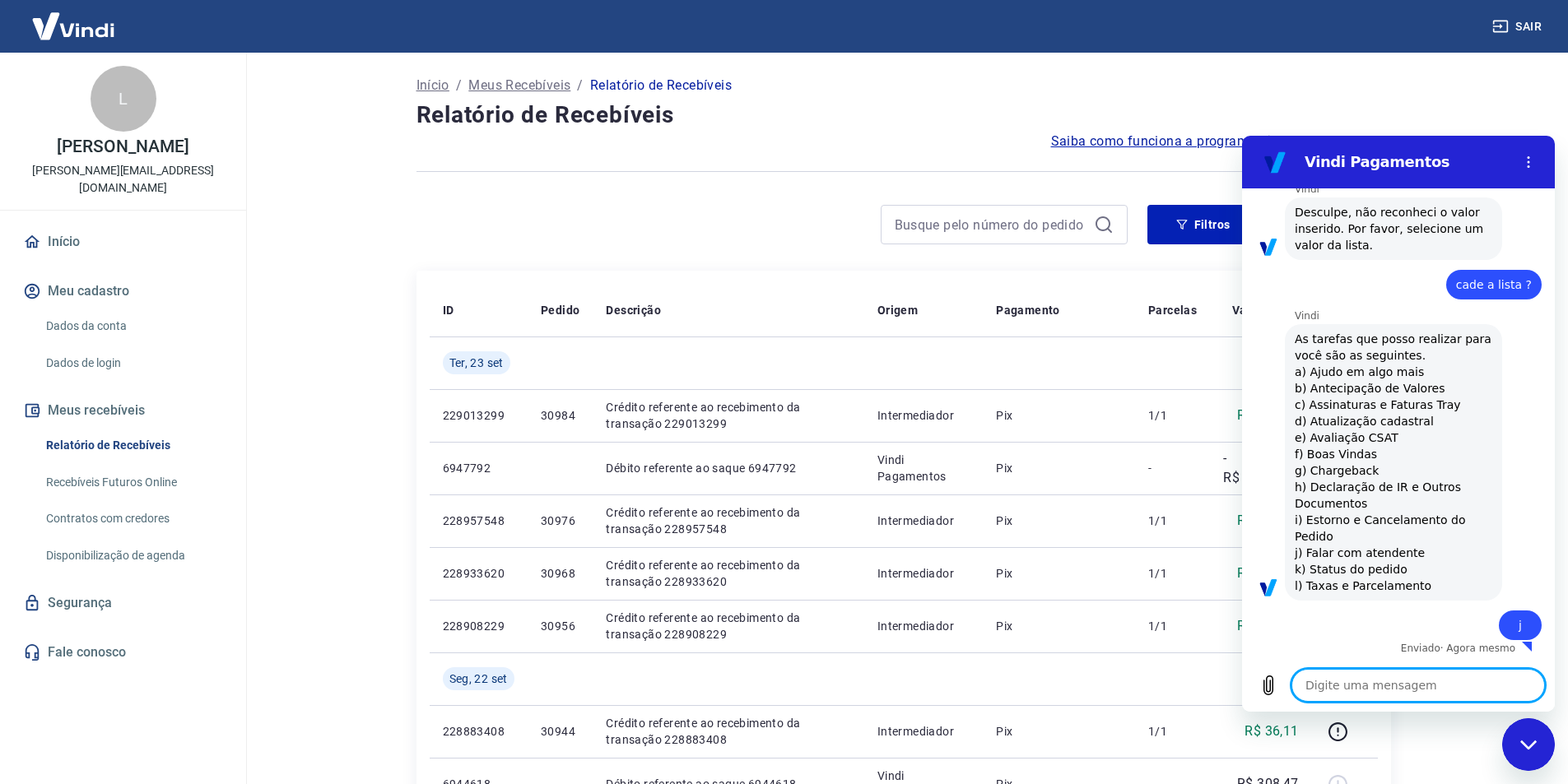
type textarea "x"
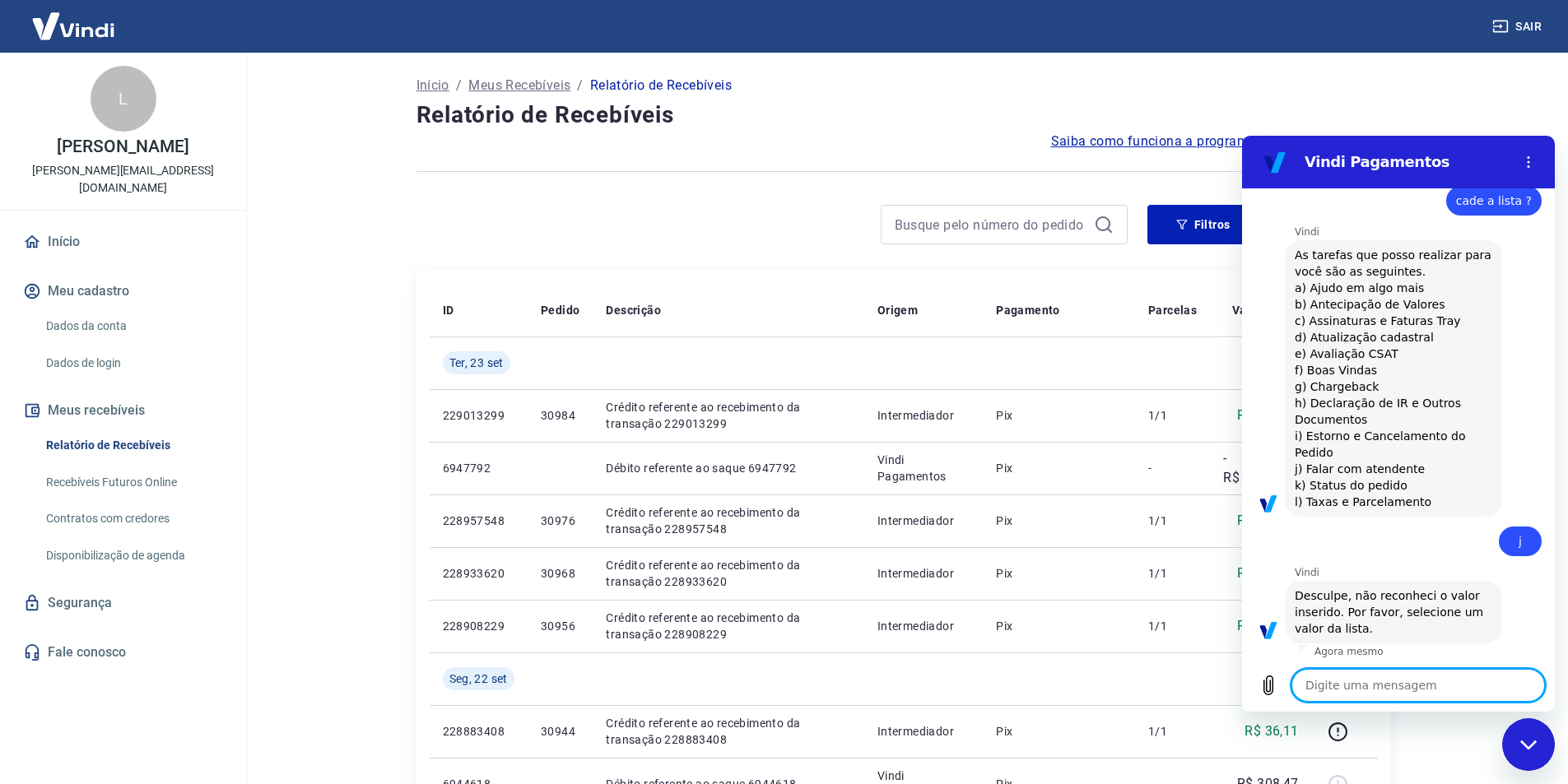
scroll to position [1121, 0]
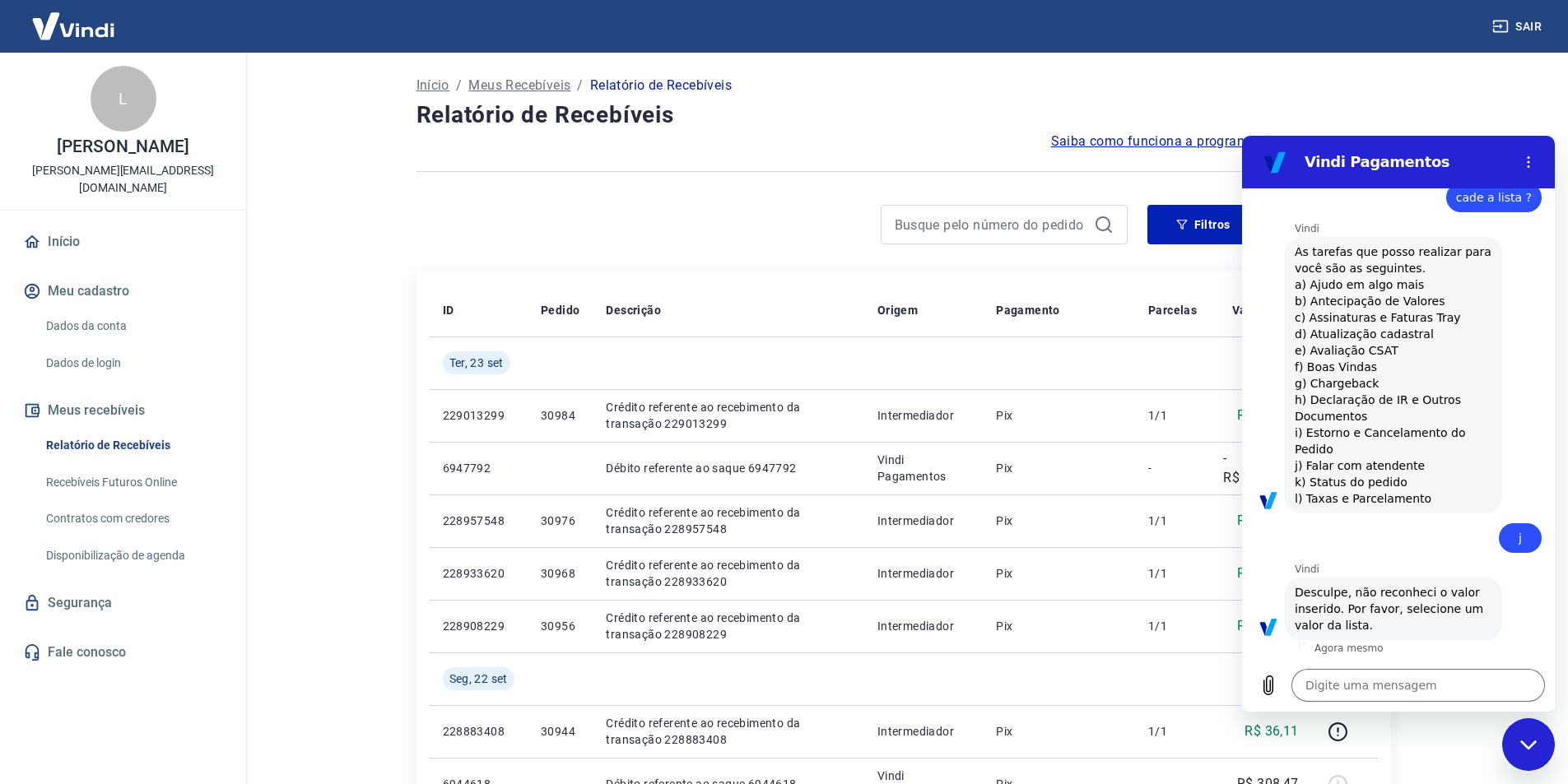
drag, startPoint x: 1414, startPoint y: 469, endPoint x: 1305, endPoint y: 470, distance: 109.0
click at [1305, 470] on span "As tarefas que posso realizar para você são as seguintes. a) Ajudo em algo mais…" at bounding box center [1393, 376] width 198 height 264
copy span "Falar com atendente"
click at [1345, 681] on textarea at bounding box center [1418, 686] width 253 height 33
paste textarea "Falar com atendente"
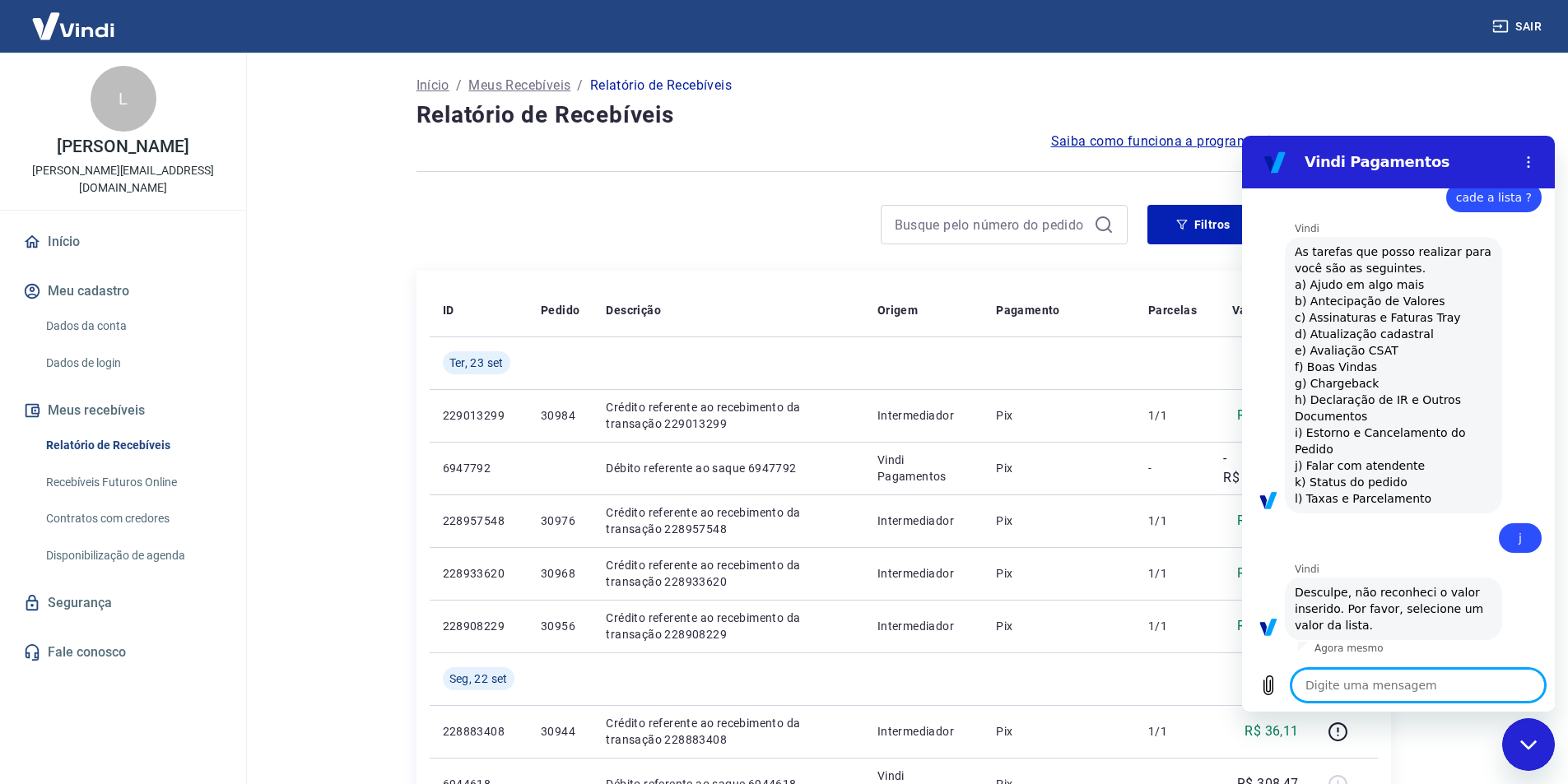
type textarea "Falar com atendente"
type textarea "x"
click at [1309, 687] on textarea "Falar com atendente" at bounding box center [1418, 686] width 253 height 33
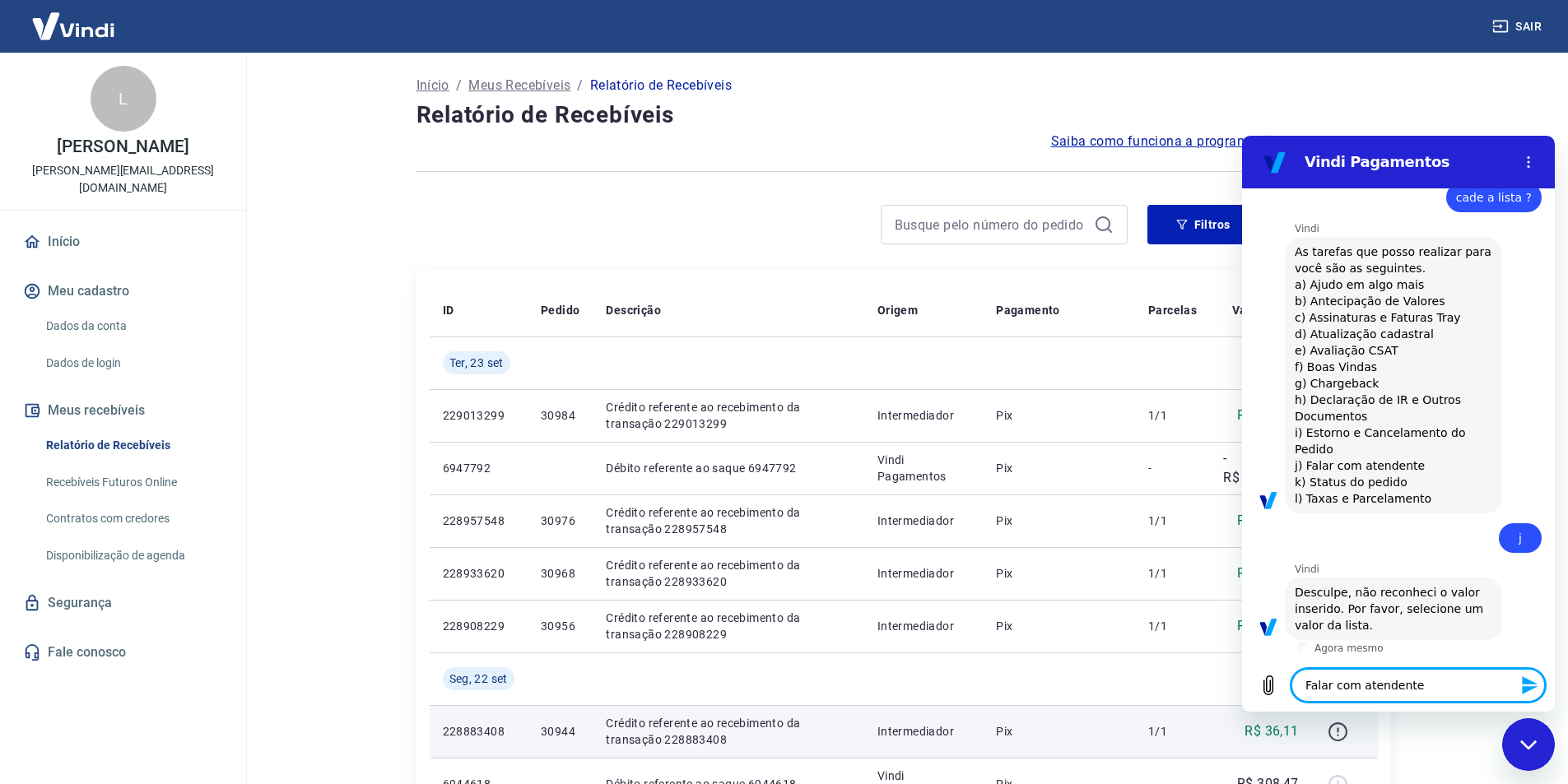
type textarea "Falar com atendente"
type textarea "x"
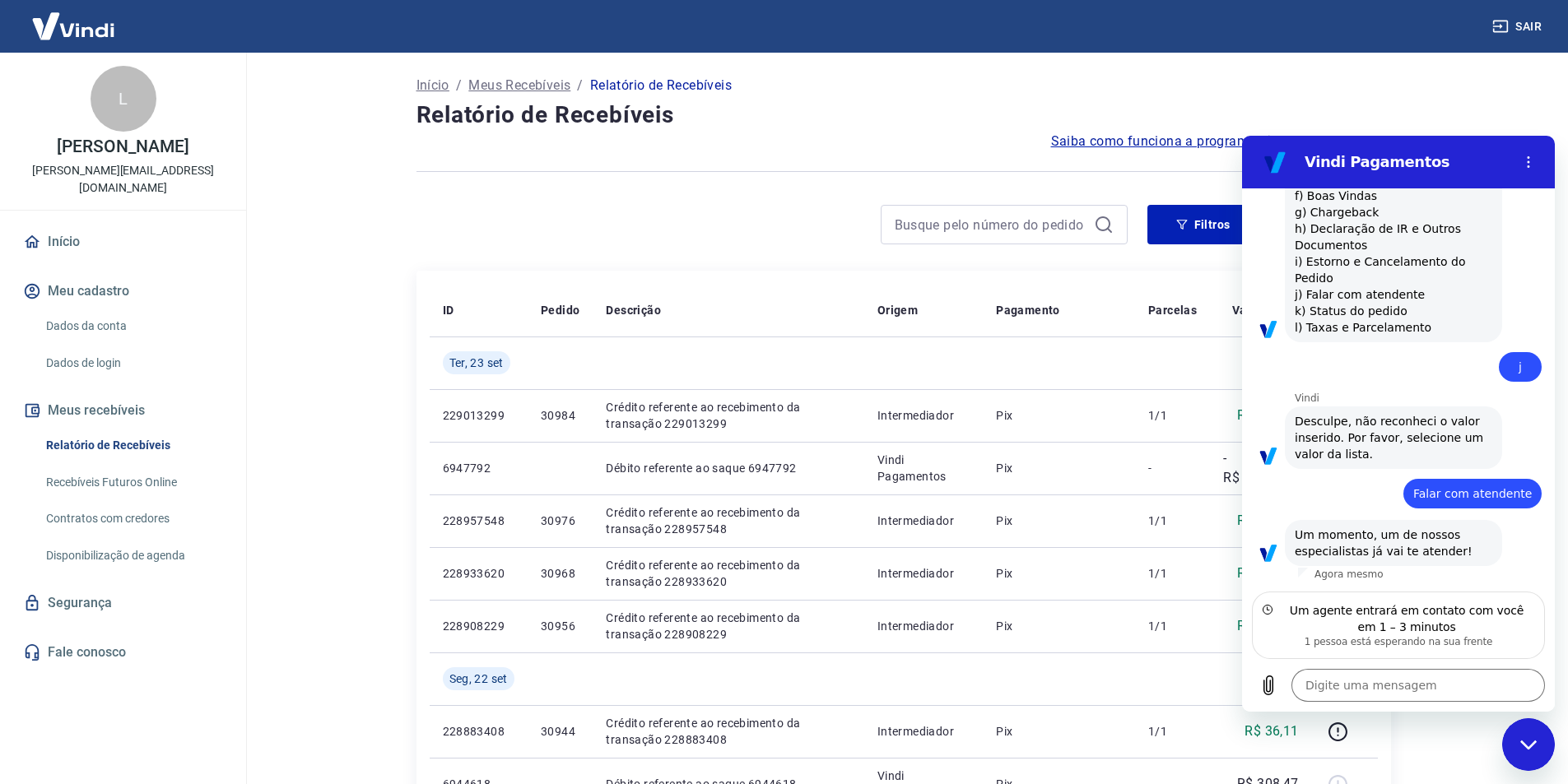
scroll to position [1276, 0]
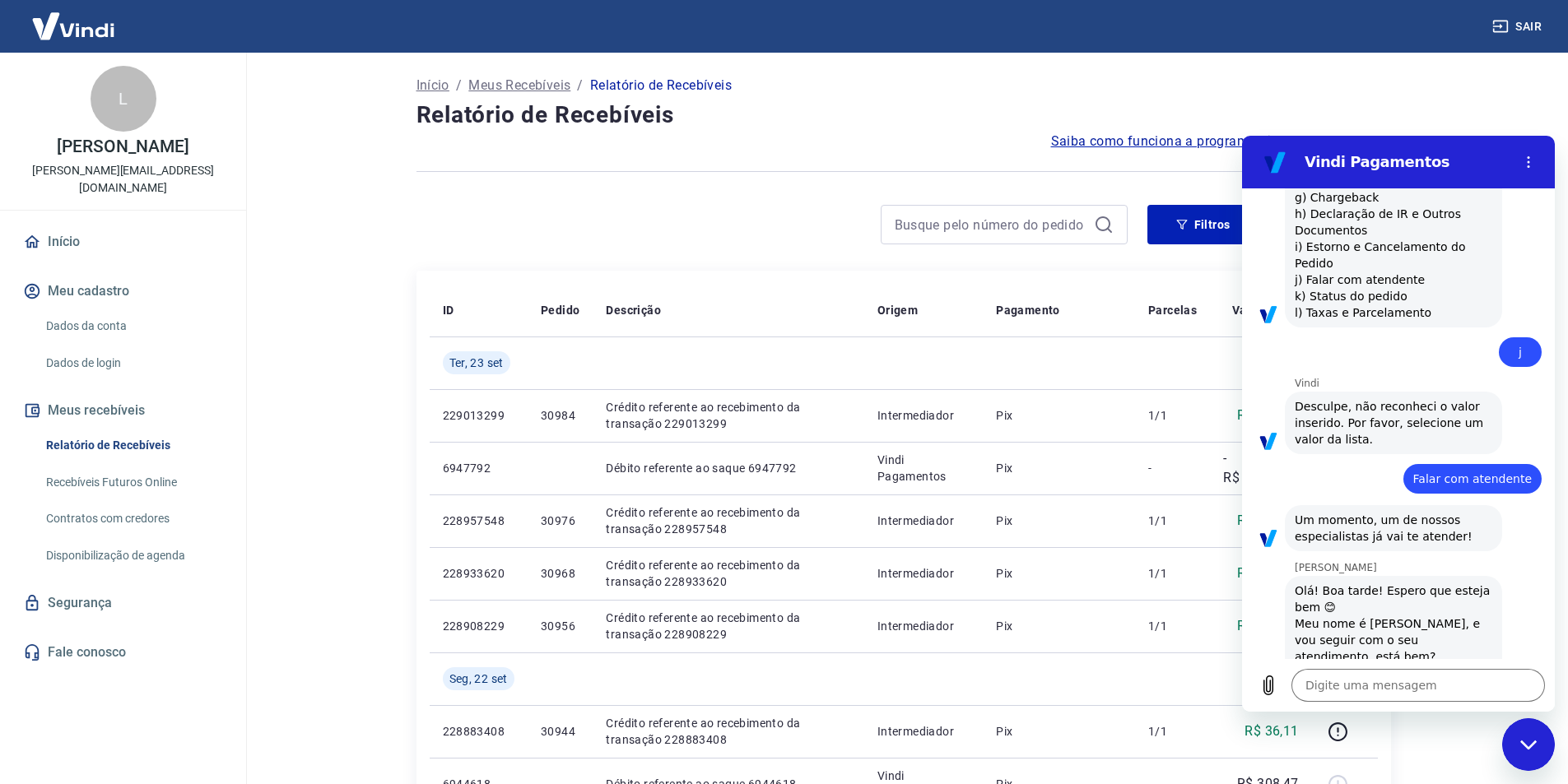
type textarea "x"
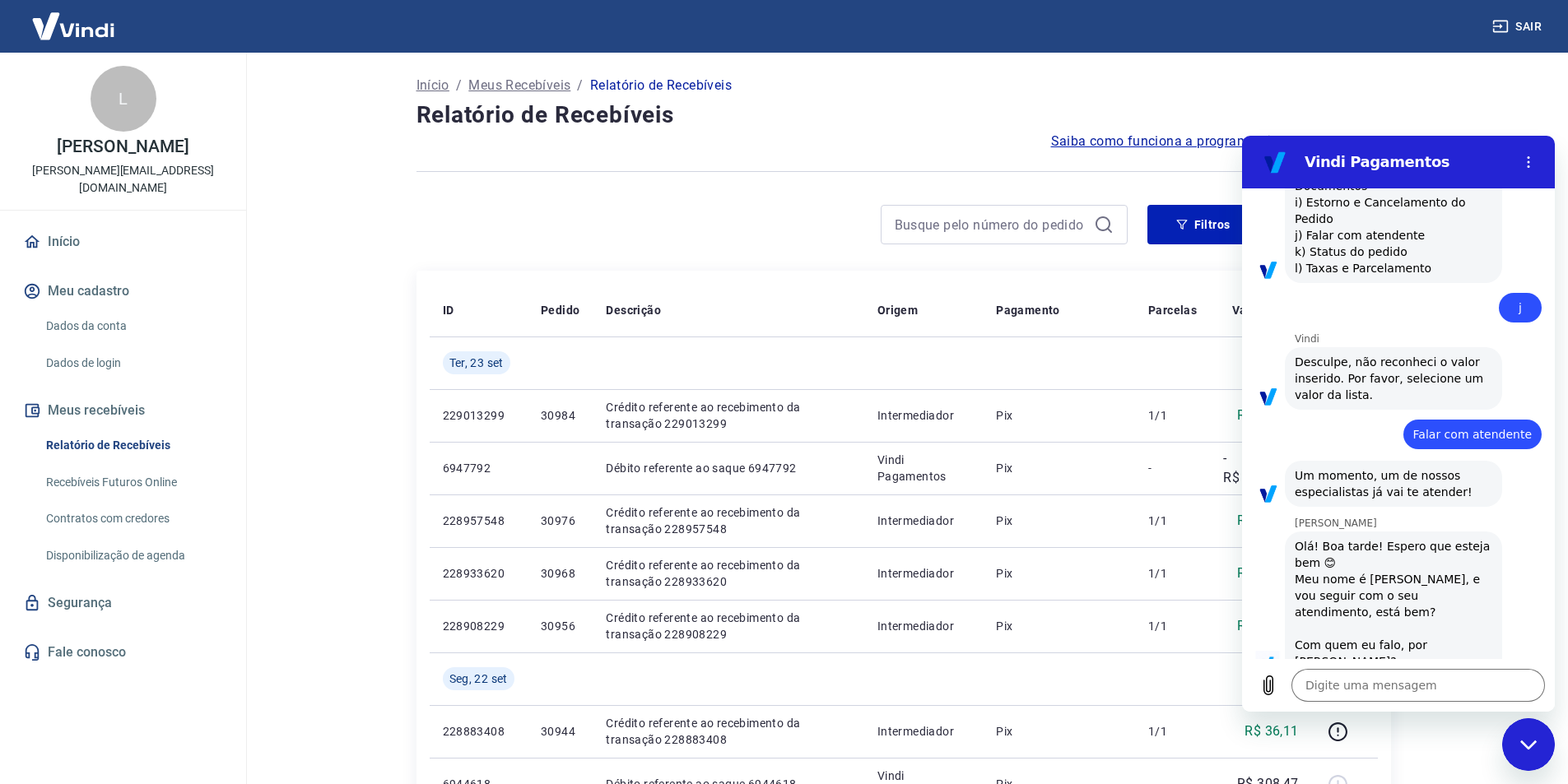
scroll to position [1355, 0]
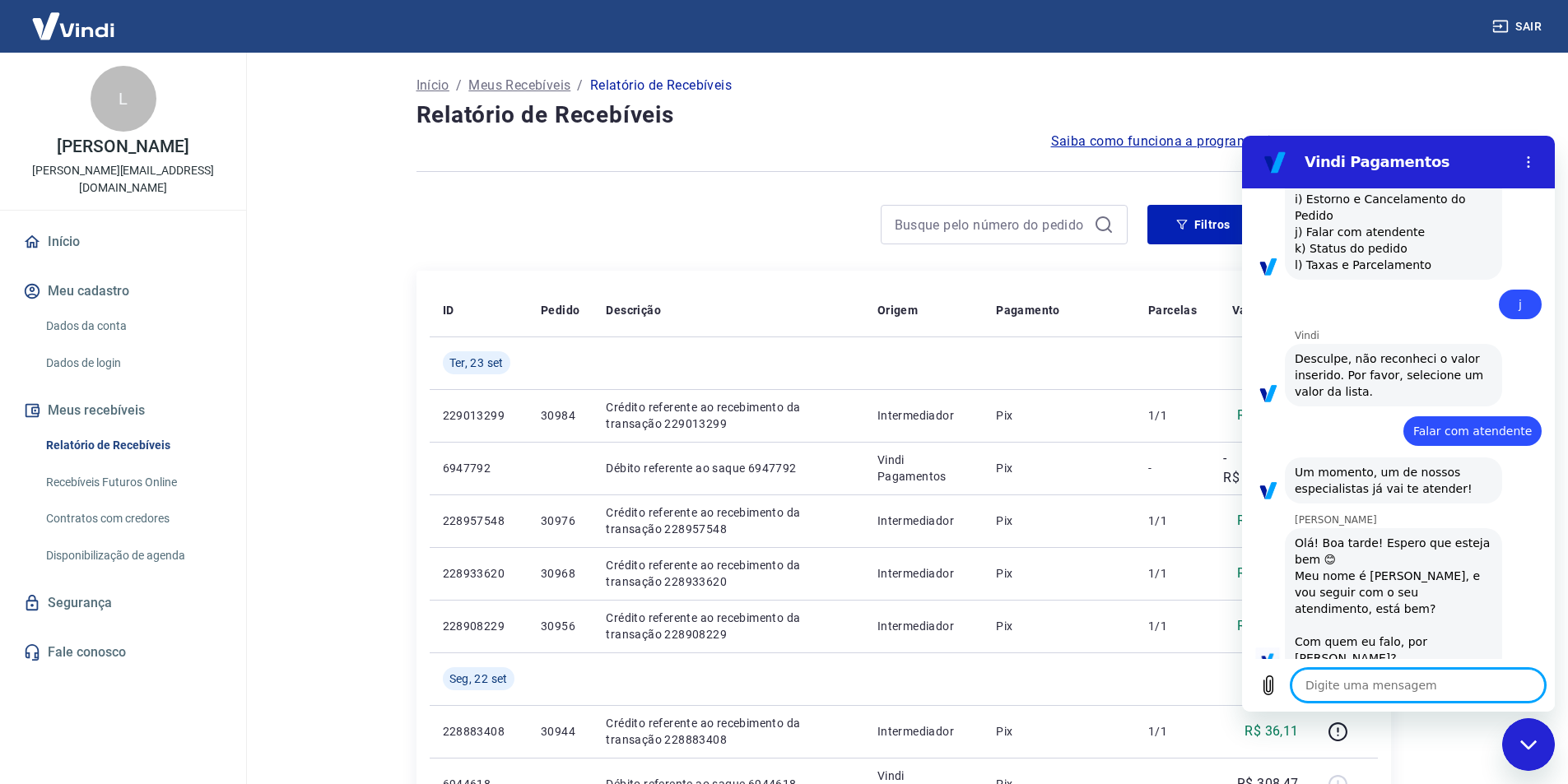
click at [1397, 692] on textarea at bounding box center [1418, 686] width 253 height 33
type textarea "B"
type textarea "x"
type textarea "Bo"
type textarea "x"
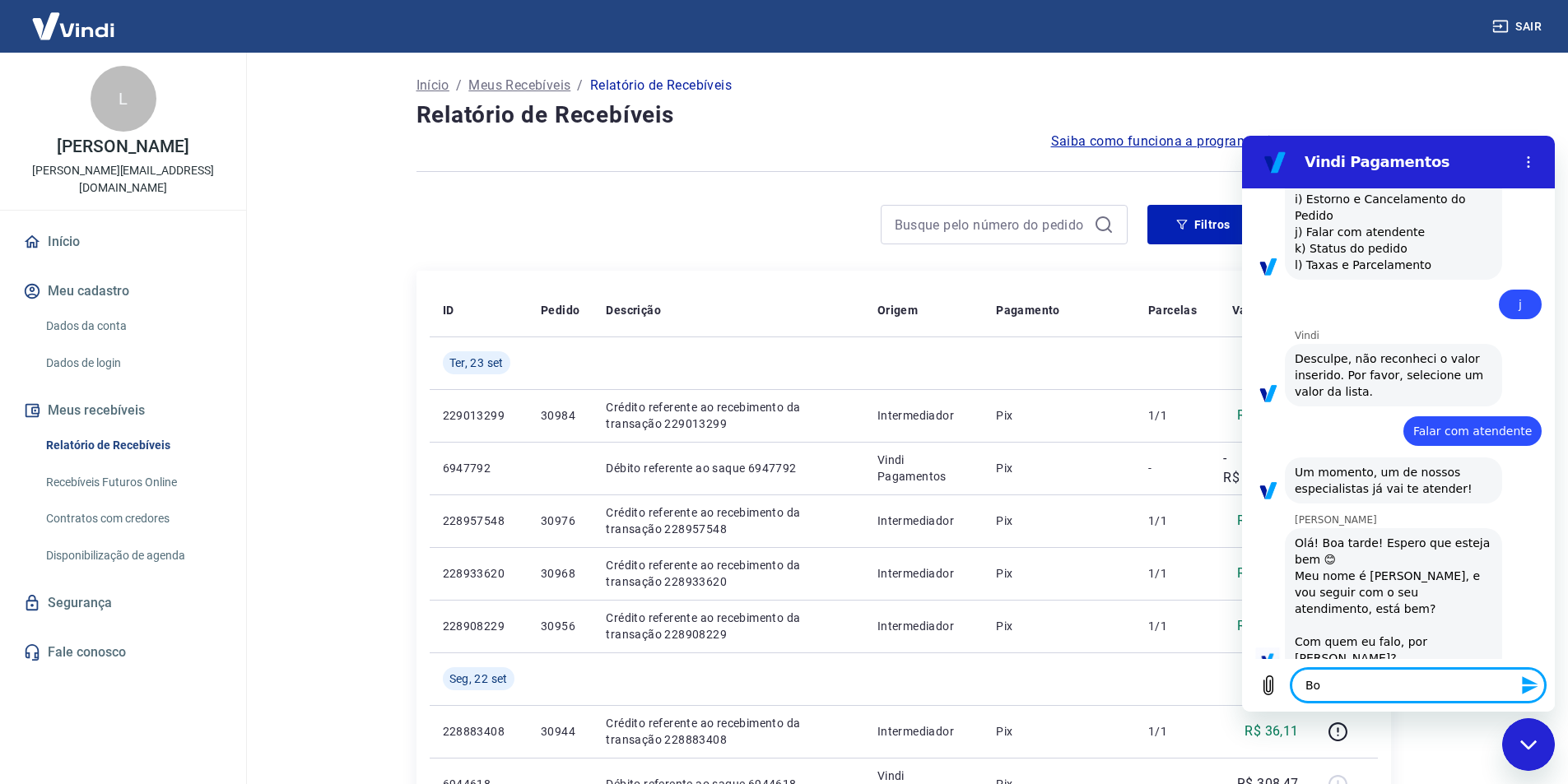
type textarea "Boa"
type textarea "x"
type textarea "Boa"
type textarea "x"
type textarea "Boa t"
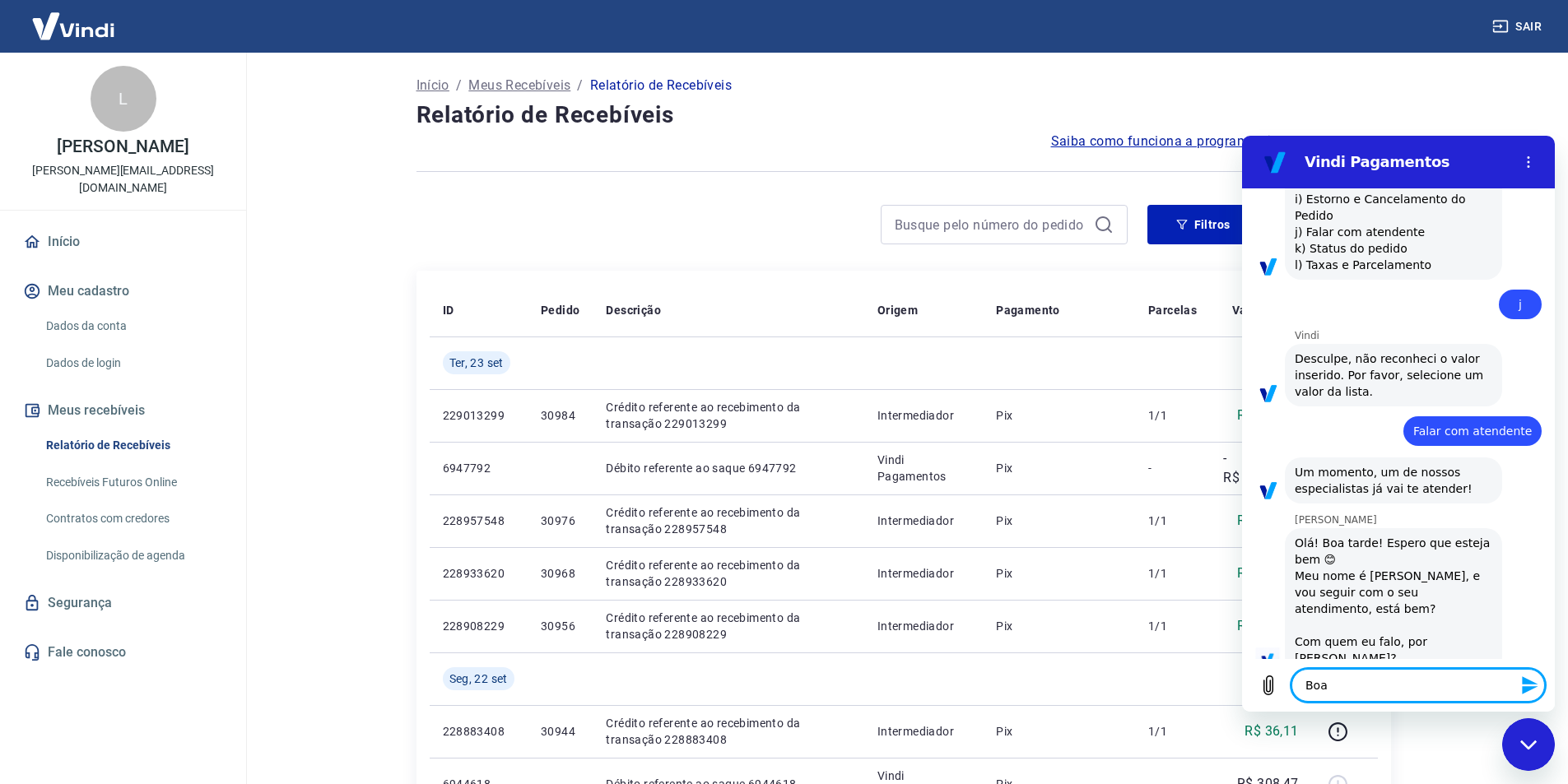
type textarea "x"
type textarea "Boa ta"
type textarea "x"
type textarea "Boa tar"
type textarea "x"
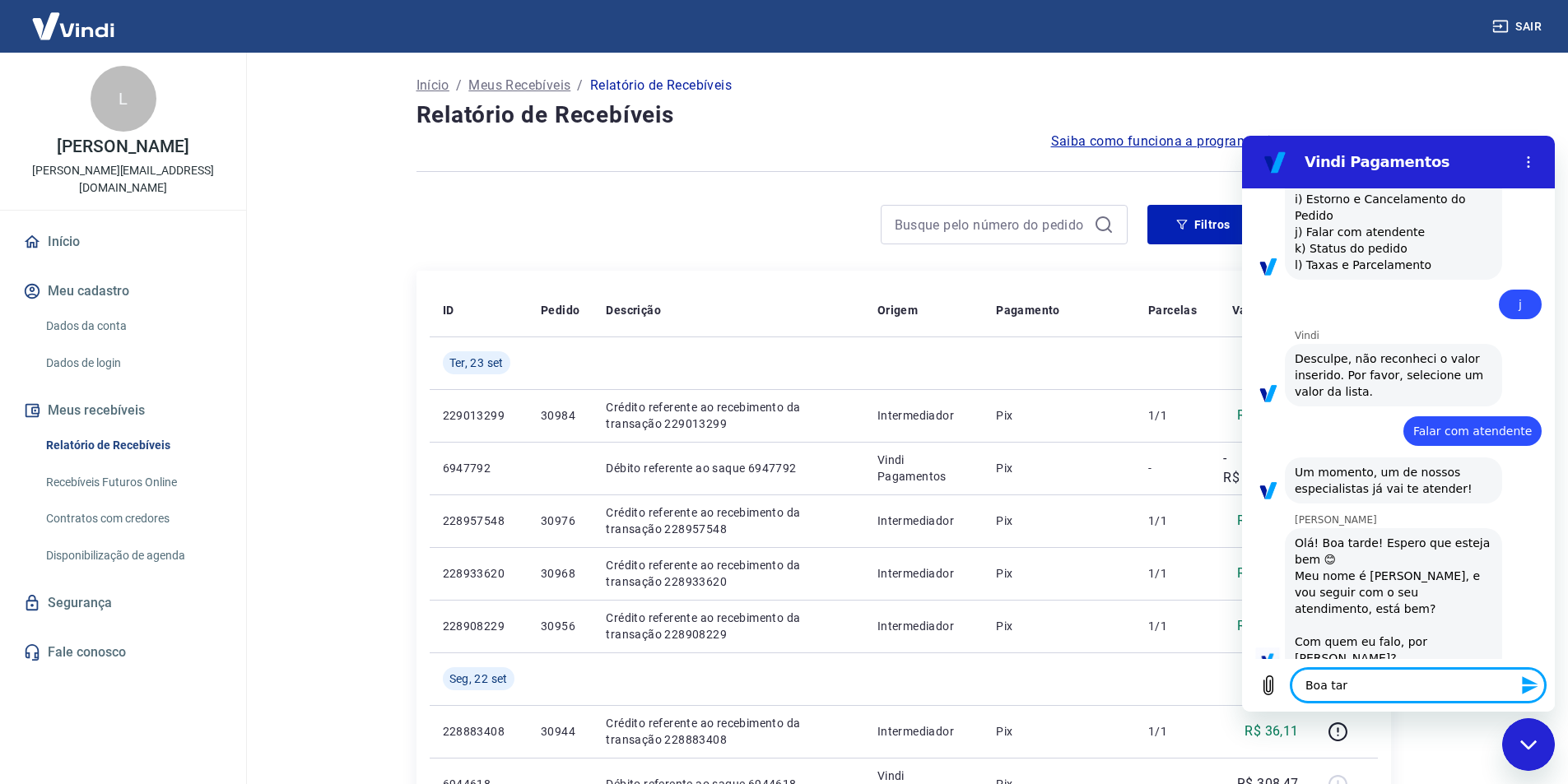
type textarea "Boa tard"
type textarea "x"
type textarea "Boa tarde"
type textarea "x"
type textarea "Boa tarde,"
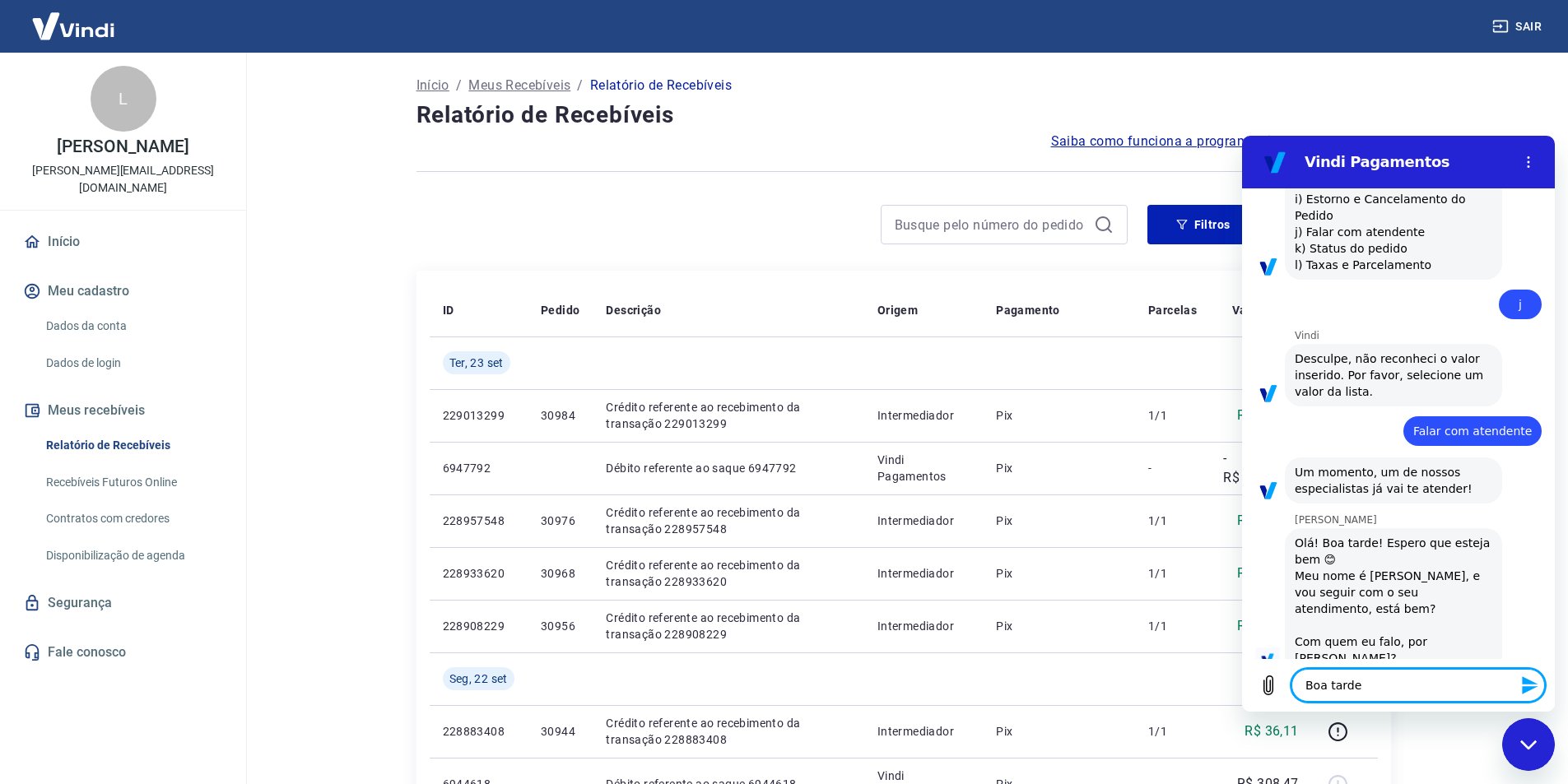
type textarea "x"
type textarea "Boa tarde,"
type textarea "x"
type textarea "Boa tarde, s"
type textarea "x"
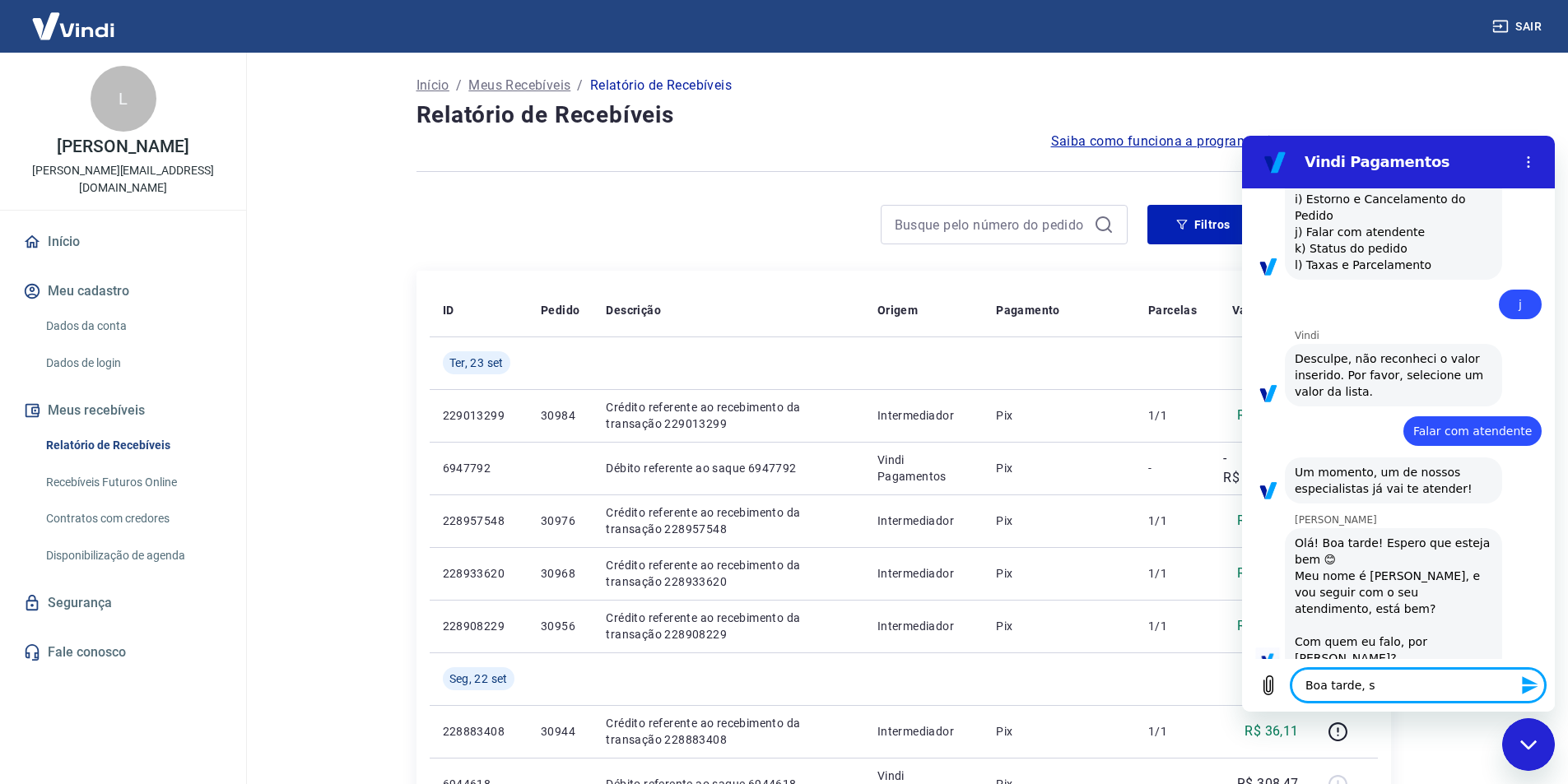
type textarea "Boa tarde, so"
type textarea "x"
type textarea "Boa tarde, sou"
type textarea "x"
type textarea "Boa tarde, sou"
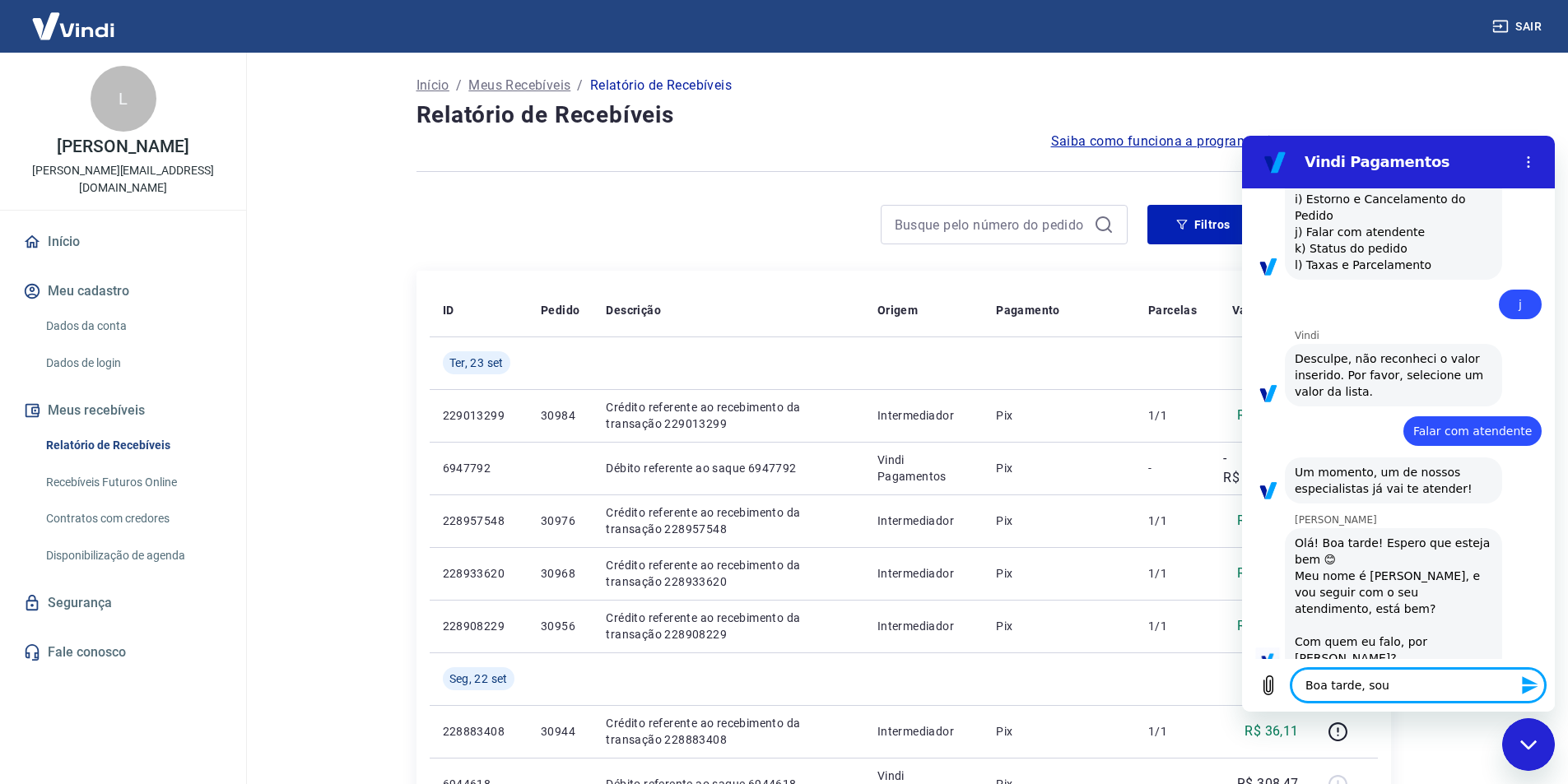
type textarea "x"
type textarea "Boa tarde, sou j"
type textarea "x"
type textarea "Boa tarde, sou jo"
type textarea "x"
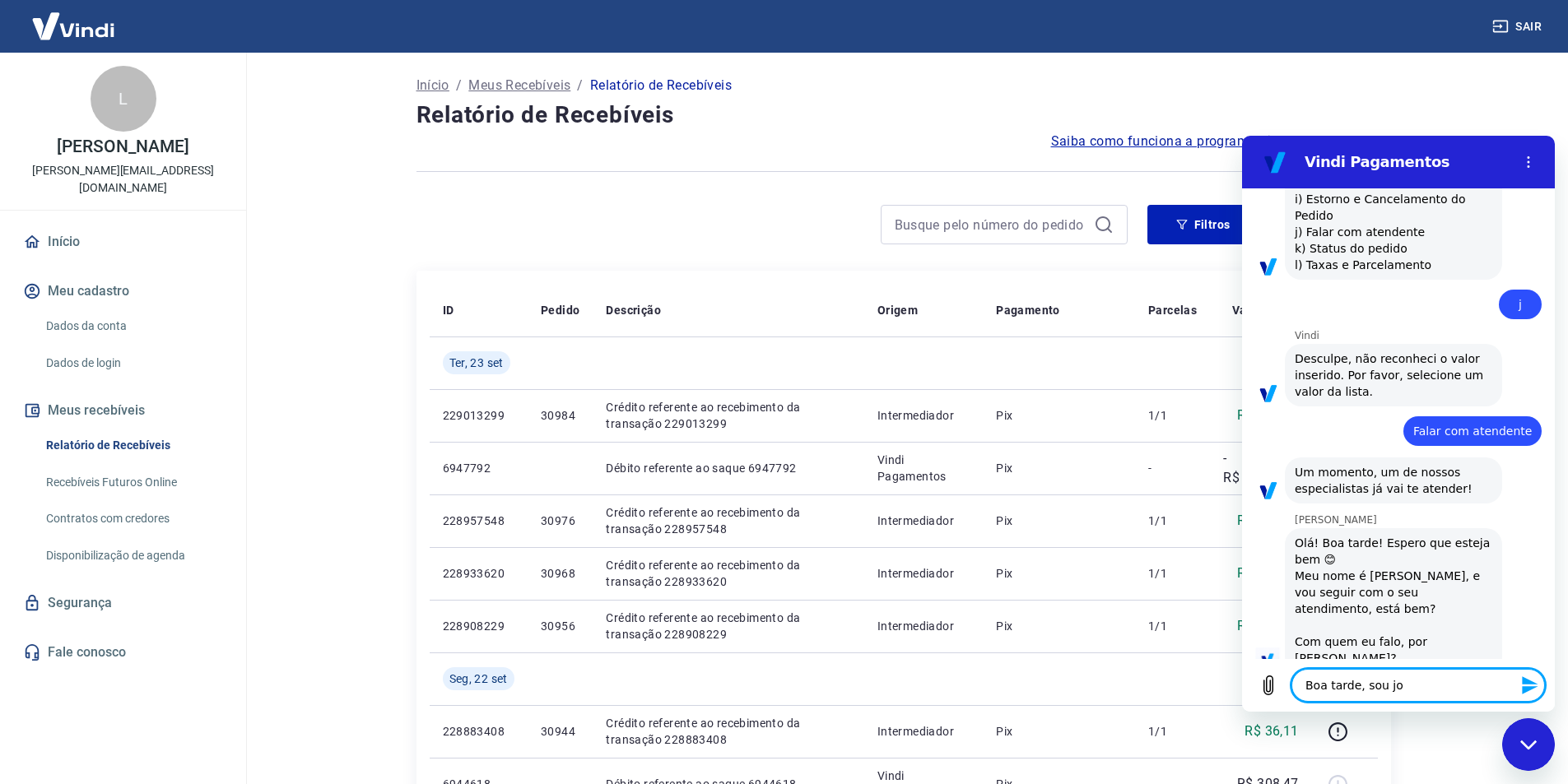
type textarea "Boa tarde, sou joa"
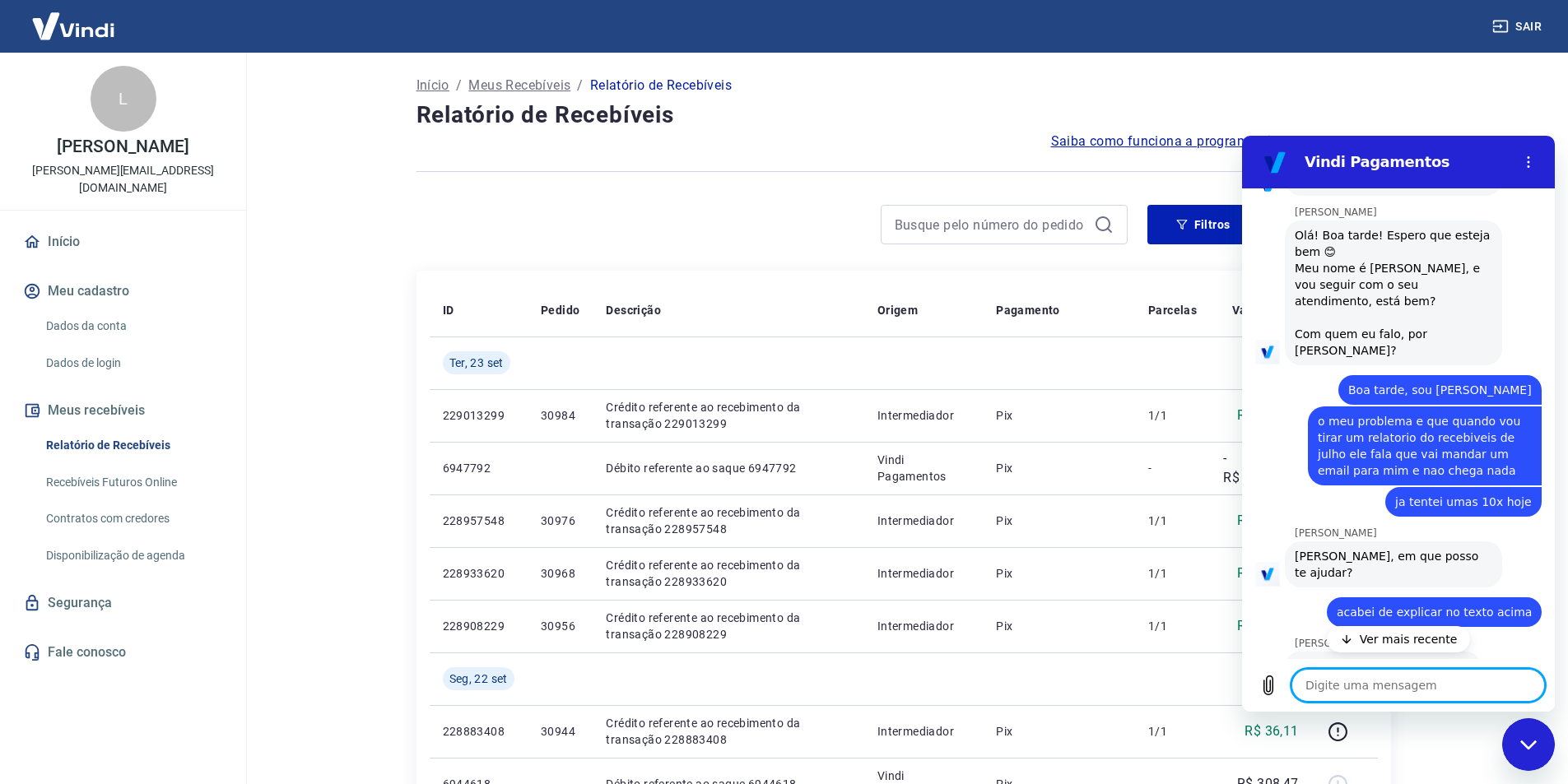
scroll to position [1702, 0]
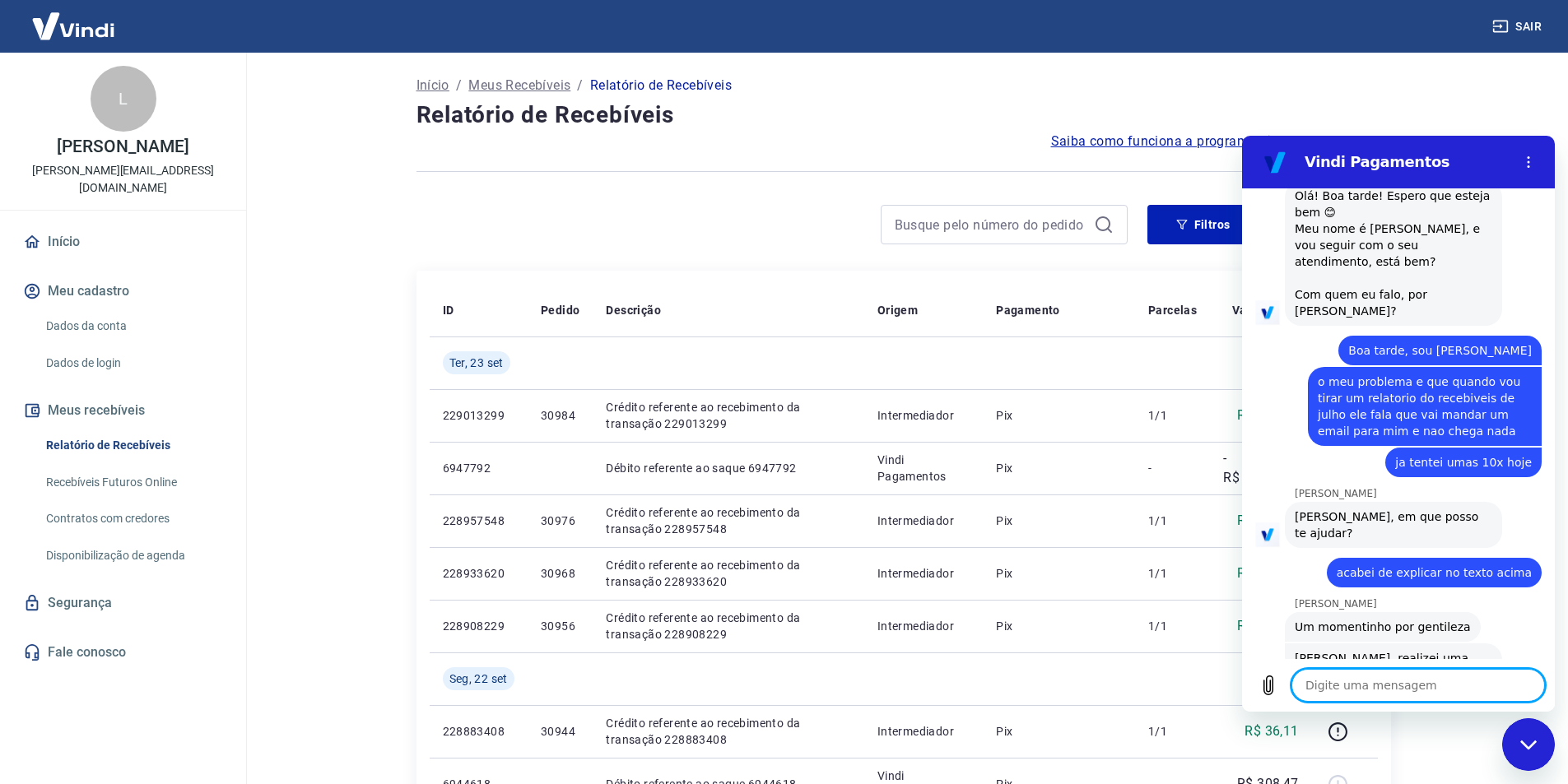
click at [1349, 682] on textarea at bounding box center [1418, 686] width 253 height 33
click at [1375, 683] on textarea at bounding box center [1418, 686] width 253 height 33
click at [1402, 684] on textarea at bounding box center [1418, 686] width 253 height 33
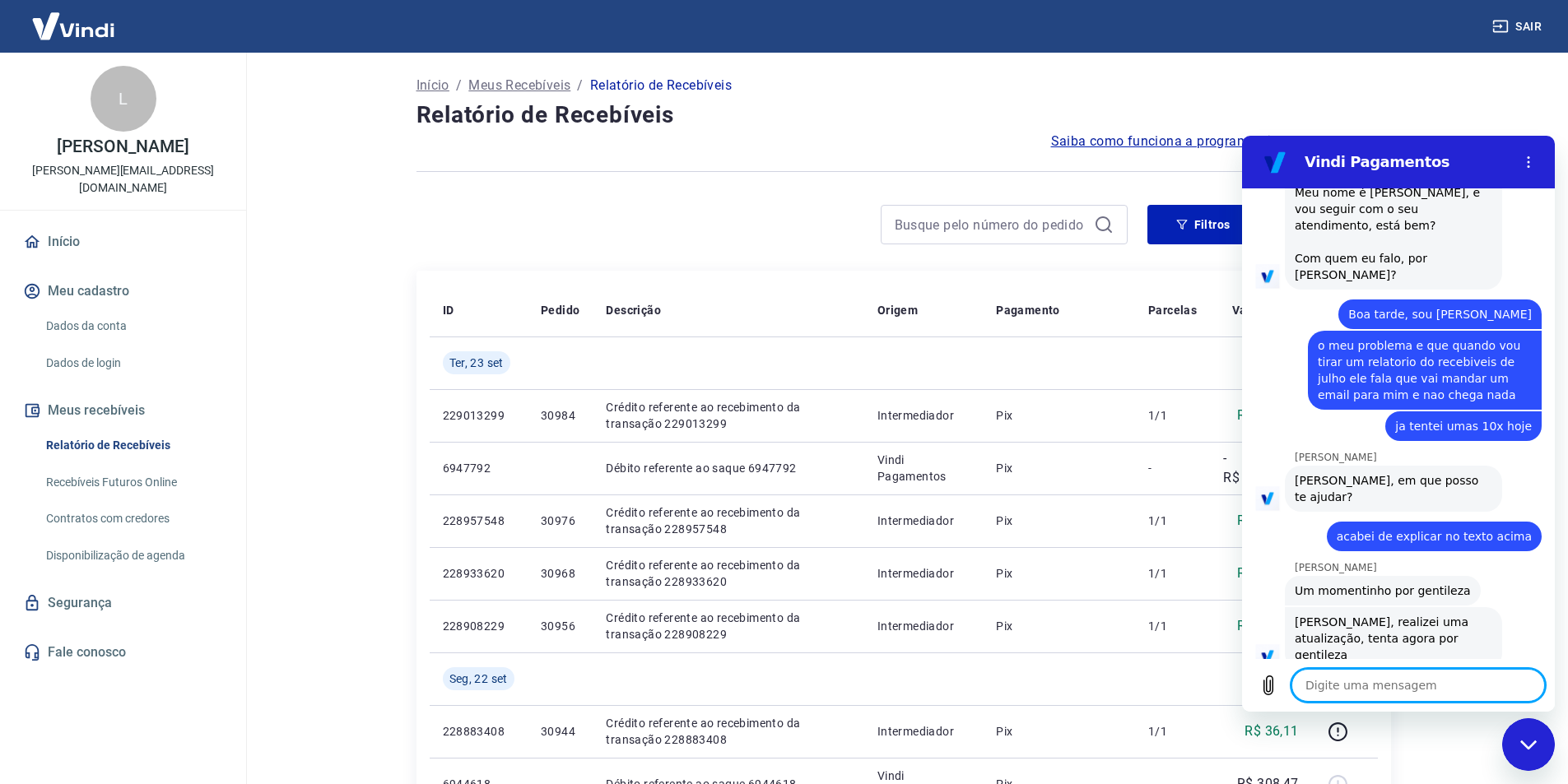
scroll to position [1742, 0]
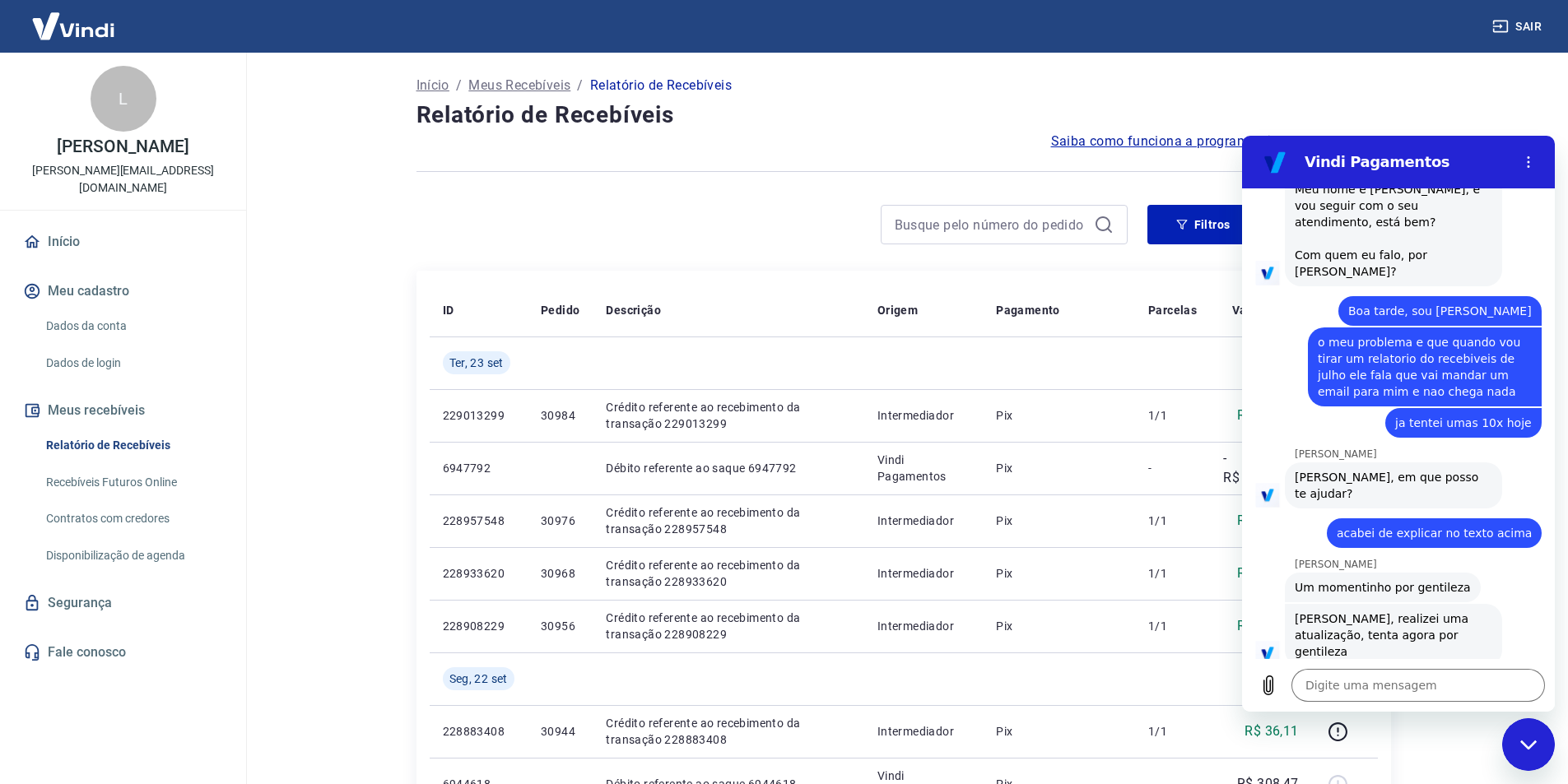
click at [694, 205] on div at bounding box center [772, 224] width 712 height 39
click at [1182, 229] on icon "button" at bounding box center [1182, 225] width 10 height 10
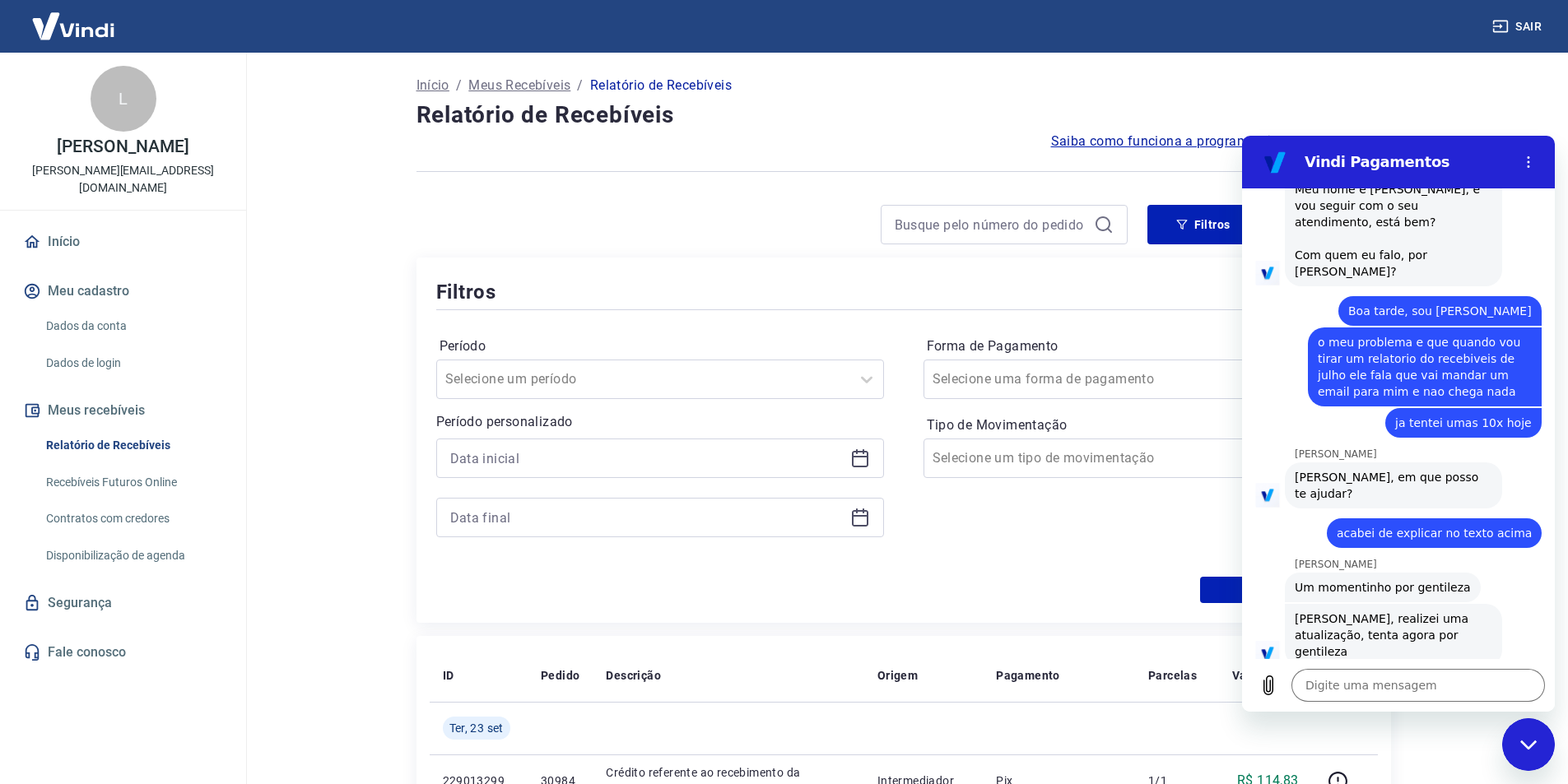
click at [712, 480] on div at bounding box center [659, 487] width 448 height 98
click at [814, 393] on div "Selecione um período" at bounding box center [643, 379] width 414 height 30
click at [697, 318] on div "Período option Limpar Filtro focused, 1 of 7. 7 results available. Use Up and D…" at bounding box center [903, 445] width 935 height 264
click at [862, 460] on icon at bounding box center [860, 458] width 20 height 20
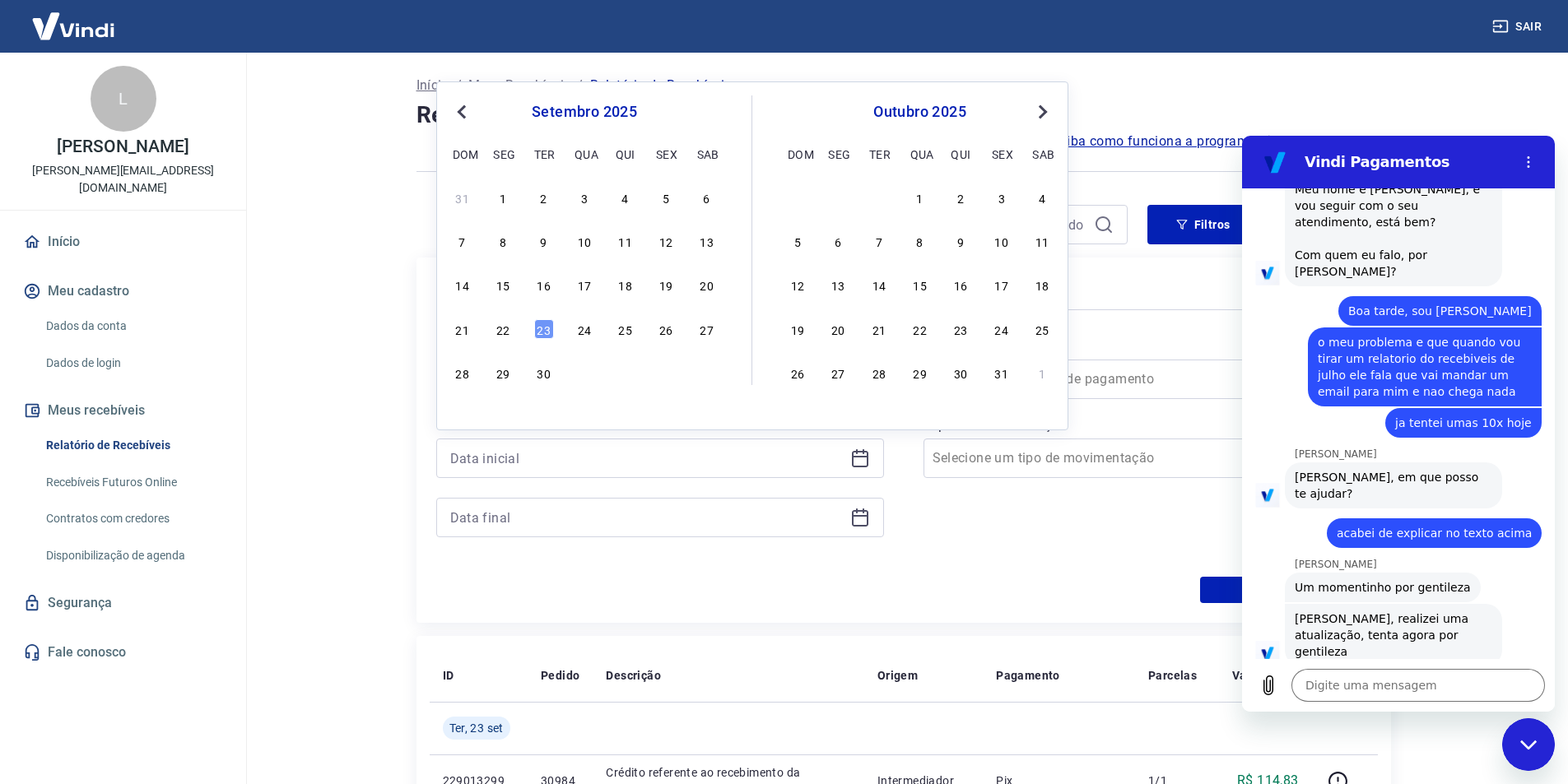
click at [463, 116] on span "Previous Month" at bounding box center [463, 111] width 0 height 19
click at [546, 207] on div "1" at bounding box center [544, 197] width 20 height 20
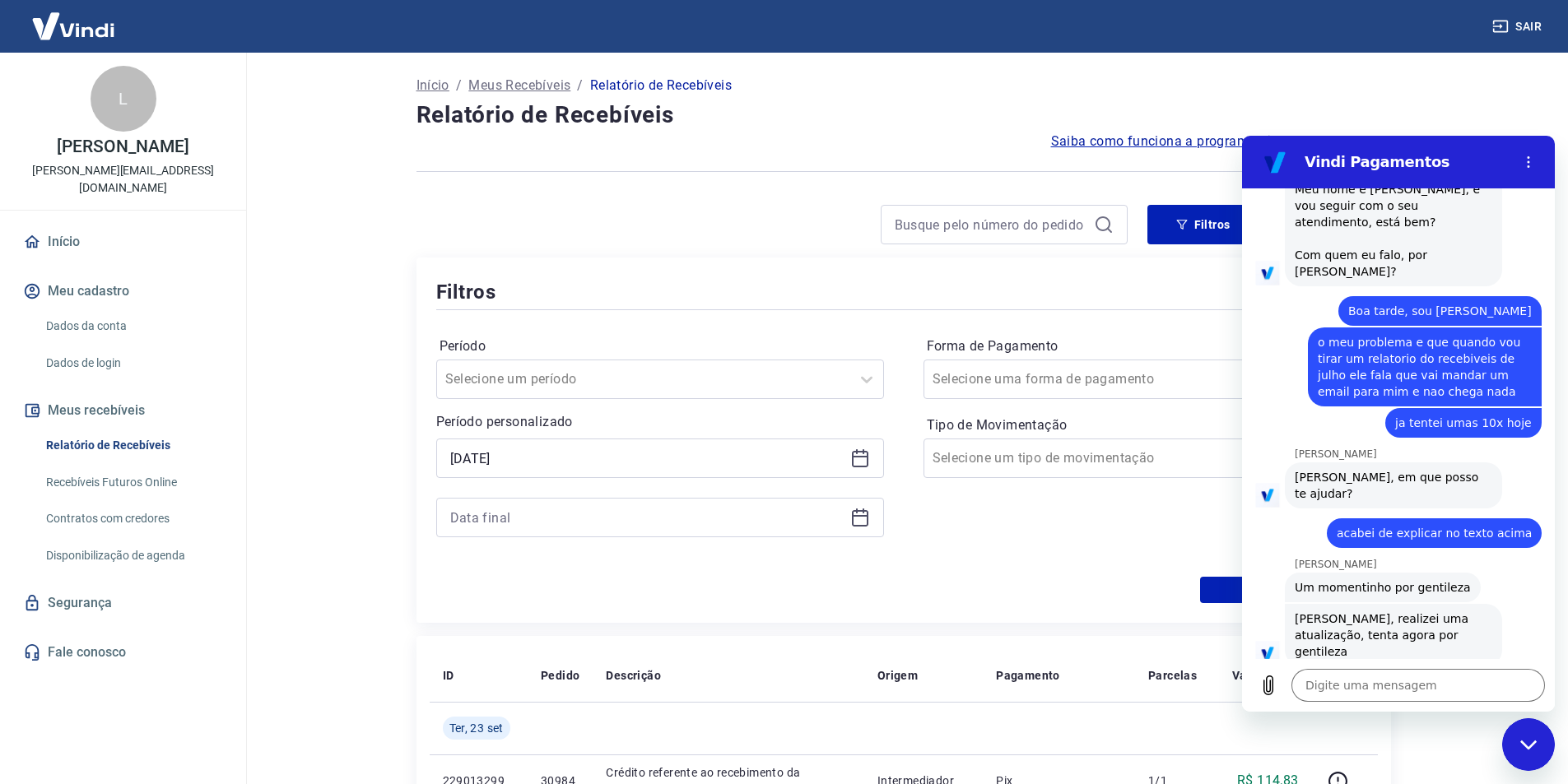
click at [541, 189] on div at bounding box center [903, 171] width 975 height 40
click at [863, 521] on icon at bounding box center [860, 517] width 20 height 20
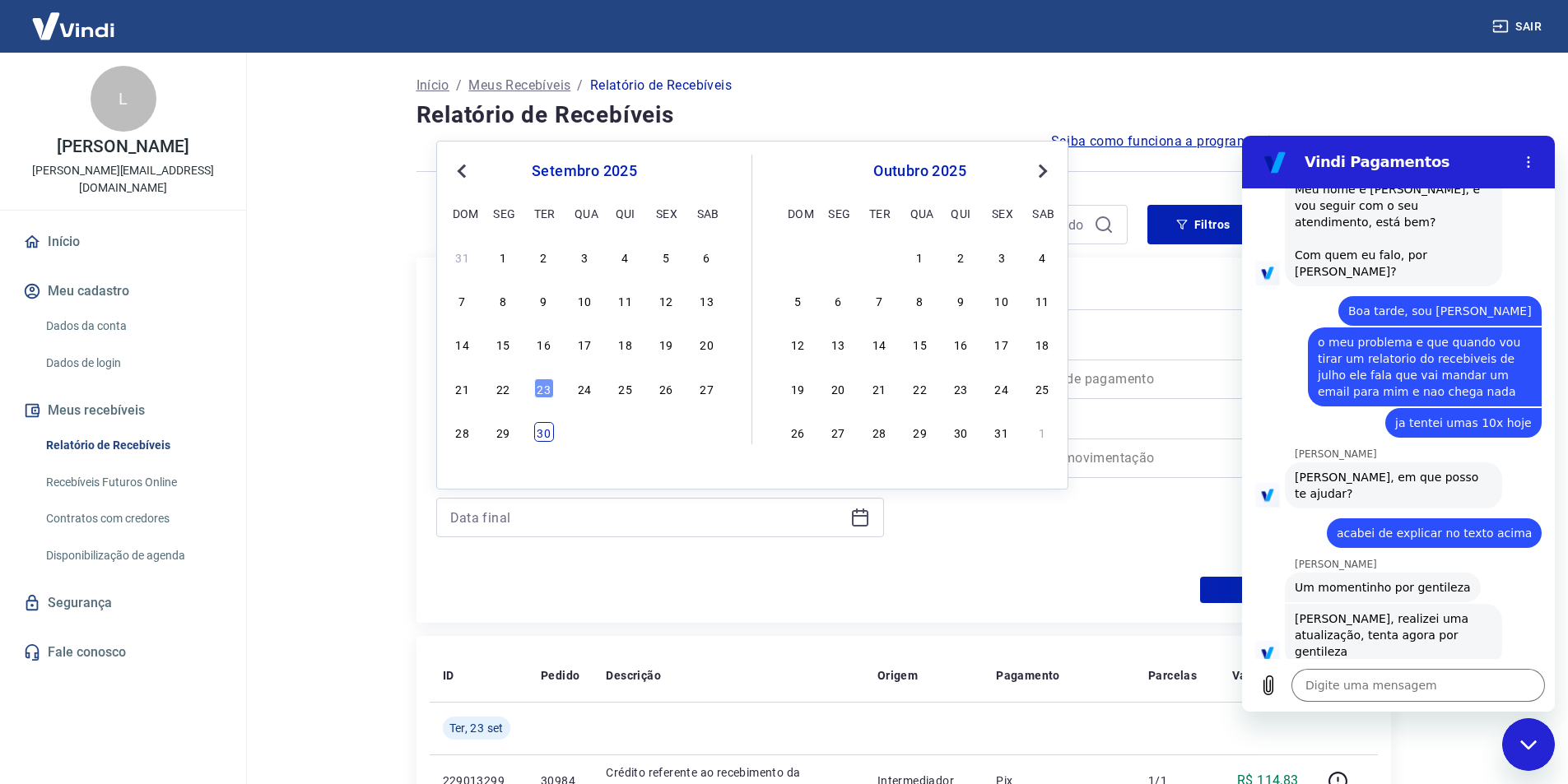
click at [535, 431] on div "30" at bounding box center [544, 431] width 20 height 20
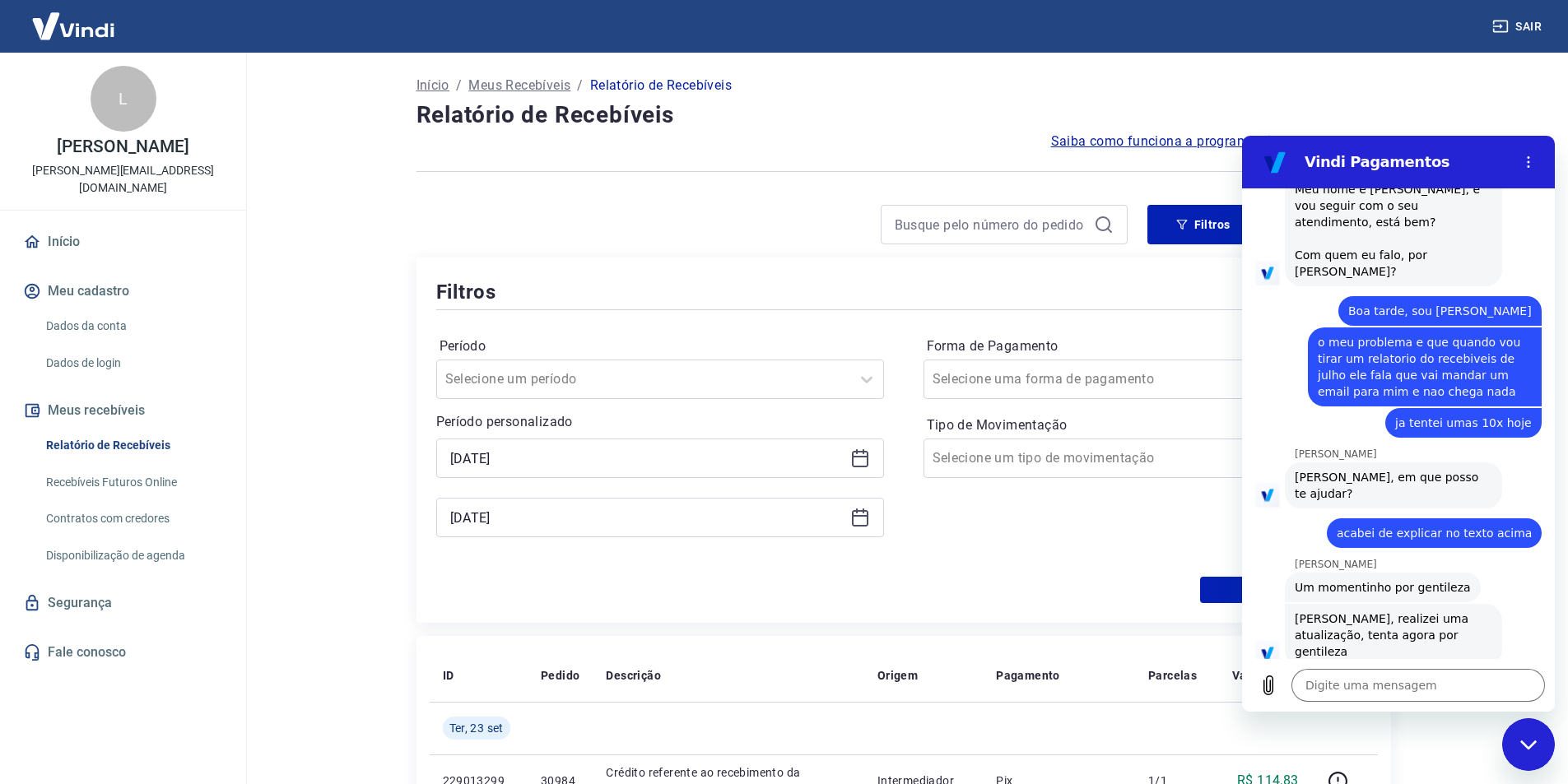
click at [859, 516] on icon at bounding box center [860, 516] width 16 height 2
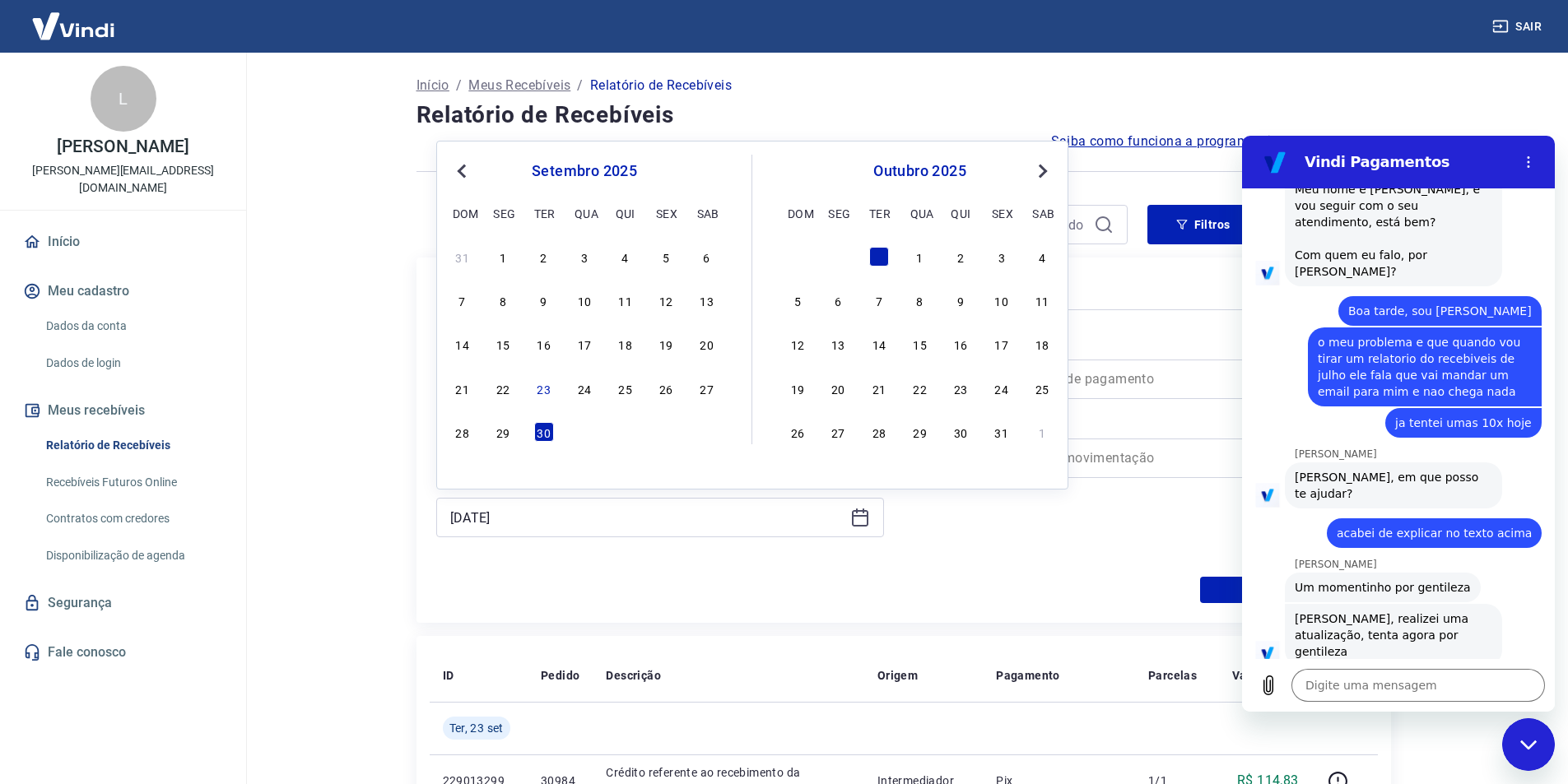
click at [463, 172] on span "Previous Month" at bounding box center [463, 170] width 0 height 19
click at [626, 433] on div "31" at bounding box center [625, 431] width 20 height 20
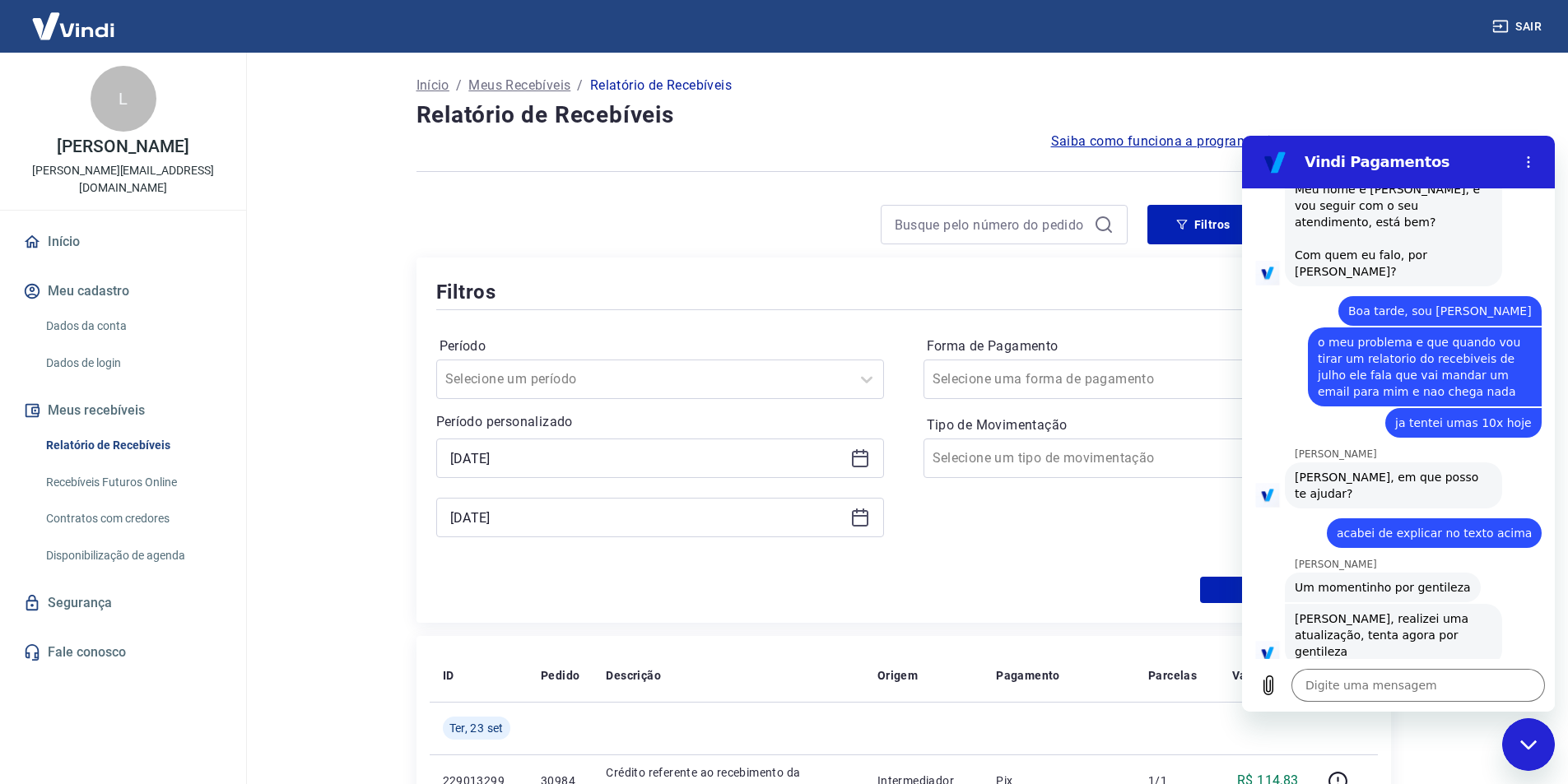
click at [989, 559] on div "Período Selecione um período Período personalizado Selected date: [DATE] [DATE]…" at bounding box center [903, 445] width 935 height 264
click at [1518, 734] on div "Fechar janela de mensagens" at bounding box center [1529, 745] width 50 height 50
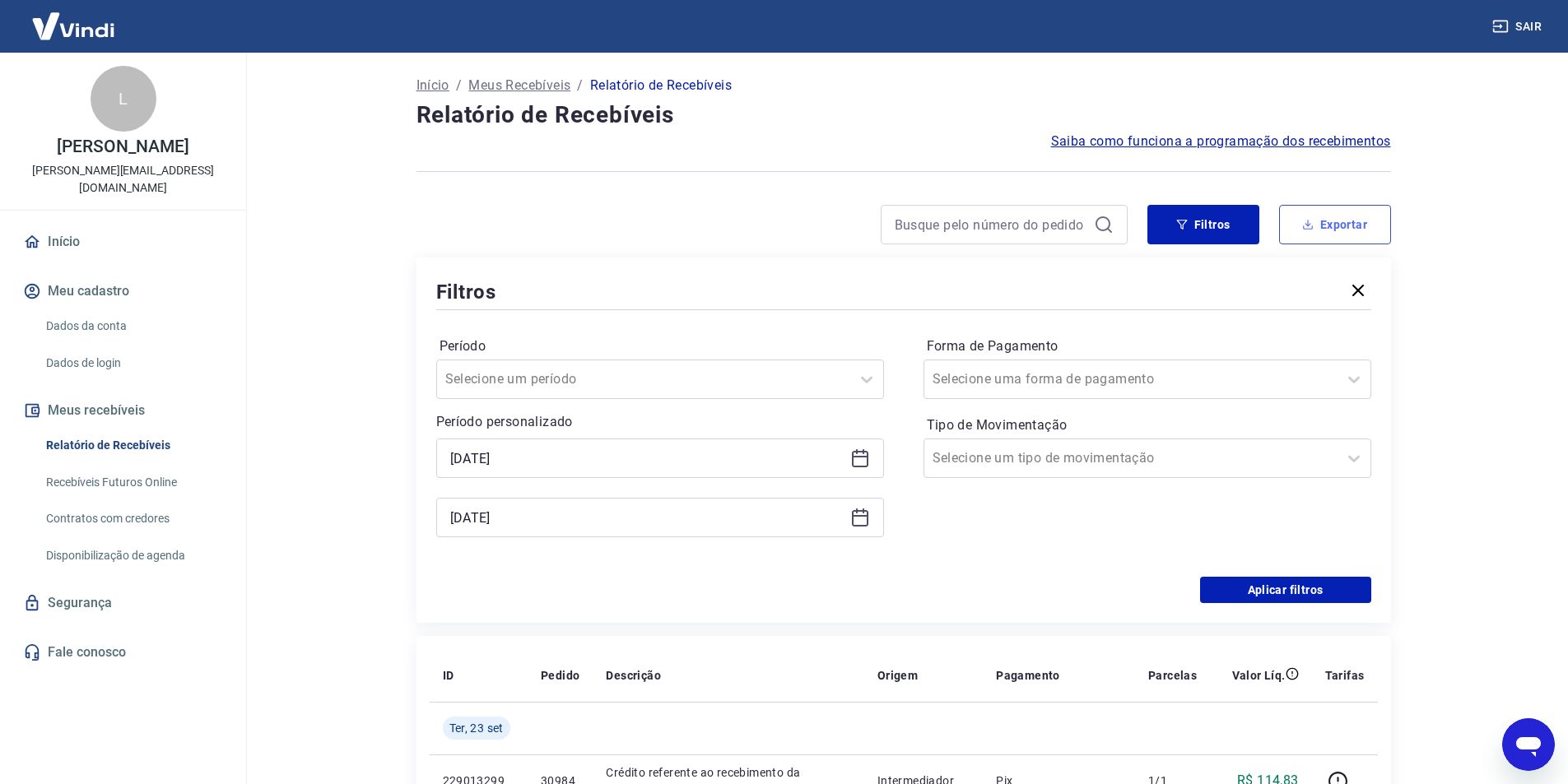
click at [1319, 223] on button "Exportar" at bounding box center [1335, 224] width 112 height 39
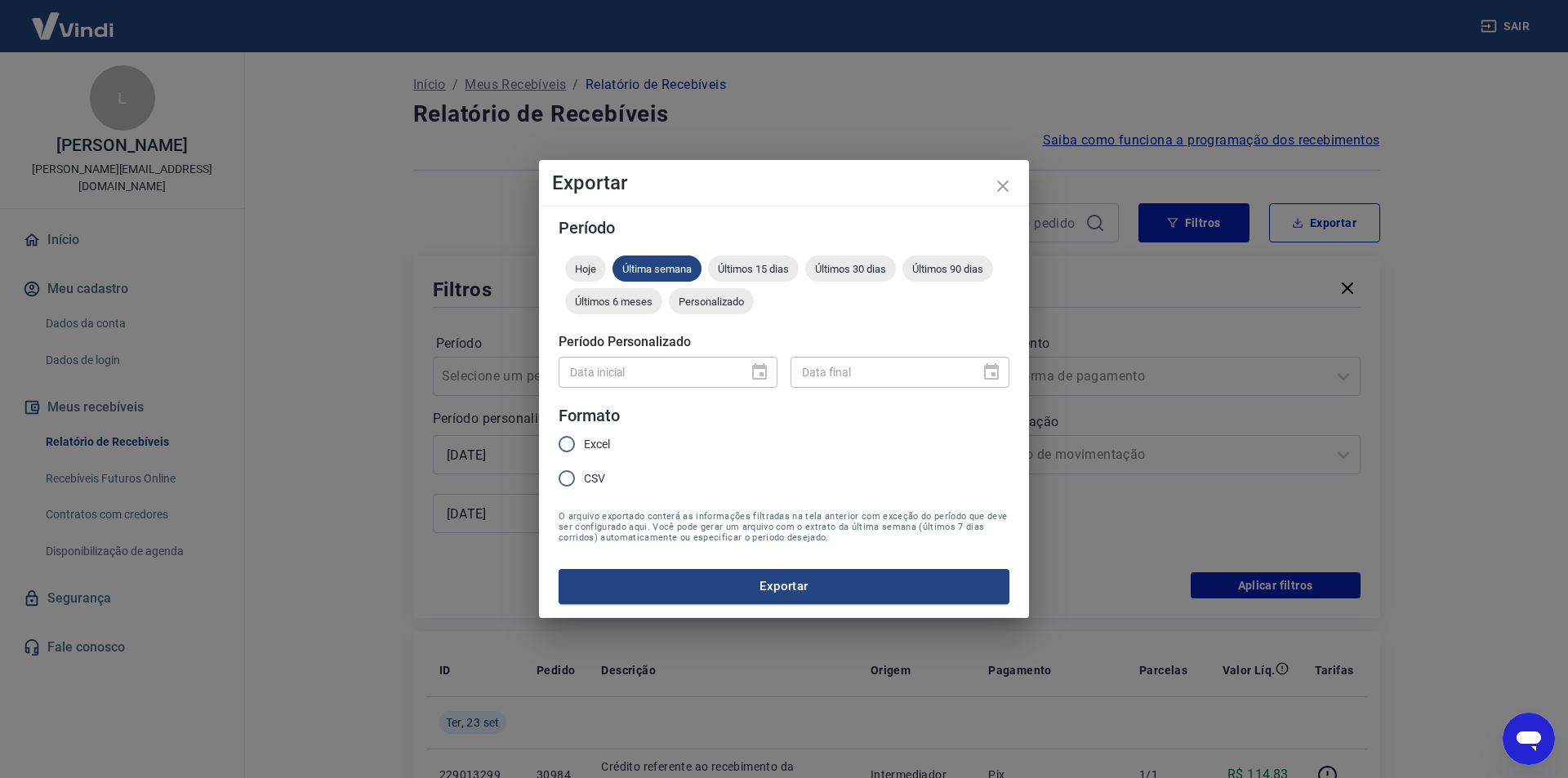
click at [584, 441] on span "Excel" at bounding box center [596, 444] width 26 height 17
click at [584, 441] on input "Excel" at bounding box center [567, 444] width 34 height 34
click at [827, 586] on button "Exportar" at bounding box center [784, 586] width 451 height 34
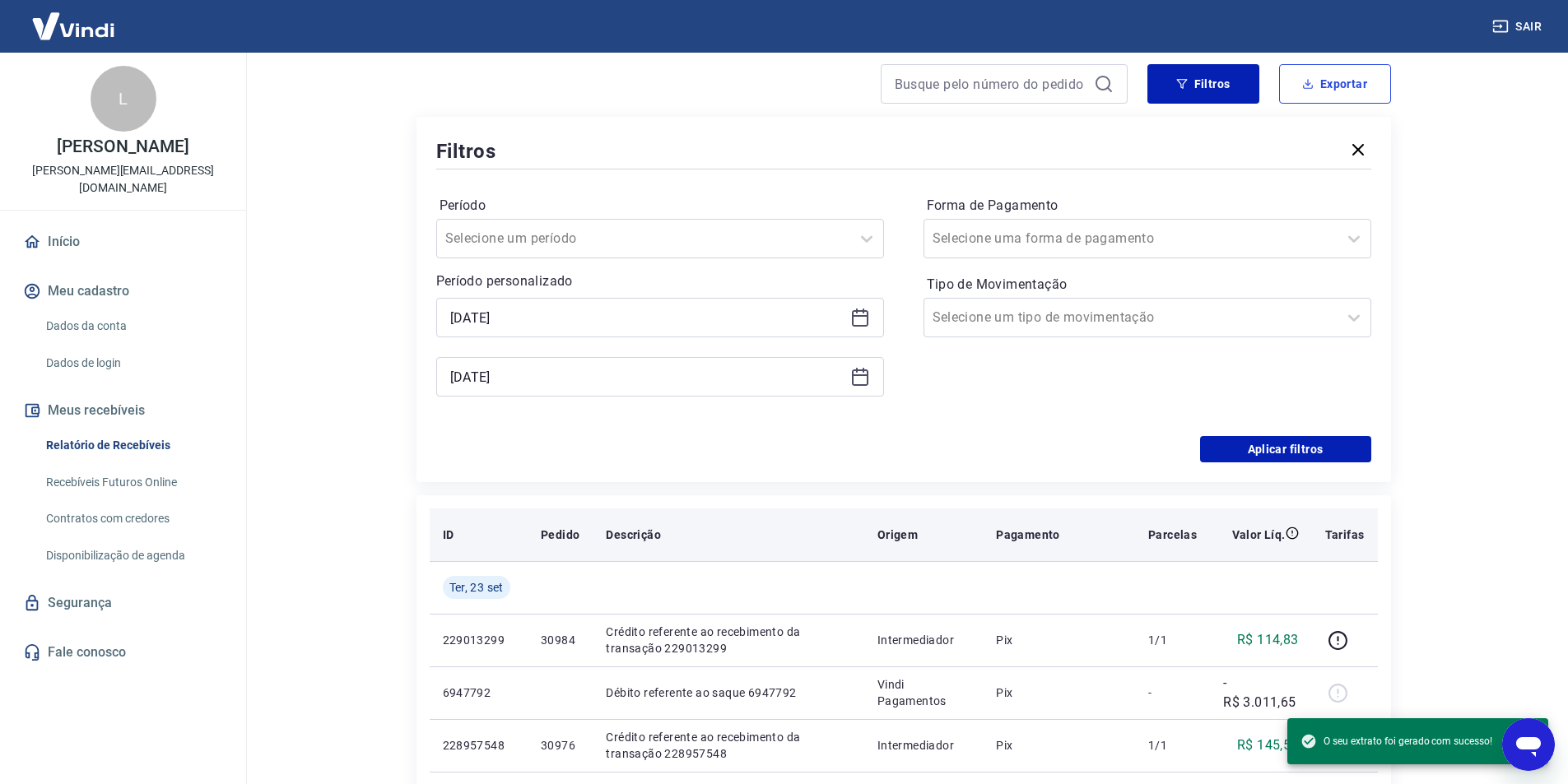
scroll to position [164, 0]
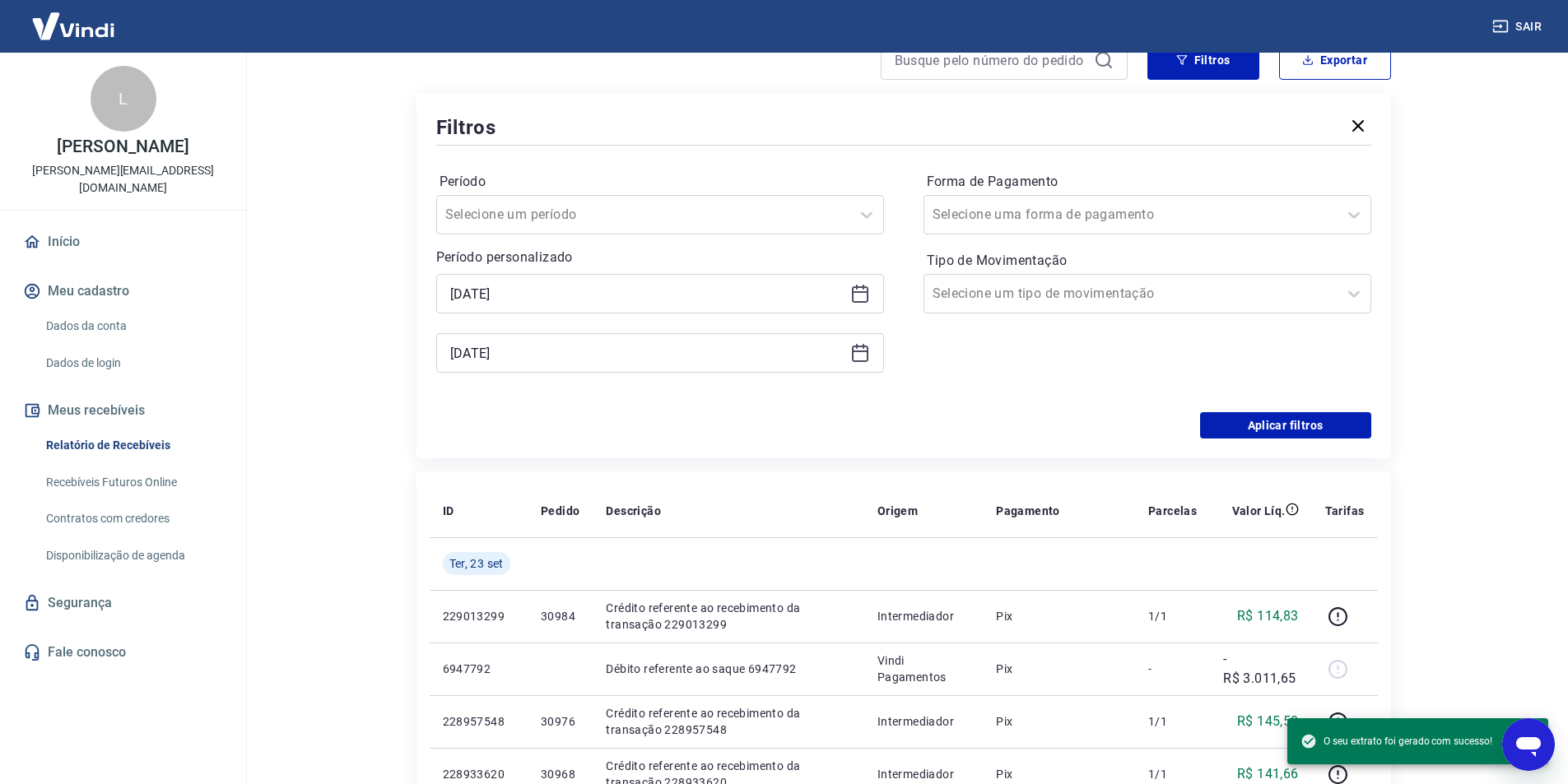
click at [1308, 407] on div "Período Selecione um período Período personalizado Selected date: [DATE] [DATE]…" at bounding box center [903, 281] width 935 height 264
click at [1303, 419] on button "Aplicar filtros" at bounding box center [1286, 425] width 171 height 27
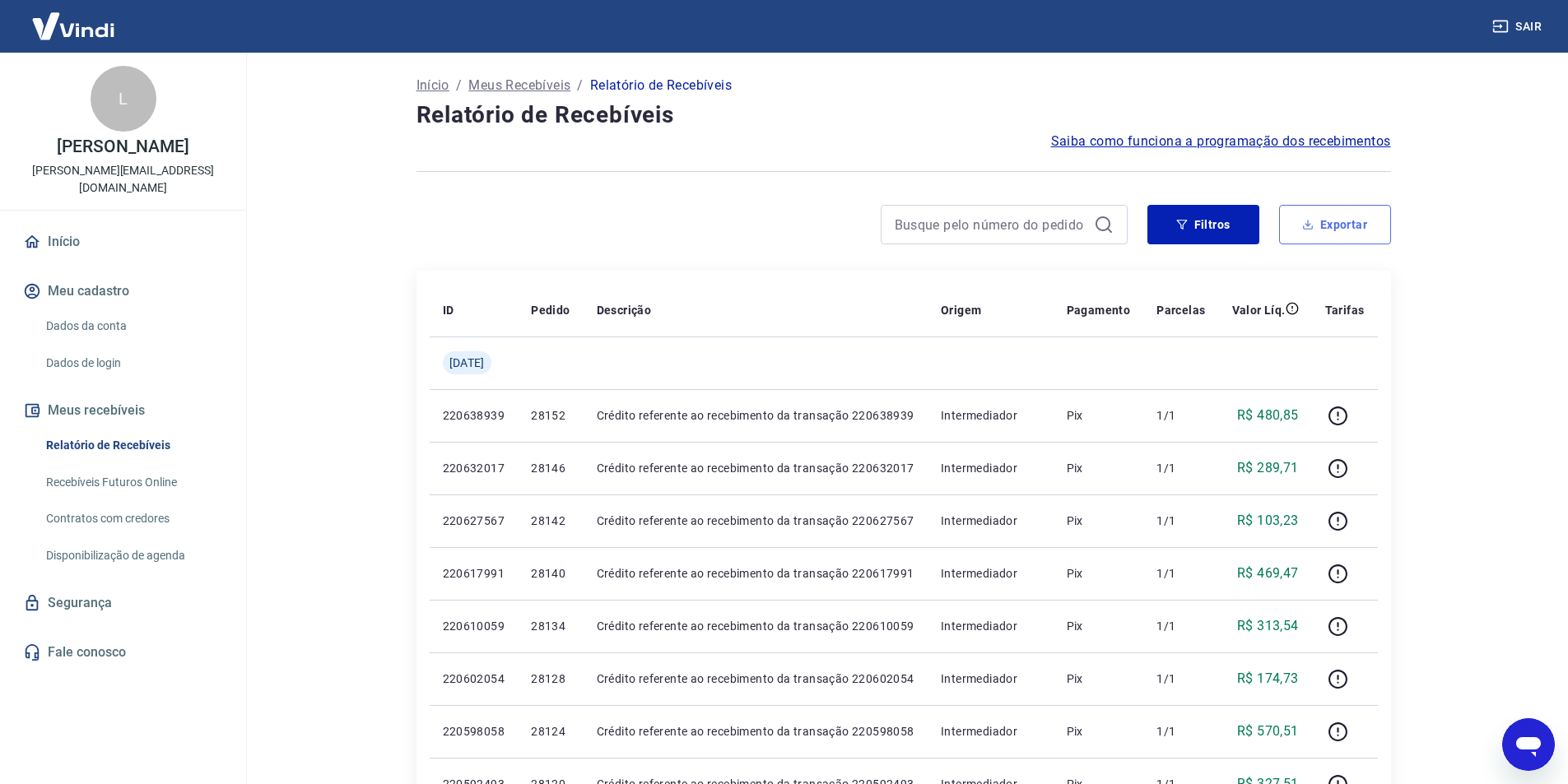
click at [1339, 233] on button "Exportar" at bounding box center [1335, 224] width 112 height 39
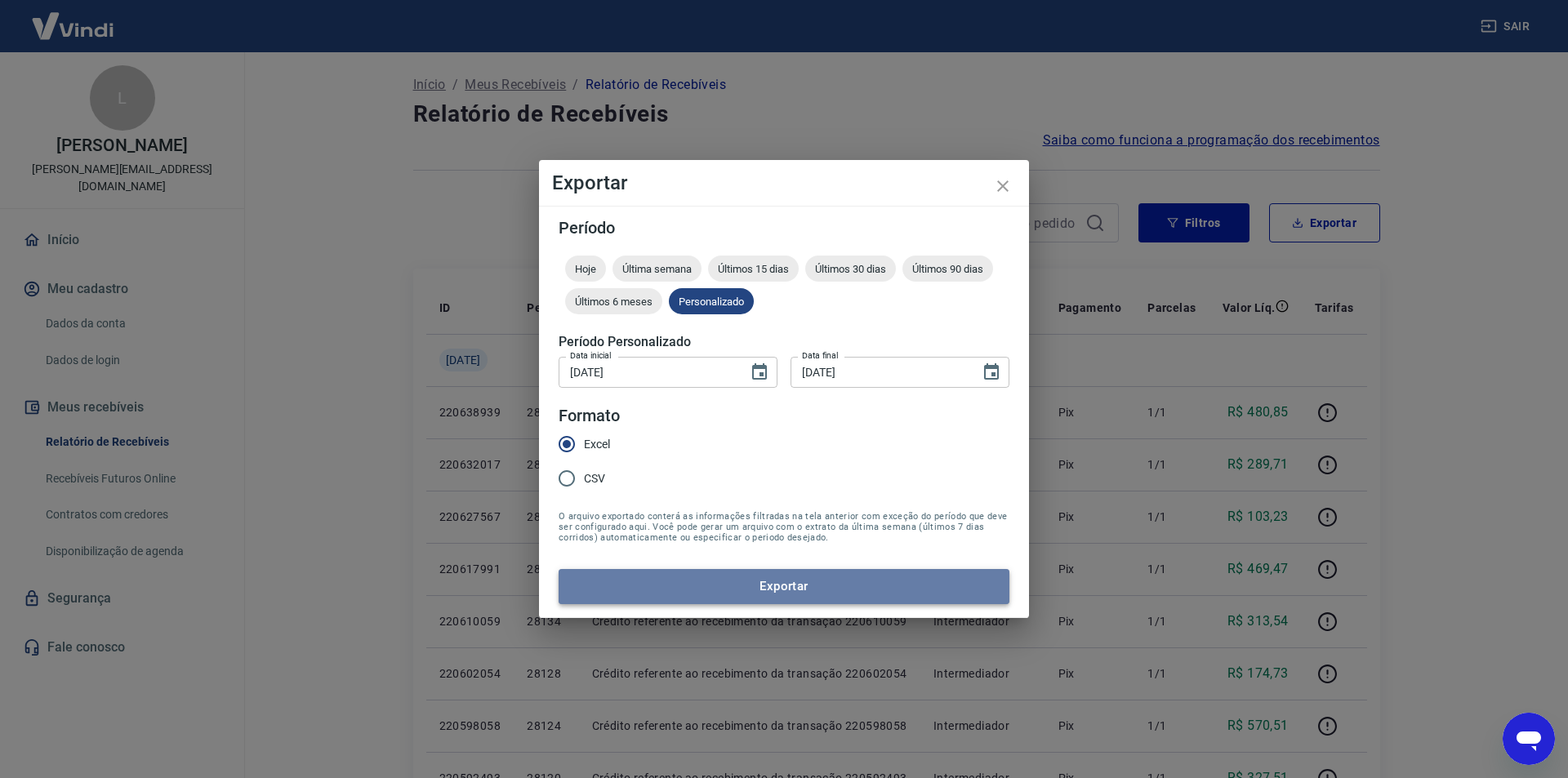
click at [800, 583] on button "Exportar" at bounding box center [784, 586] width 451 height 34
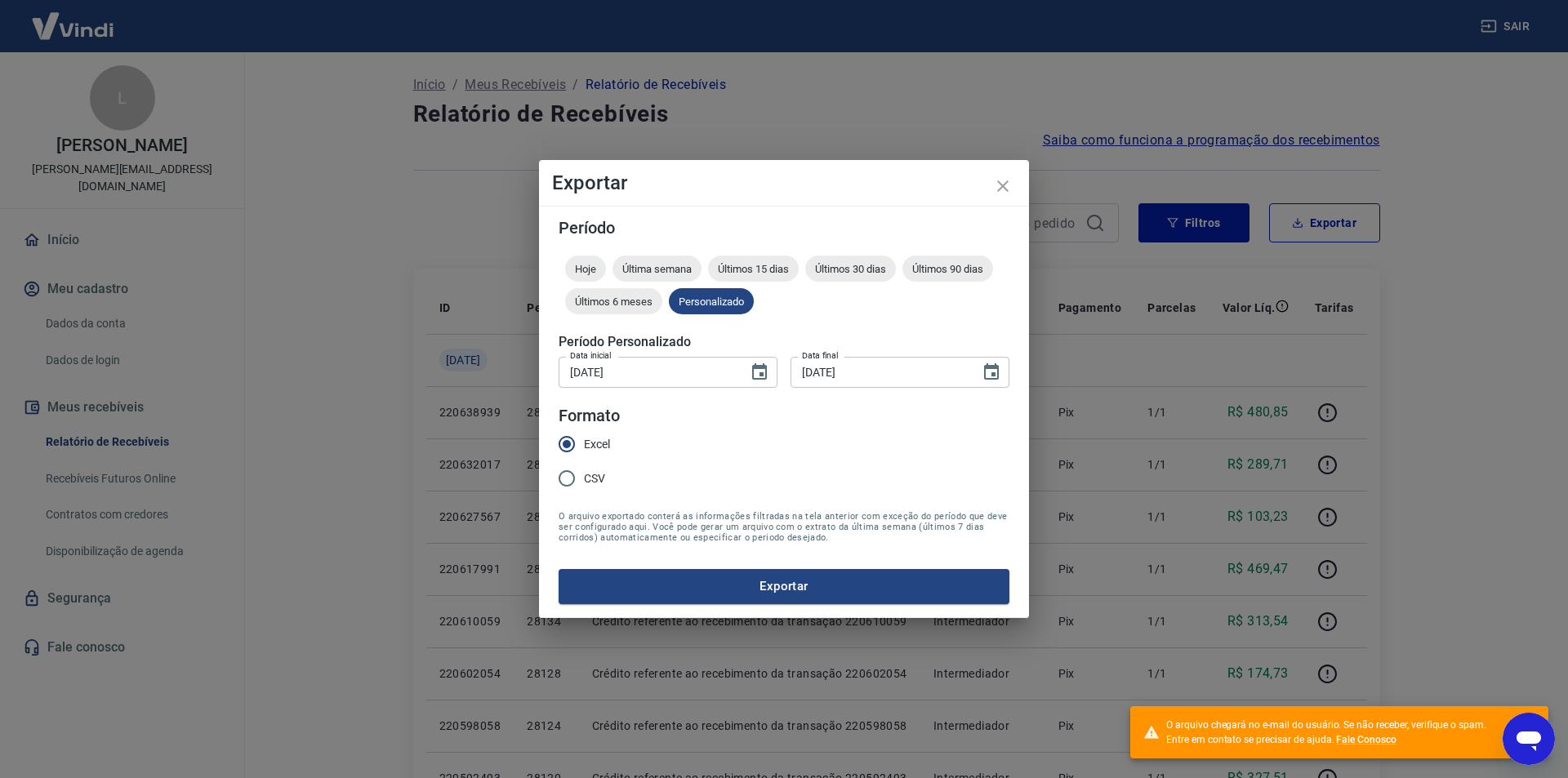
click at [1514, 731] on icon "Abrir janela de mensagens" at bounding box center [1528, 739] width 30 height 30
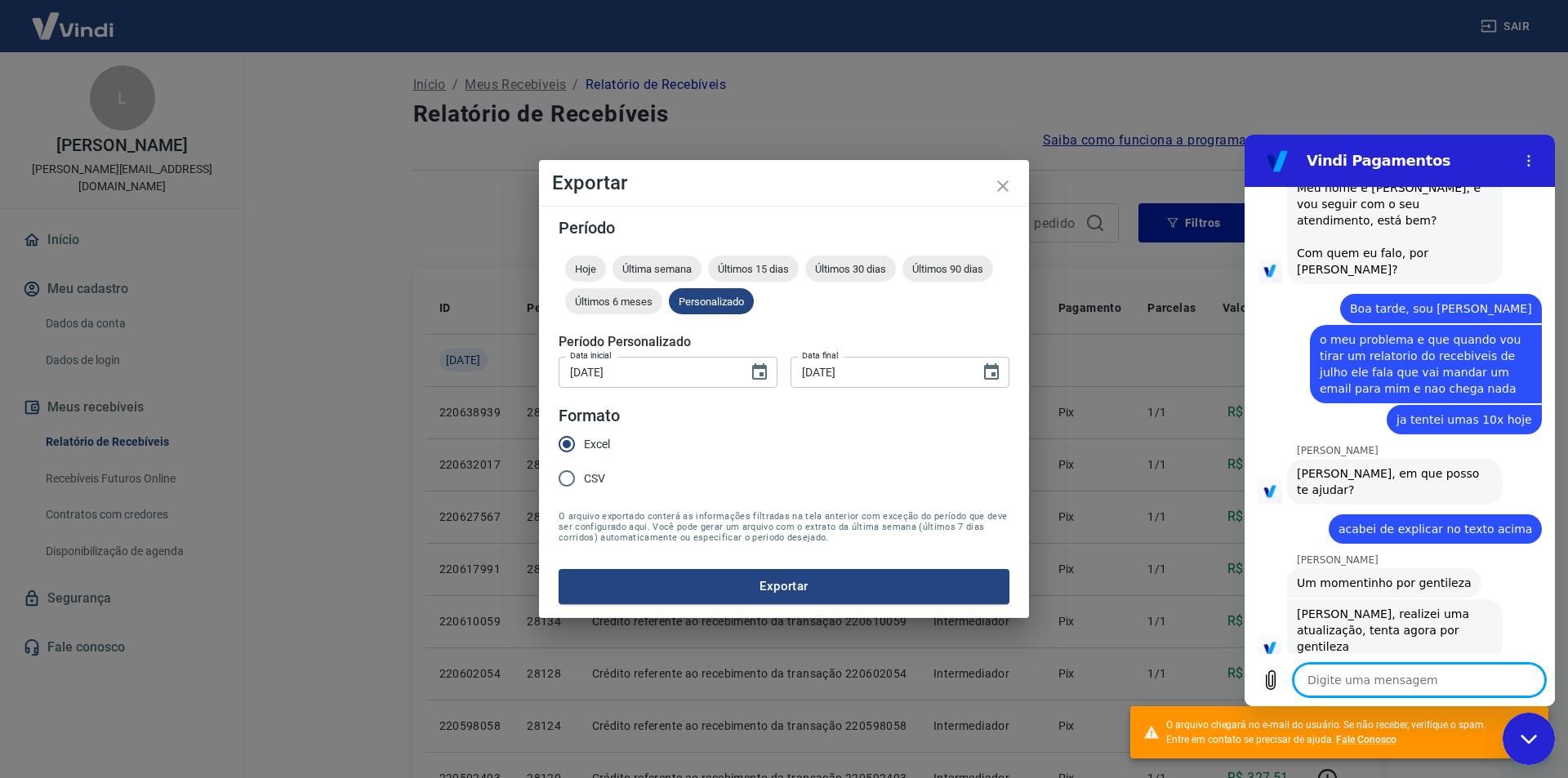
click at [1402, 691] on textarea at bounding box center [1419, 680] width 251 height 32
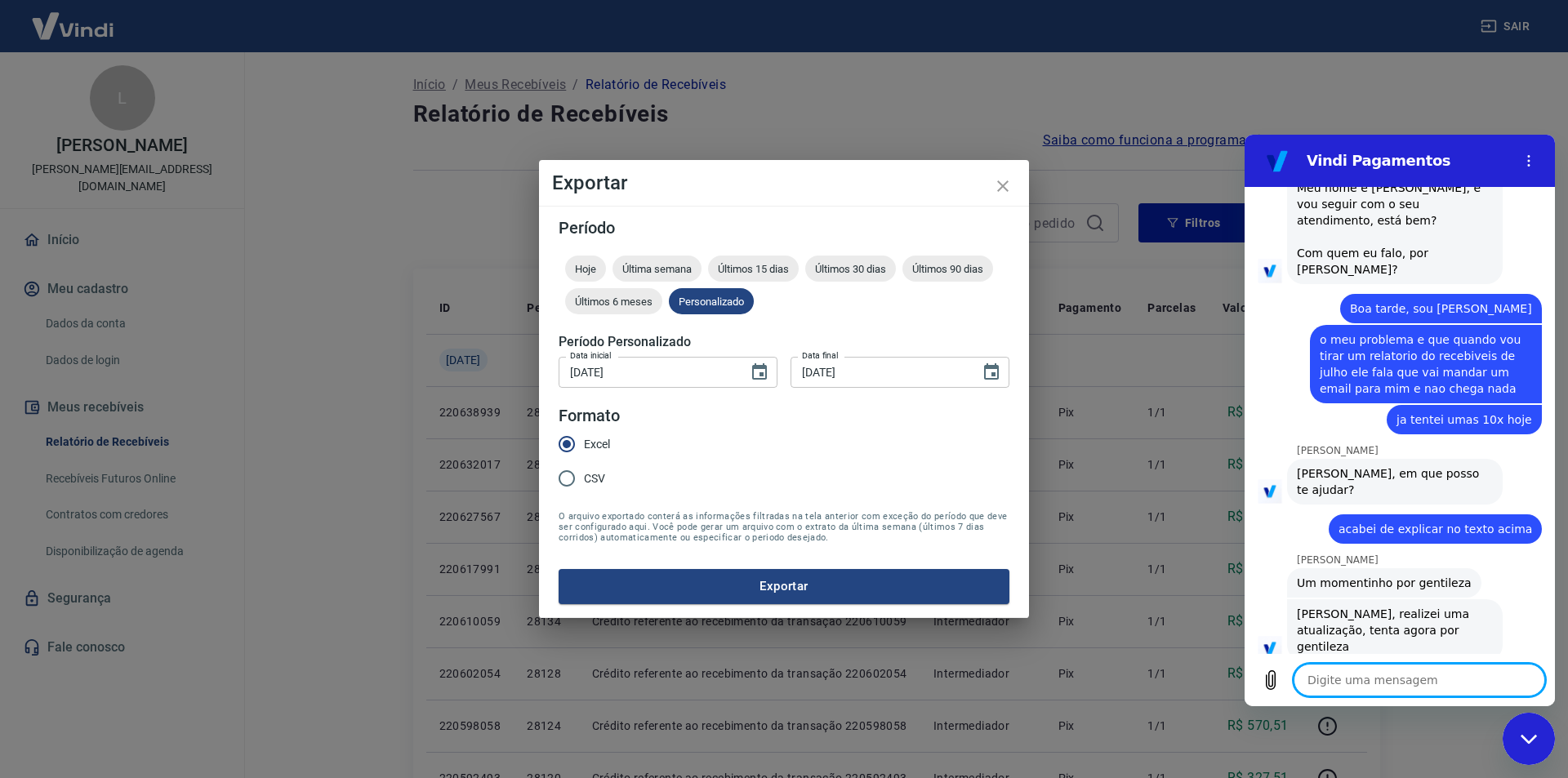
scroll to position [1760, 0]
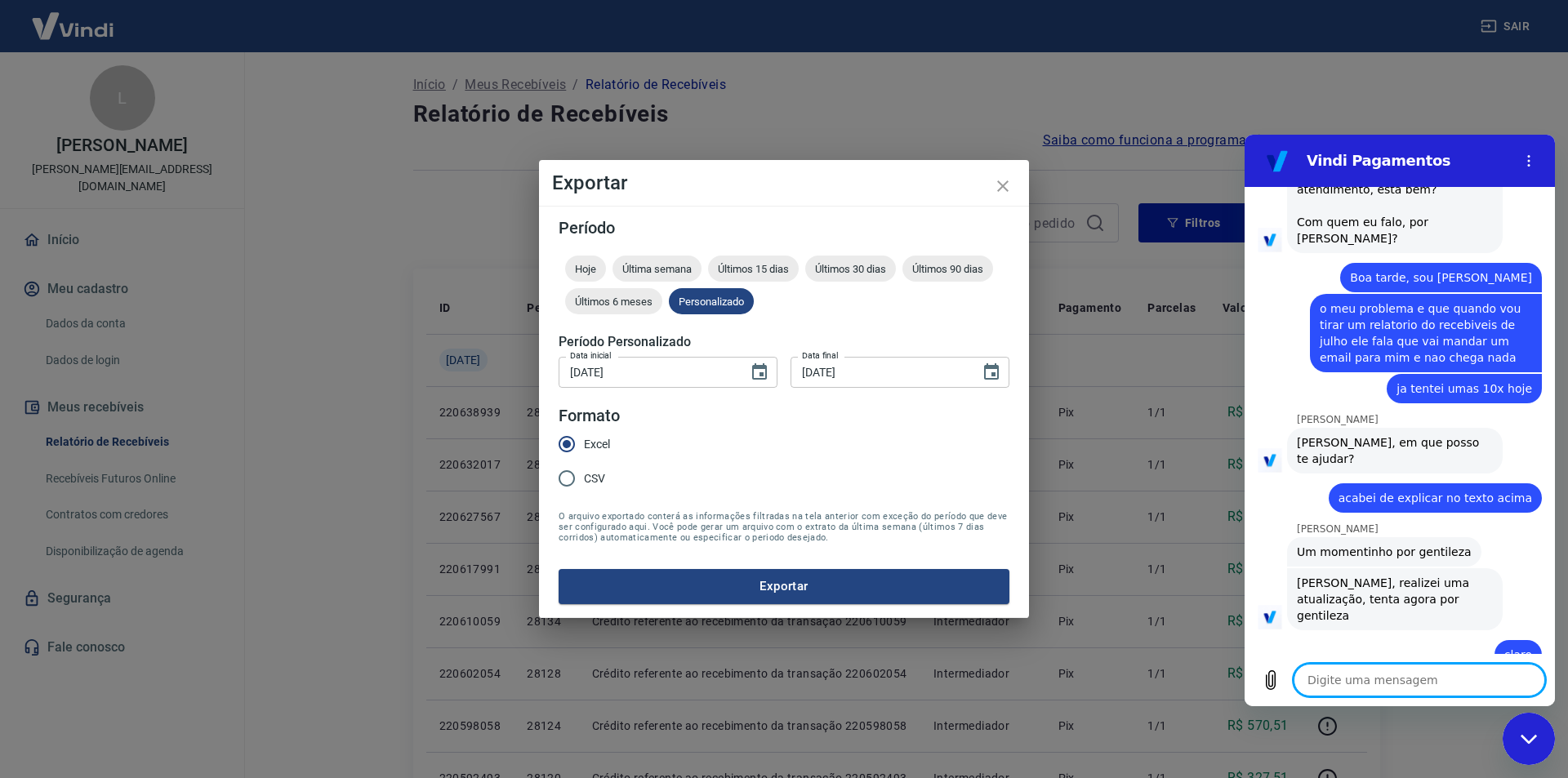
click at [1400, 676] on textarea at bounding box center [1419, 680] width 251 height 32
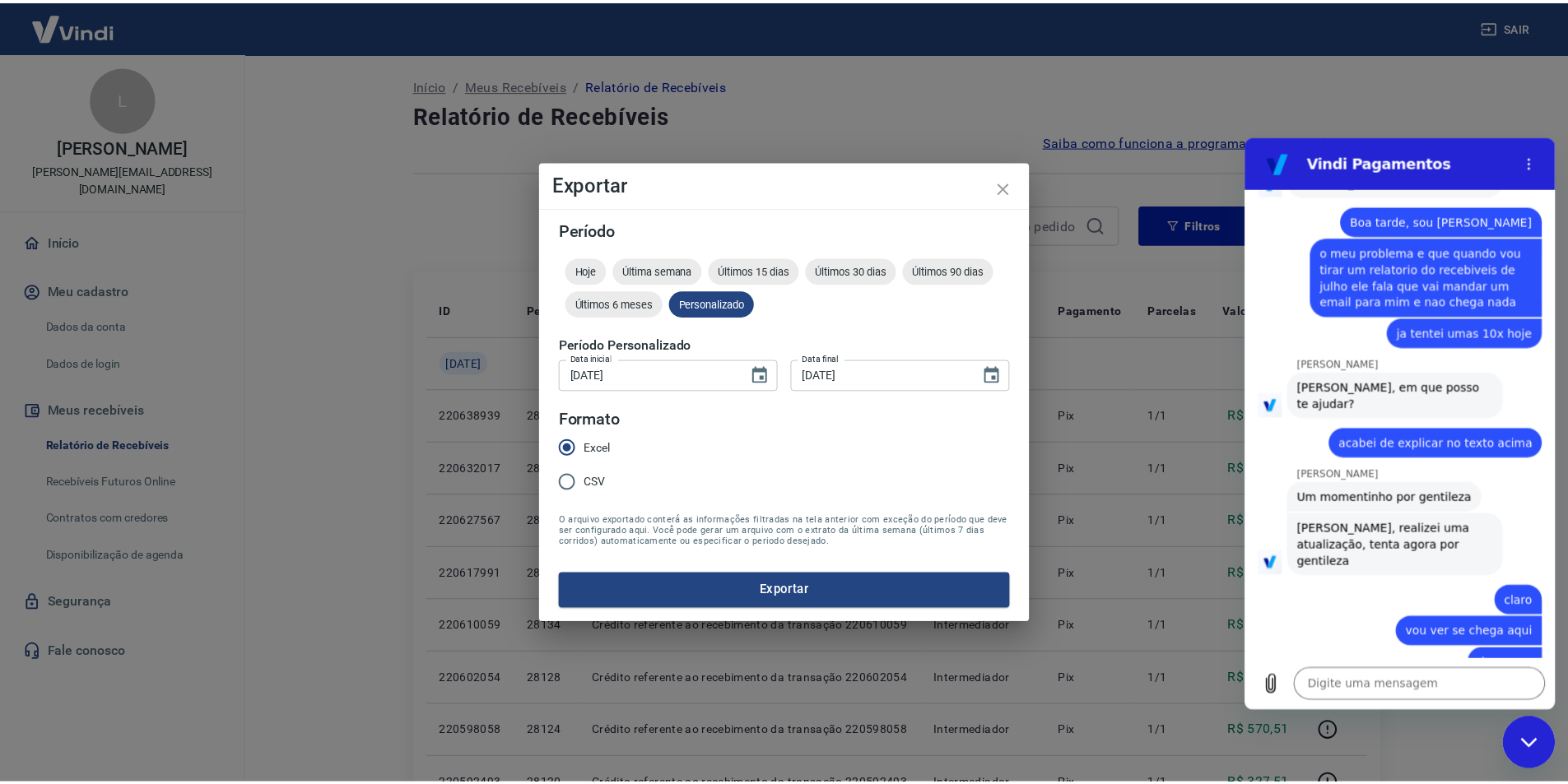
scroll to position [1836, 0]
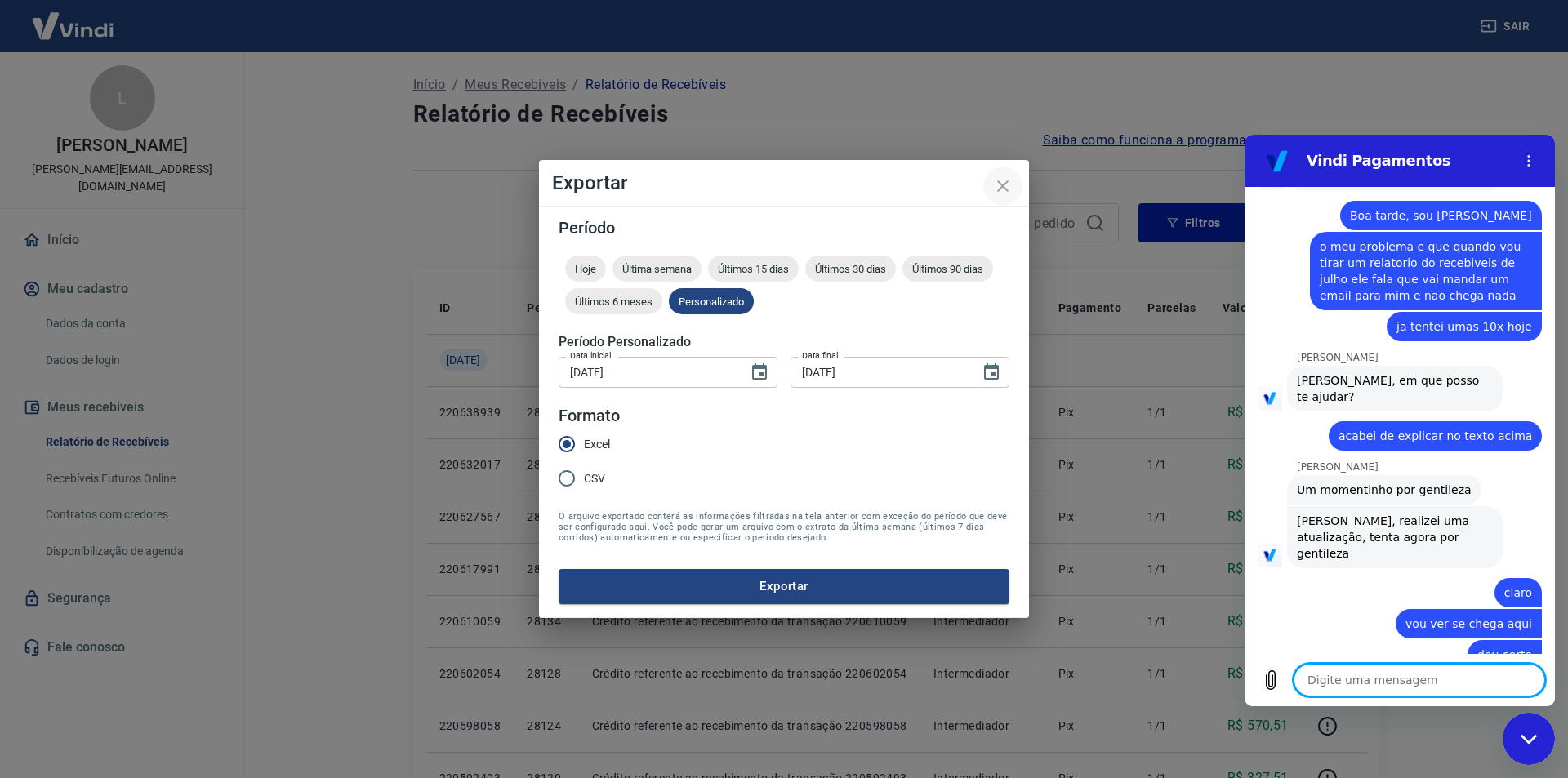
click at [1001, 194] on icon "close" at bounding box center [1002, 186] width 20 height 20
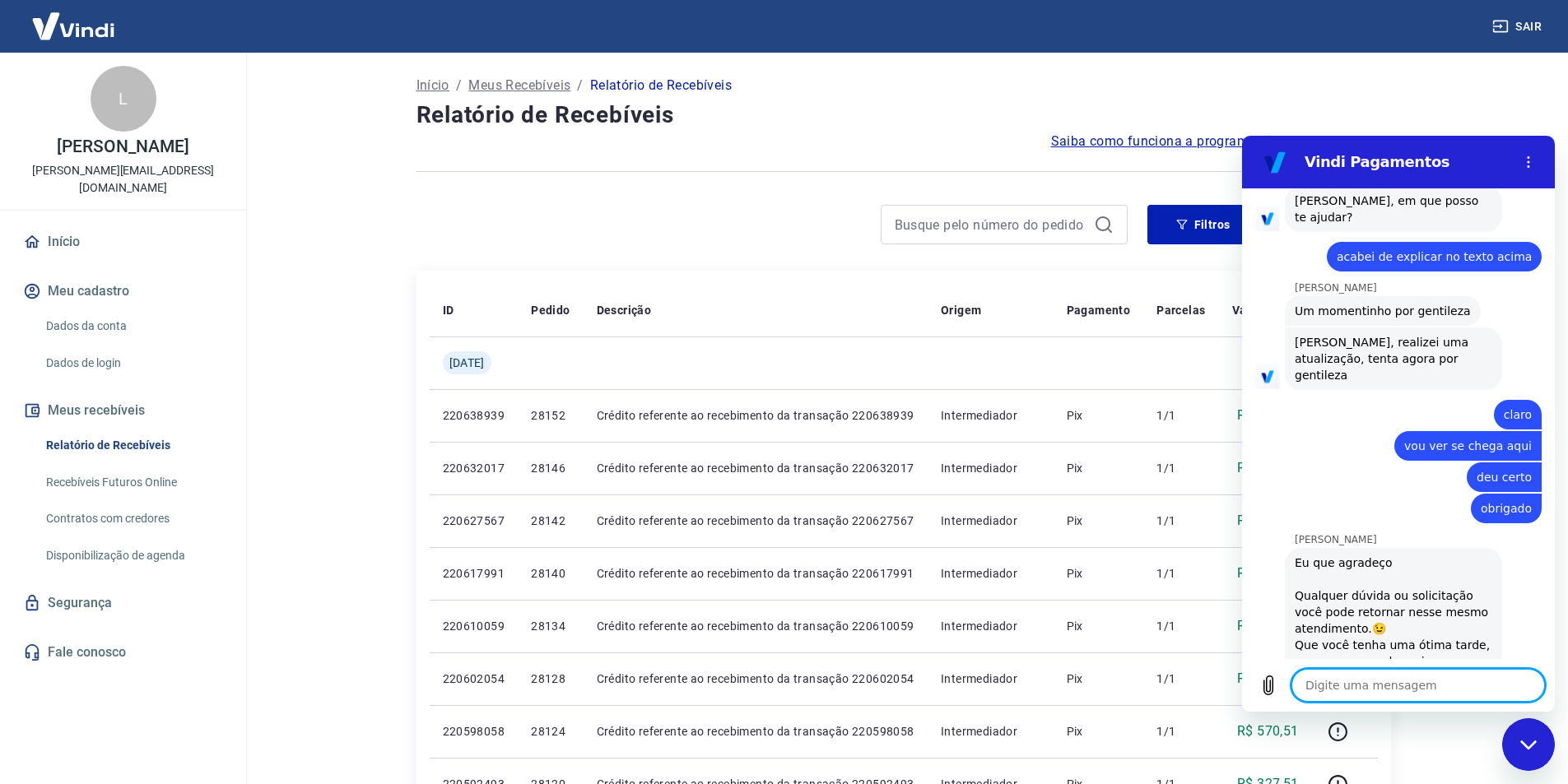
scroll to position [2022, 0]
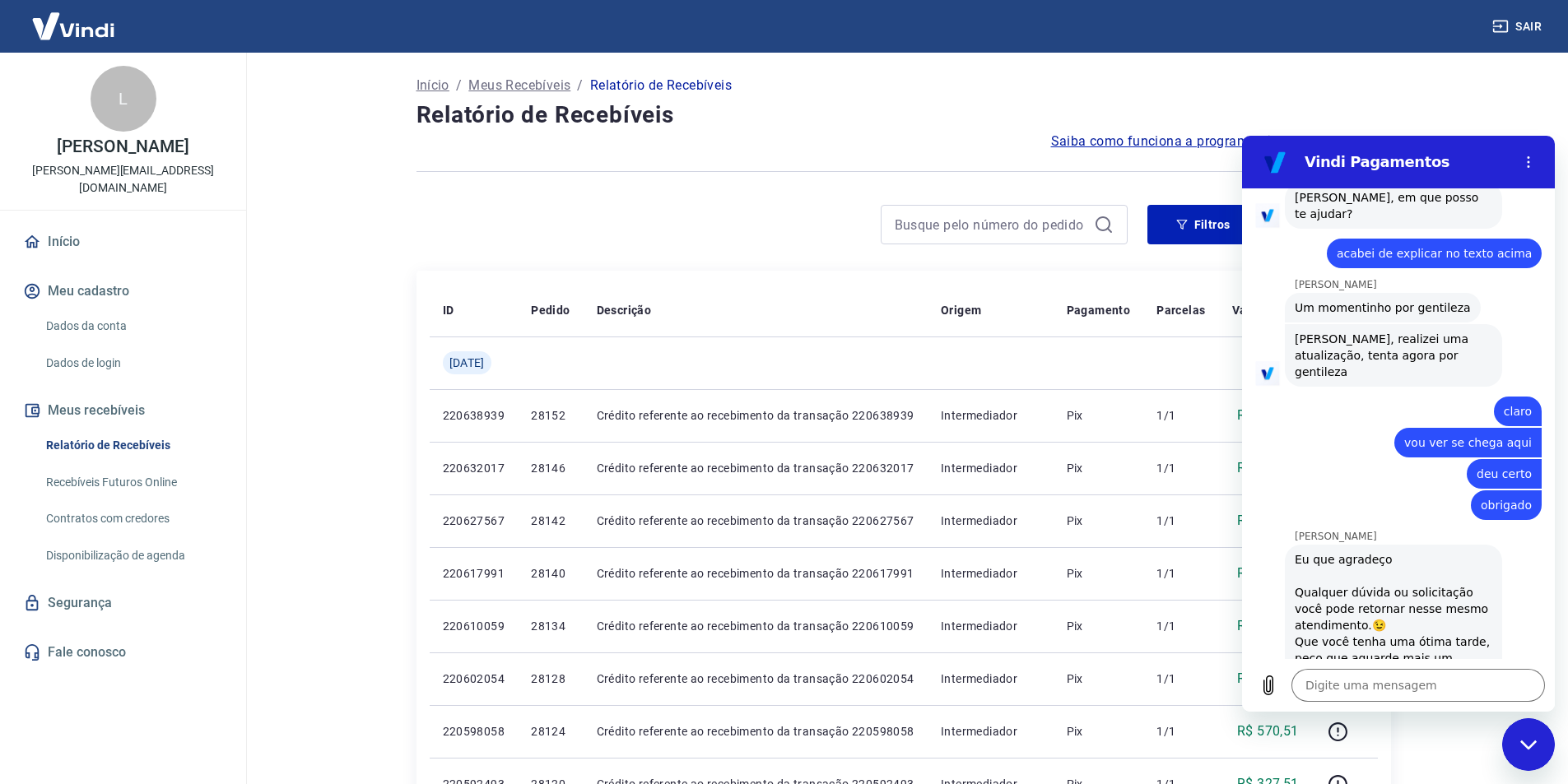
click at [1523, 729] on div "Fechar janela de mensagens" at bounding box center [1529, 745] width 50 height 50
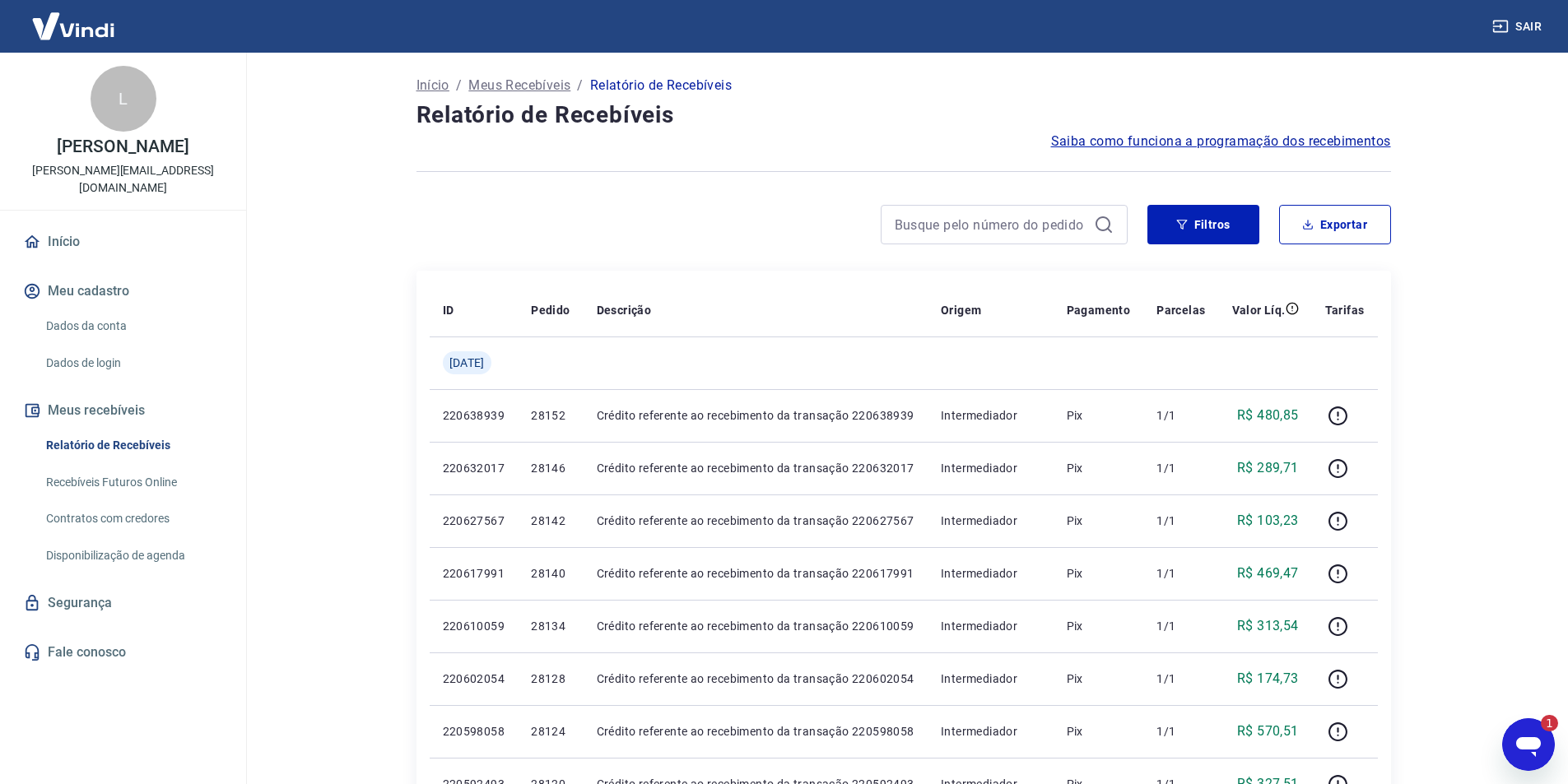
scroll to position [0, 0]
click at [1530, 743] on icon "Abrir janela de mensagens, 1 mensagem não lida" at bounding box center [1529, 746] width 25 height 20
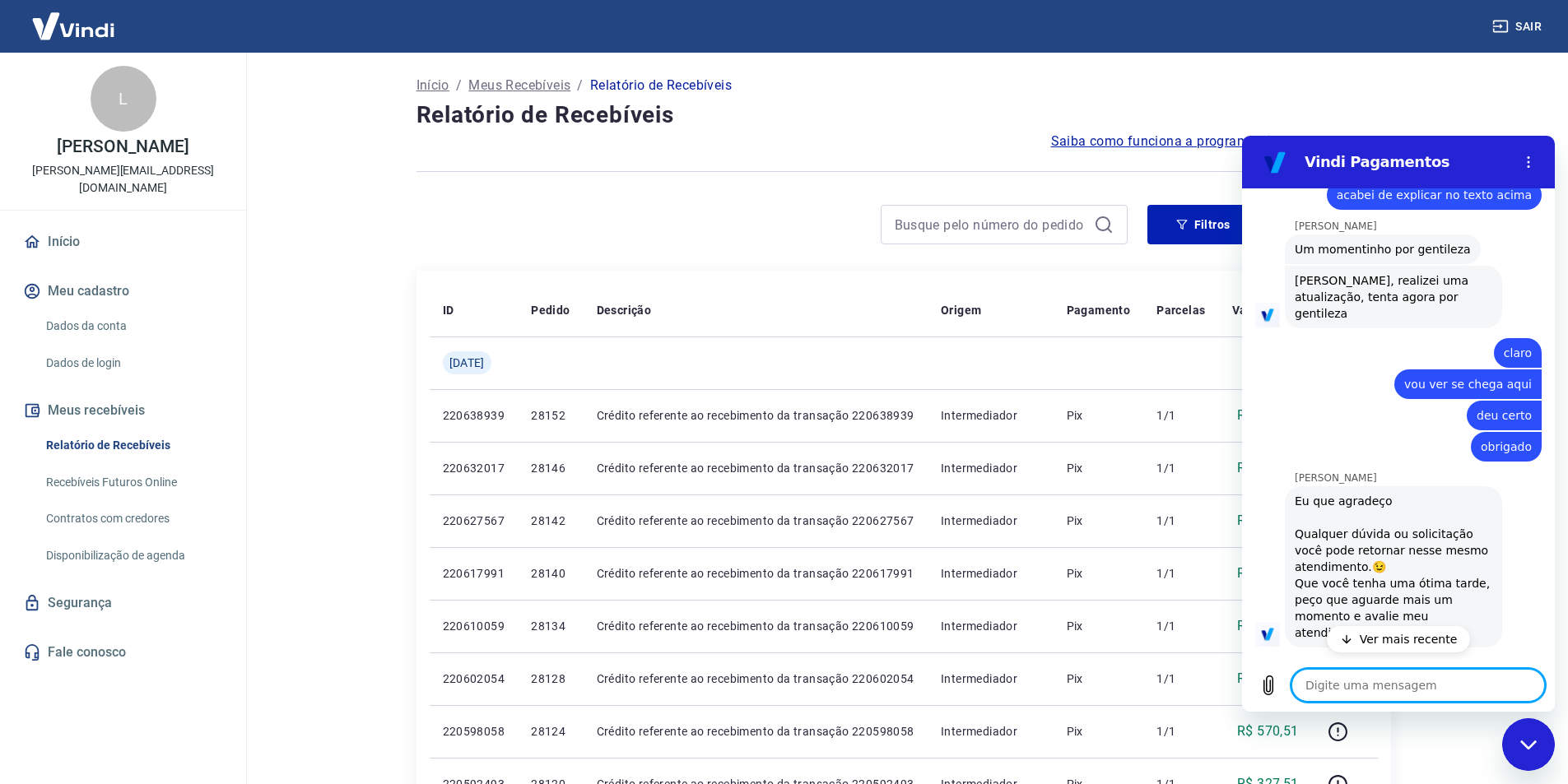
scroll to position [2140, 0]
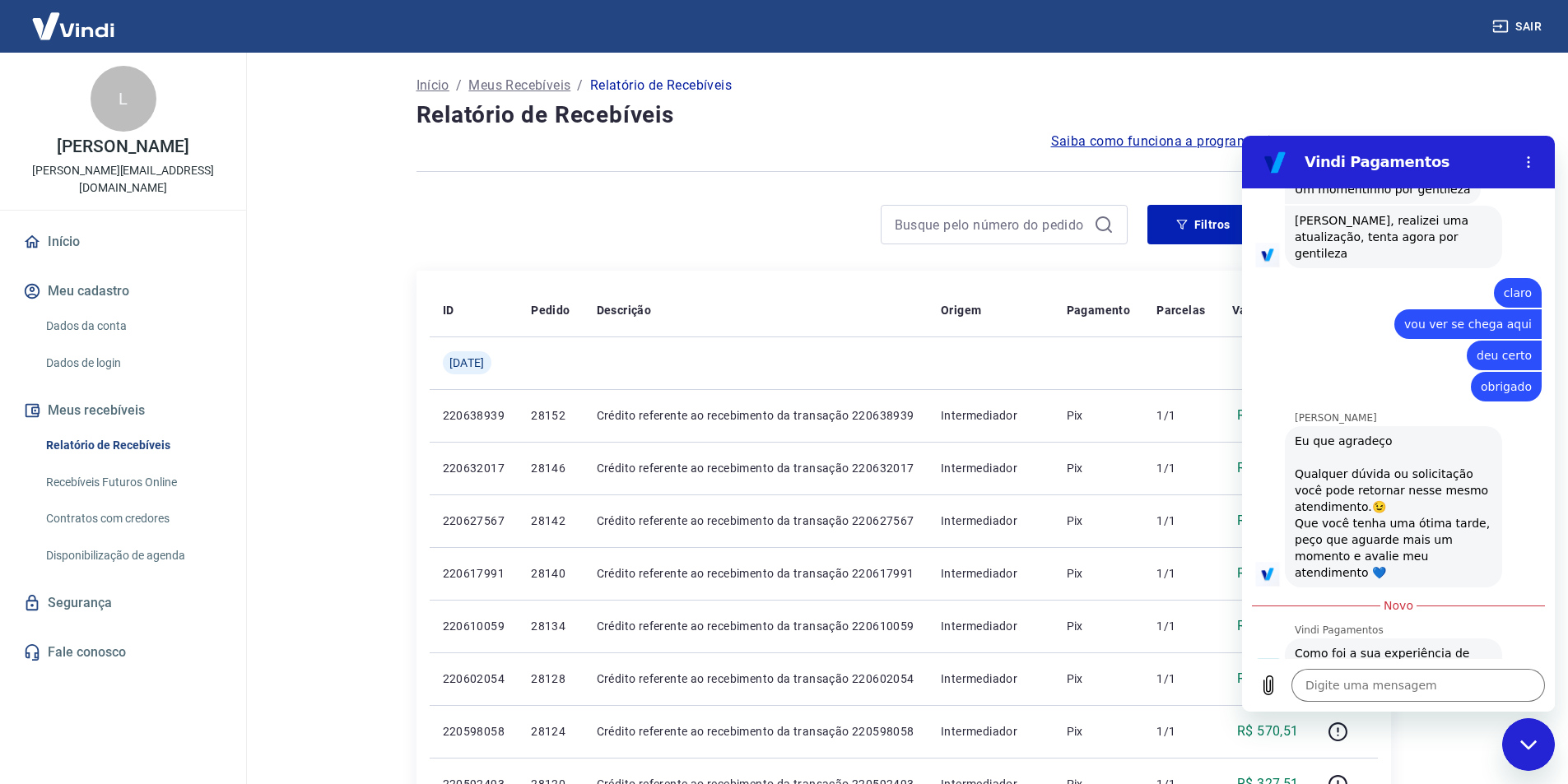
click at [1430, 706] on button "Boa 👍" at bounding box center [1430, 730] width 65 height 48
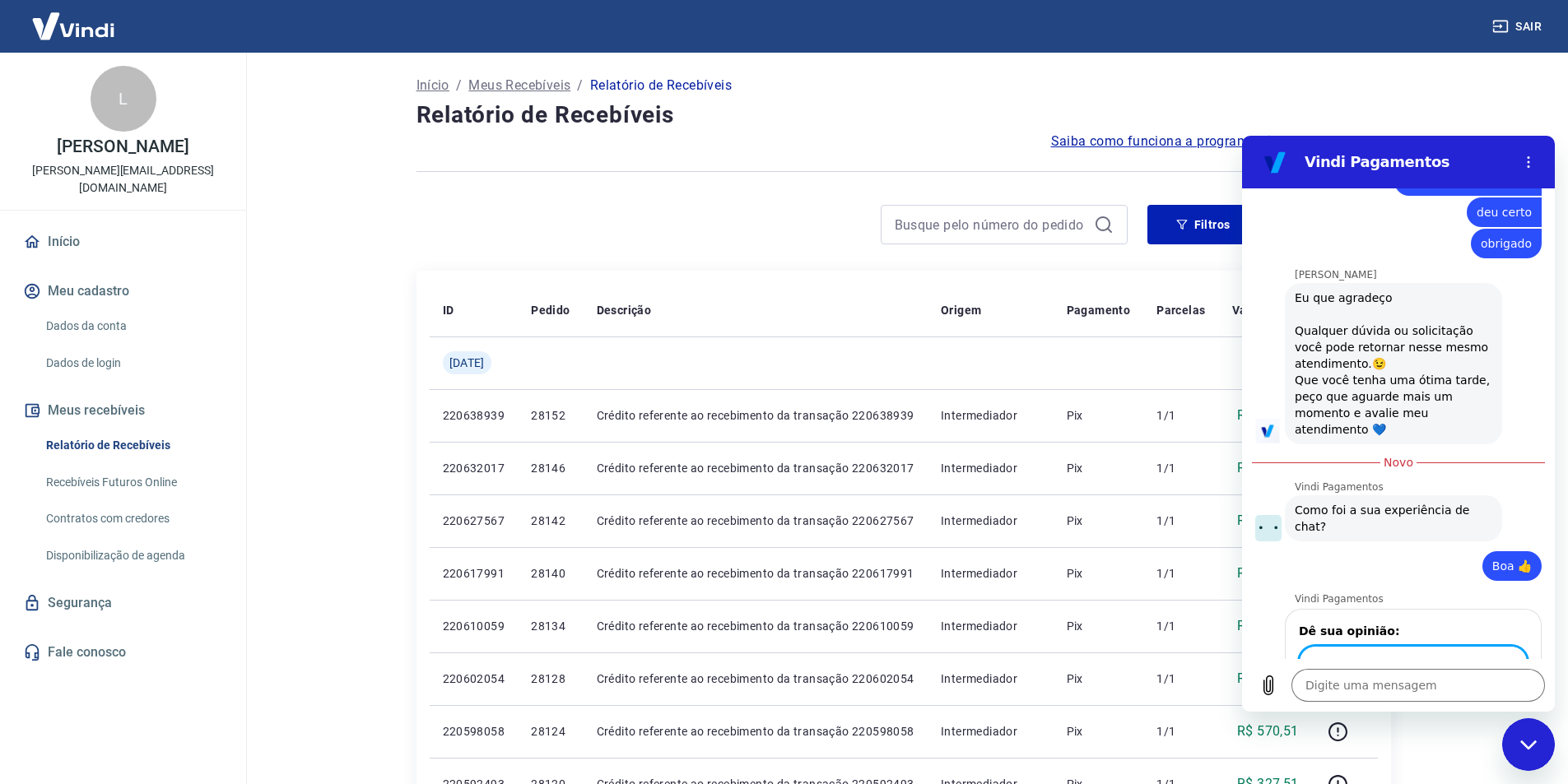
scroll to position [2282, 0]
click at [1505, 693] on button "Enviar" at bounding box center [1495, 710] width 64 height 33
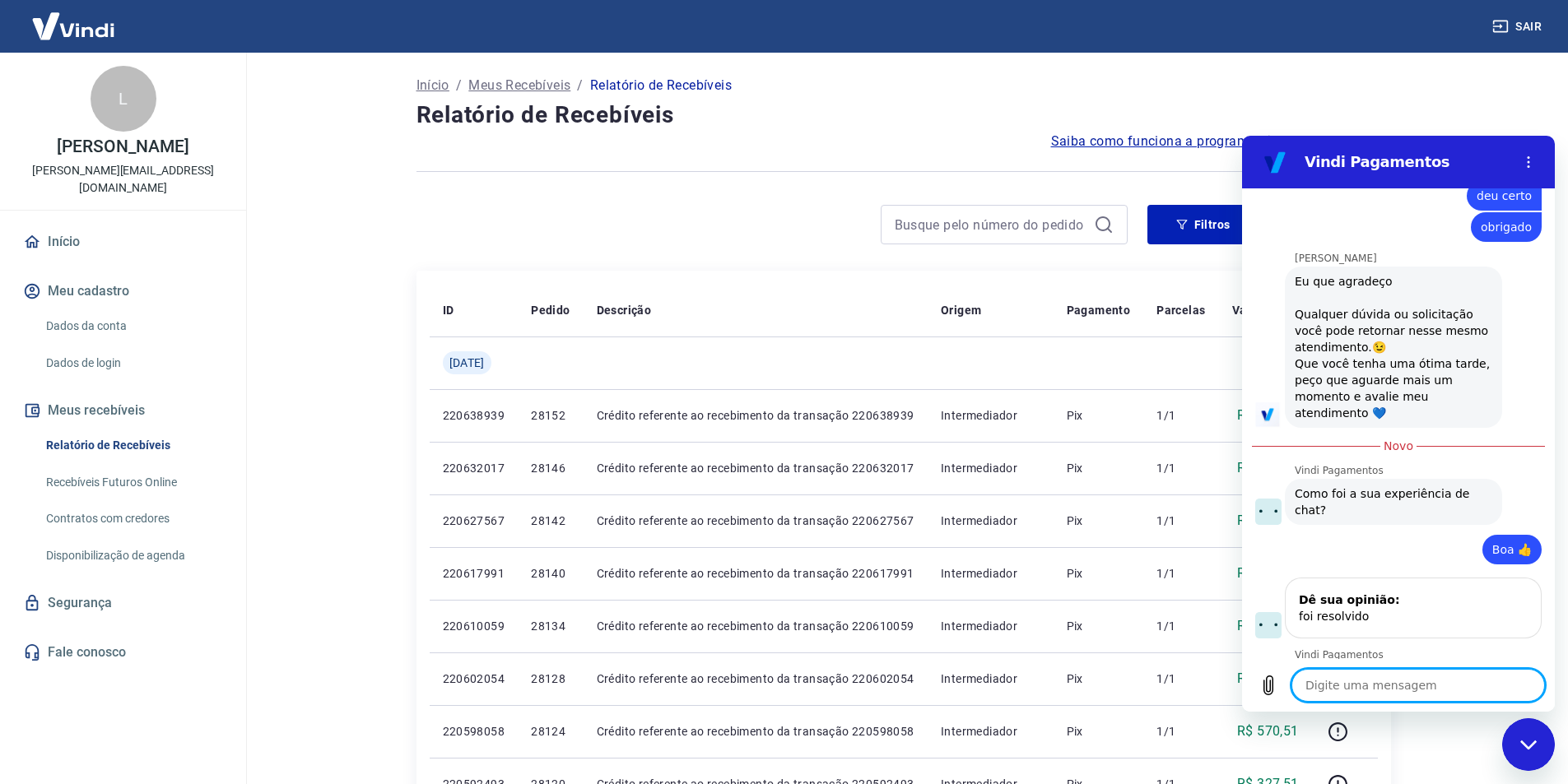
scroll to position [2303, 0]
drag, startPoint x: 1535, startPoint y: 743, endPoint x: 2884, endPoint y: 1402, distance: 1501.4
click at [1535, 743] on icon "Fechar janela de mensagens" at bounding box center [1529, 745] width 17 height 10
